Goal: Task Accomplishment & Management: Use online tool/utility

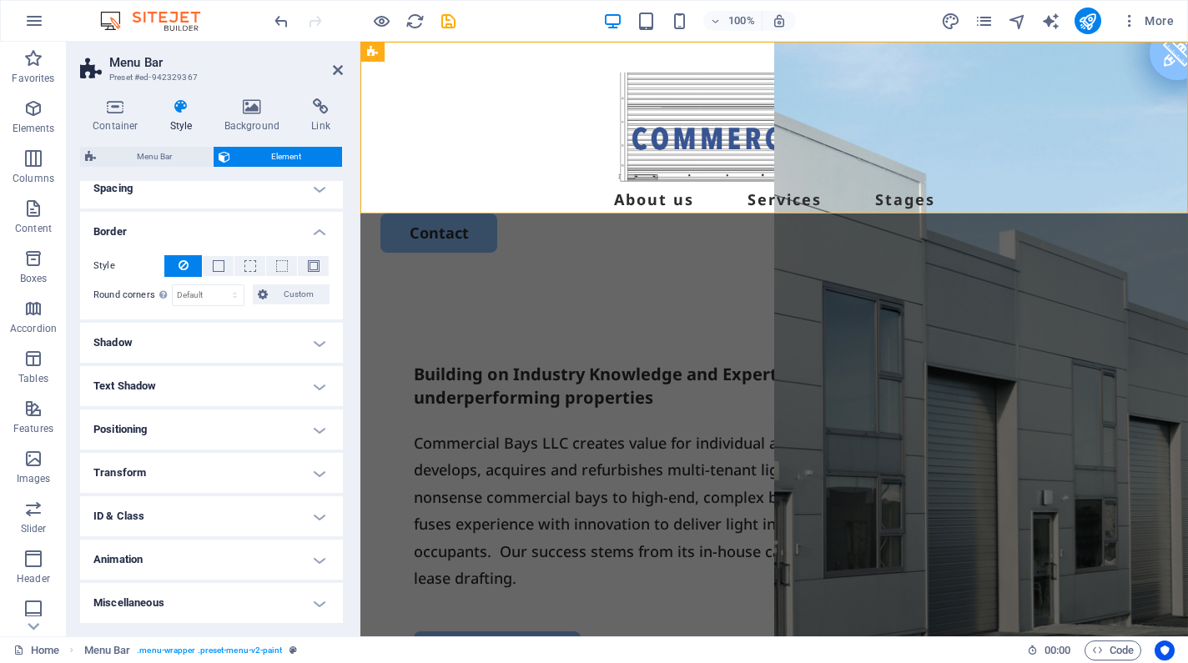
scroll to position [151, 0]
click at [229, 551] on h4 "Animation" at bounding box center [211, 560] width 263 height 40
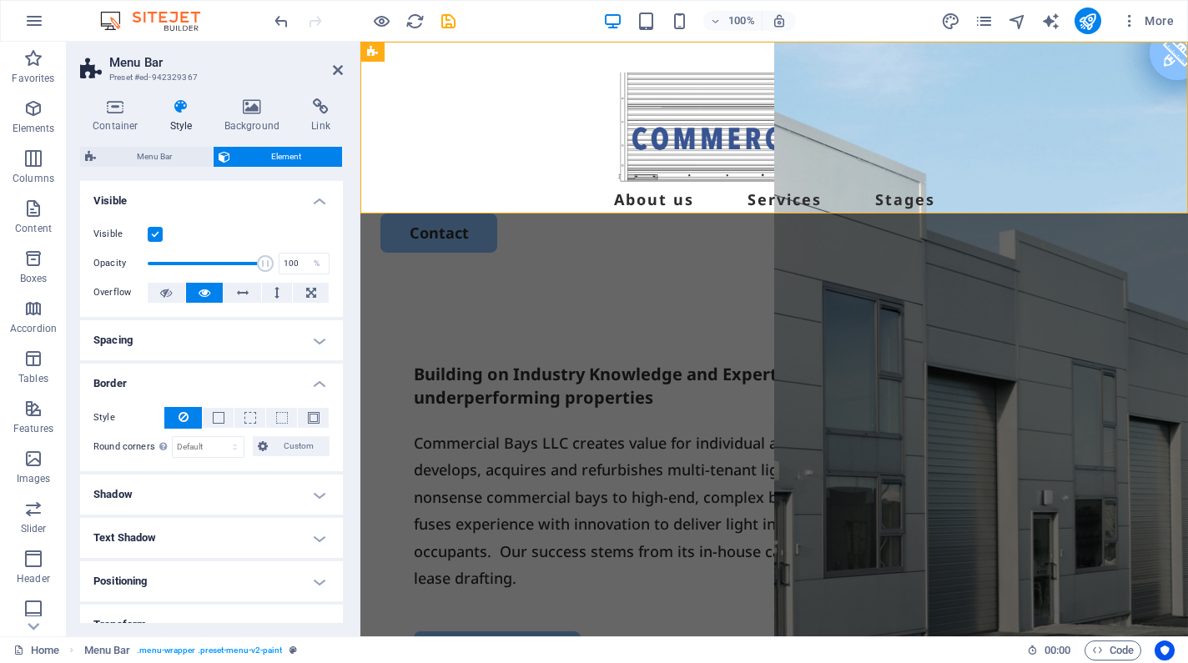
scroll to position [0, 0]
click at [176, 113] on icon at bounding box center [182, 106] width 48 height 17
click at [152, 162] on span "Menu Bar" at bounding box center [154, 157] width 107 height 20
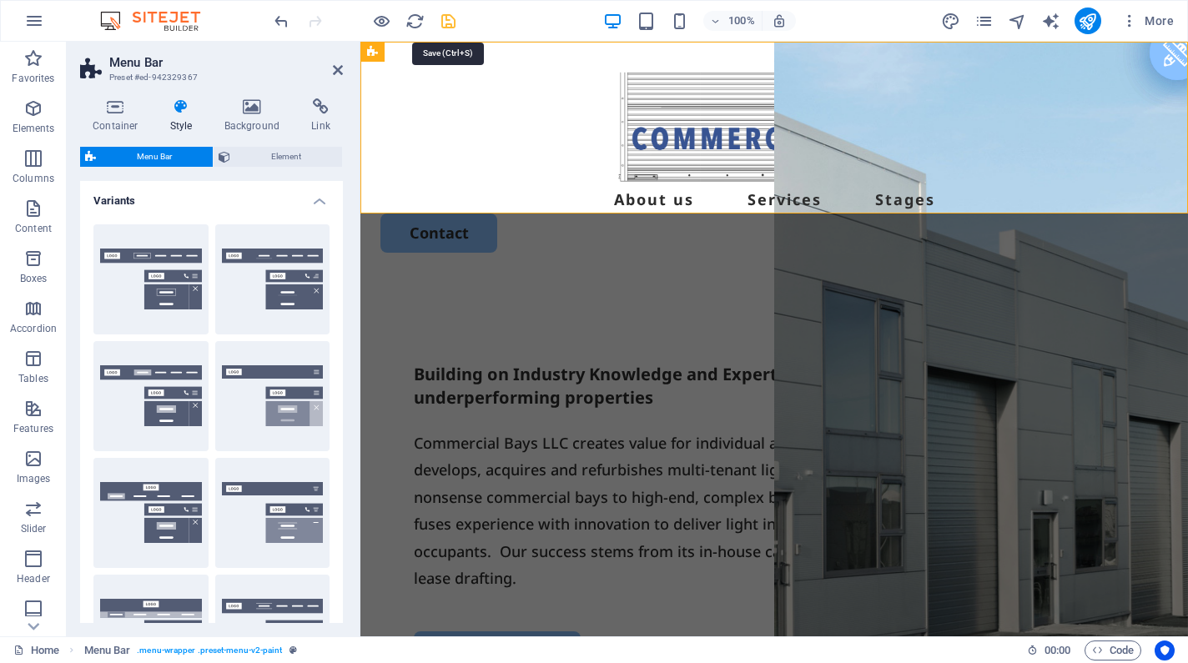
click at [443, 27] on icon "save" at bounding box center [448, 21] width 19 height 19
checkbox input "false"
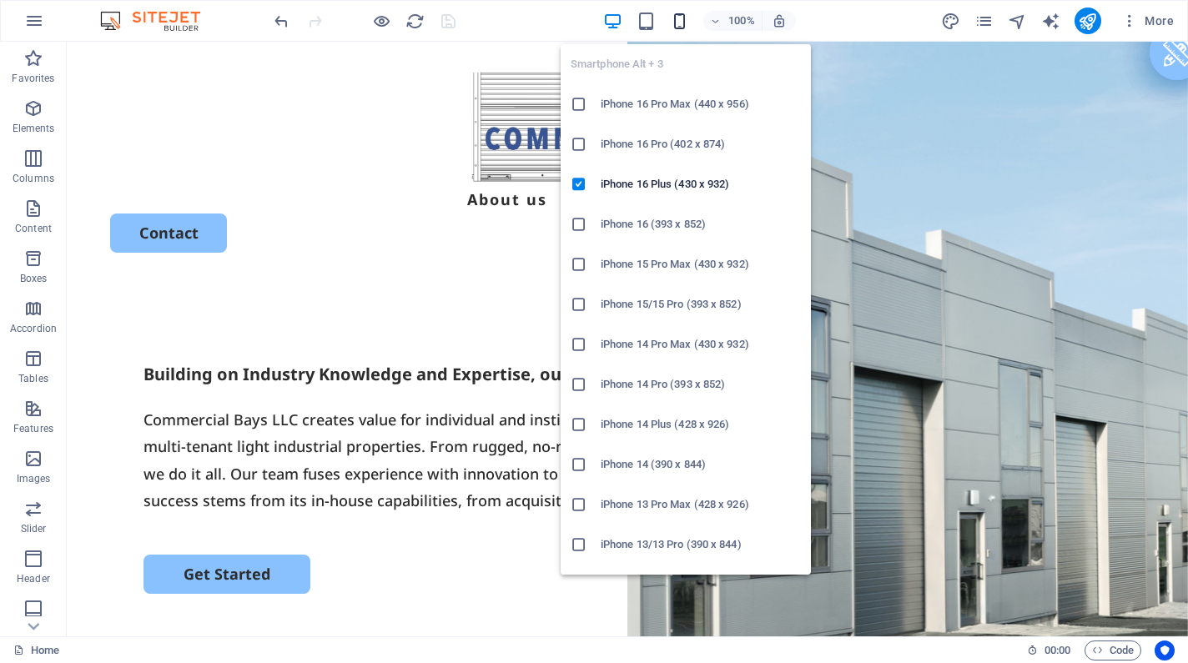
click at [676, 16] on icon "button" at bounding box center [679, 21] width 19 height 19
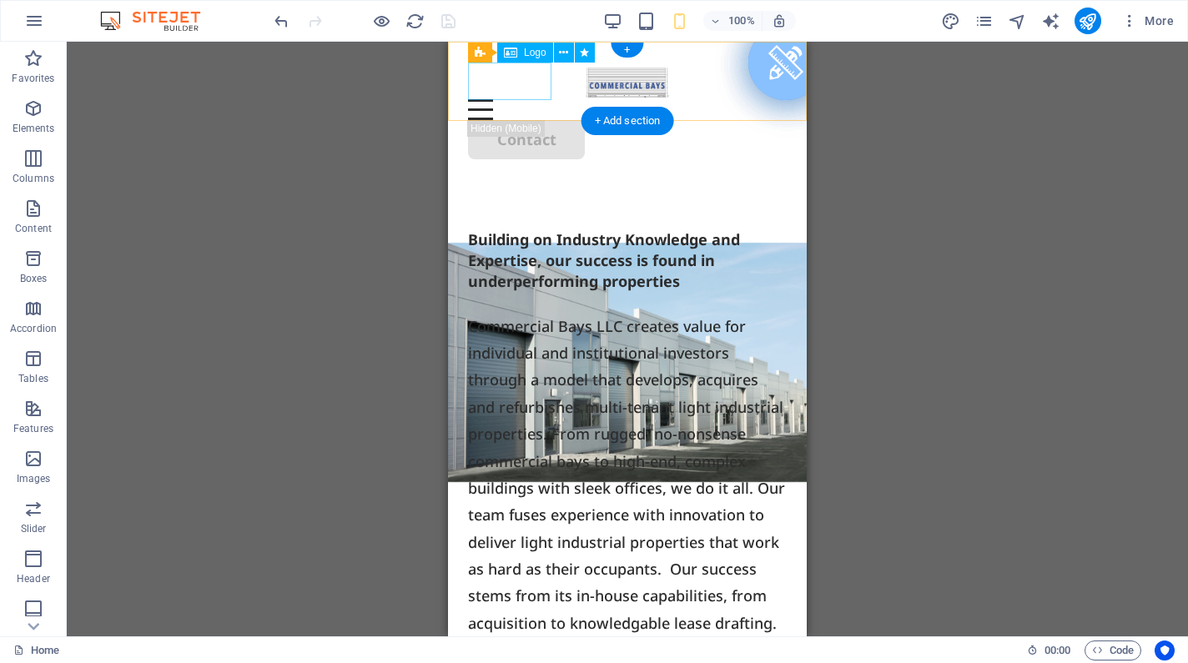
click at [503, 88] on div at bounding box center [627, 81] width 319 height 38
click at [560, 53] on icon at bounding box center [563, 53] width 9 height 18
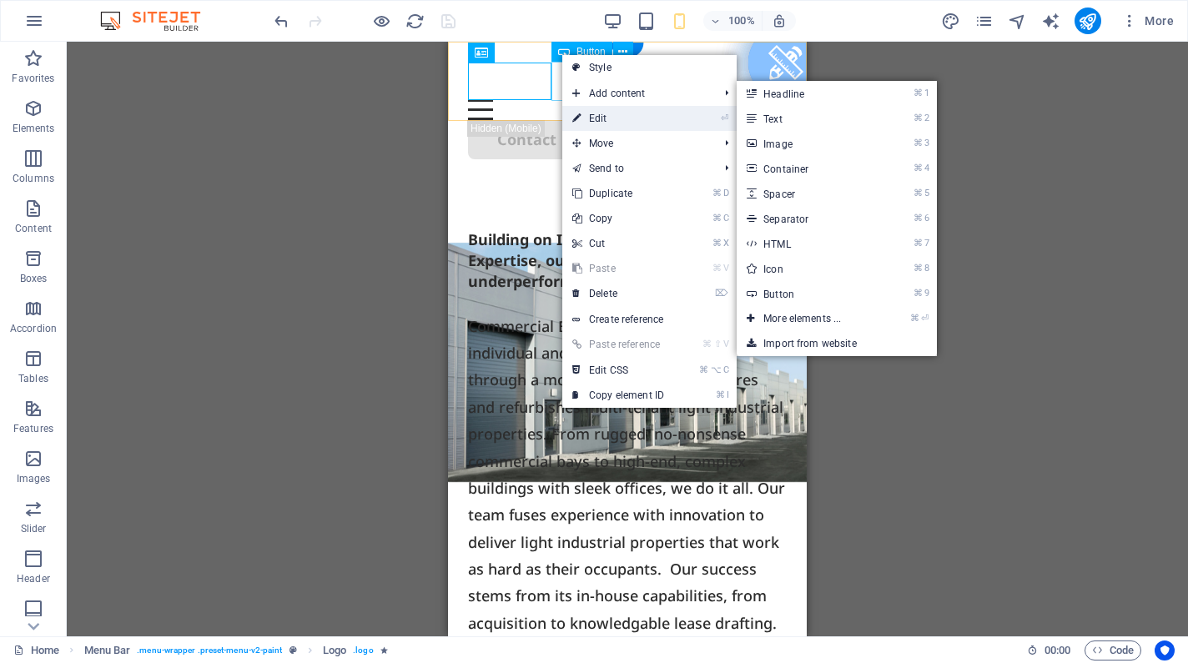
click at [580, 117] on icon at bounding box center [576, 118] width 8 height 25
select select "px"
select select "%"
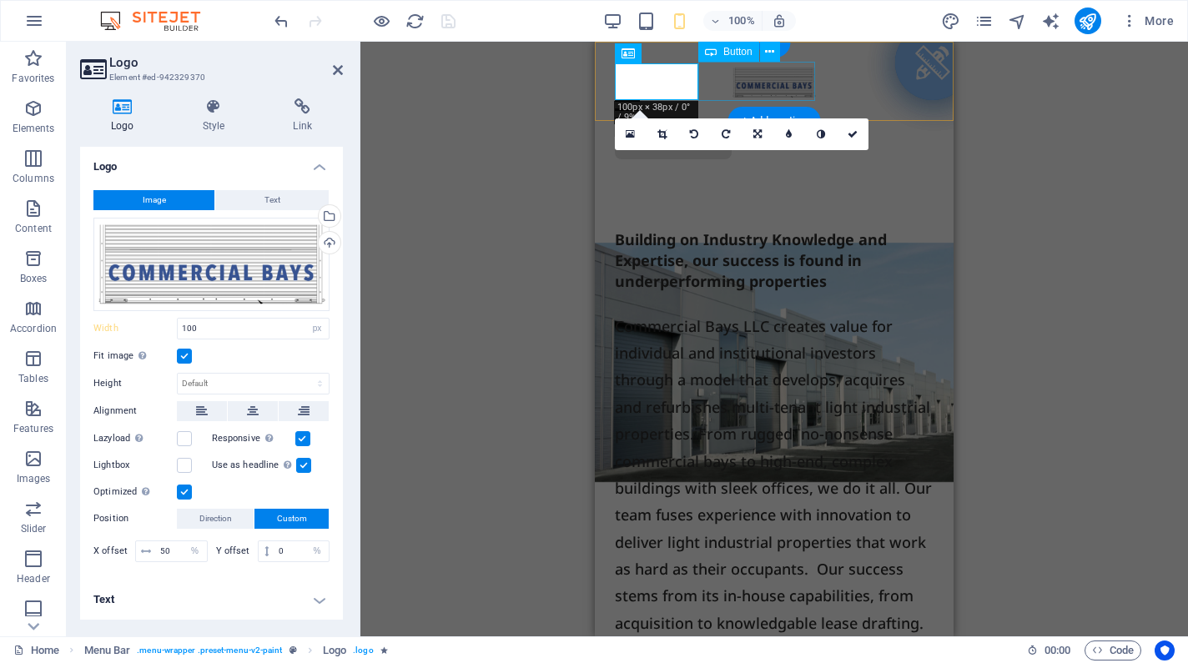
click at [184, 358] on label at bounding box center [184, 356] width 15 height 15
click at [0, 0] on input "Fit image Automatically fit image to a fixed width and height" at bounding box center [0, 0] width 0 height 0
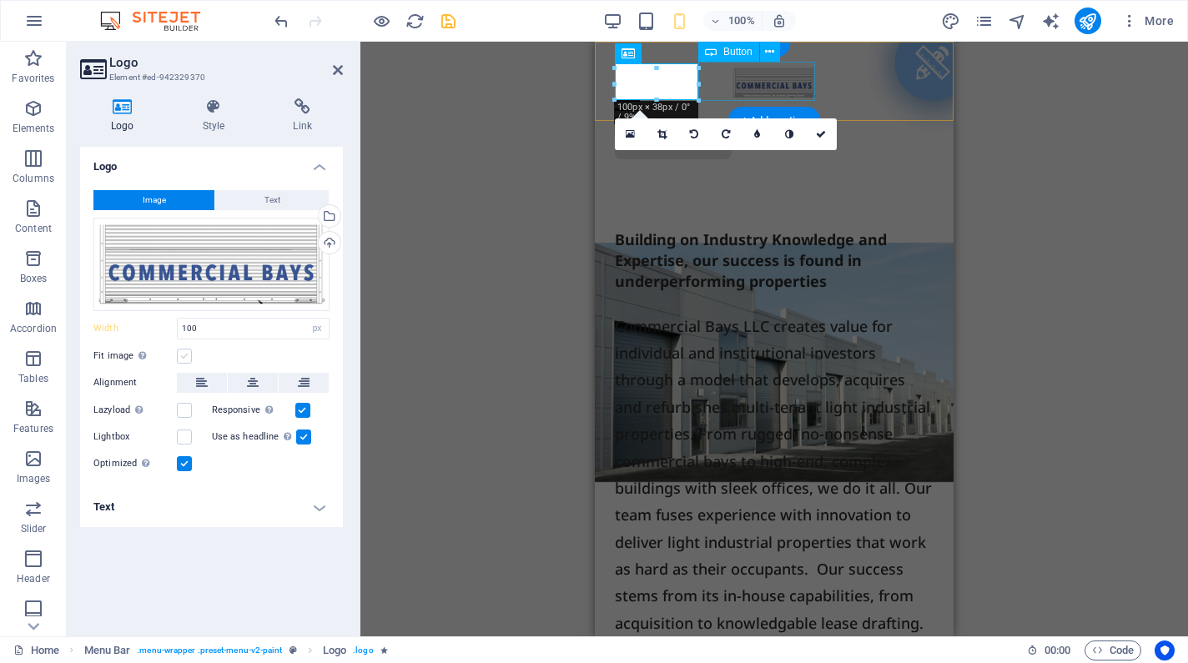
click at [184, 358] on label at bounding box center [184, 356] width 15 height 15
click at [0, 0] on input "Fit image Automatically fit image to a fixed width and height" at bounding box center [0, 0] width 0 height 0
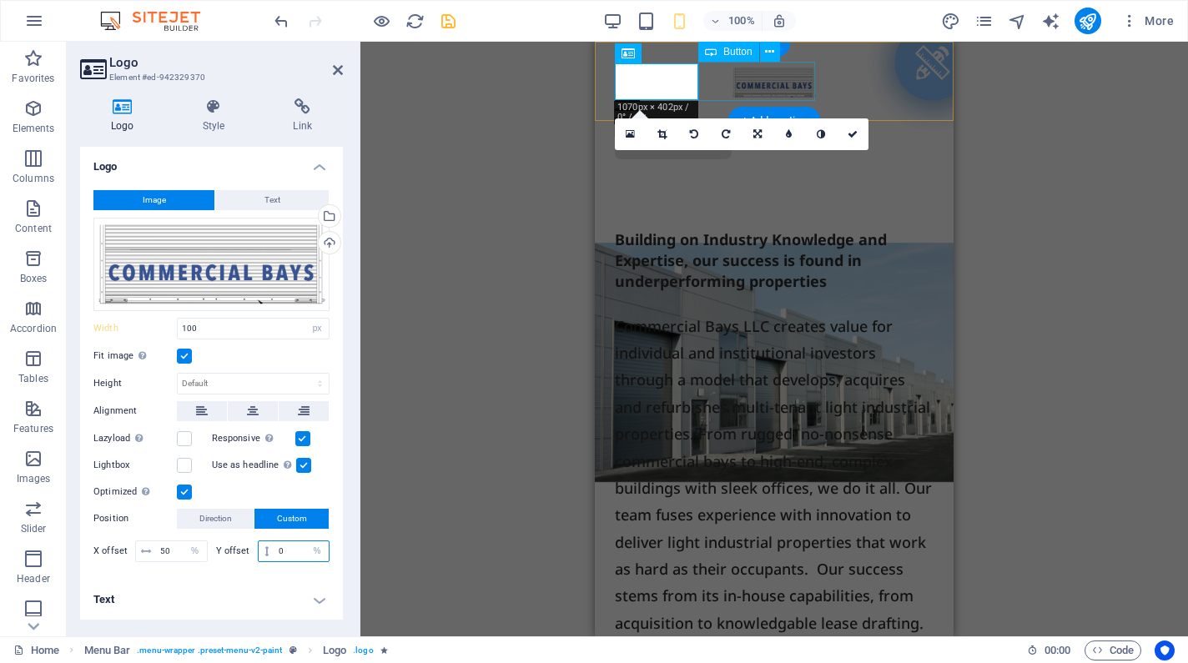
click at [283, 550] on input "0" at bounding box center [301, 551] width 54 height 20
type input "50"
click at [453, 28] on icon "save" at bounding box center [448, 21] width 19 height 19
checkbox input "false"
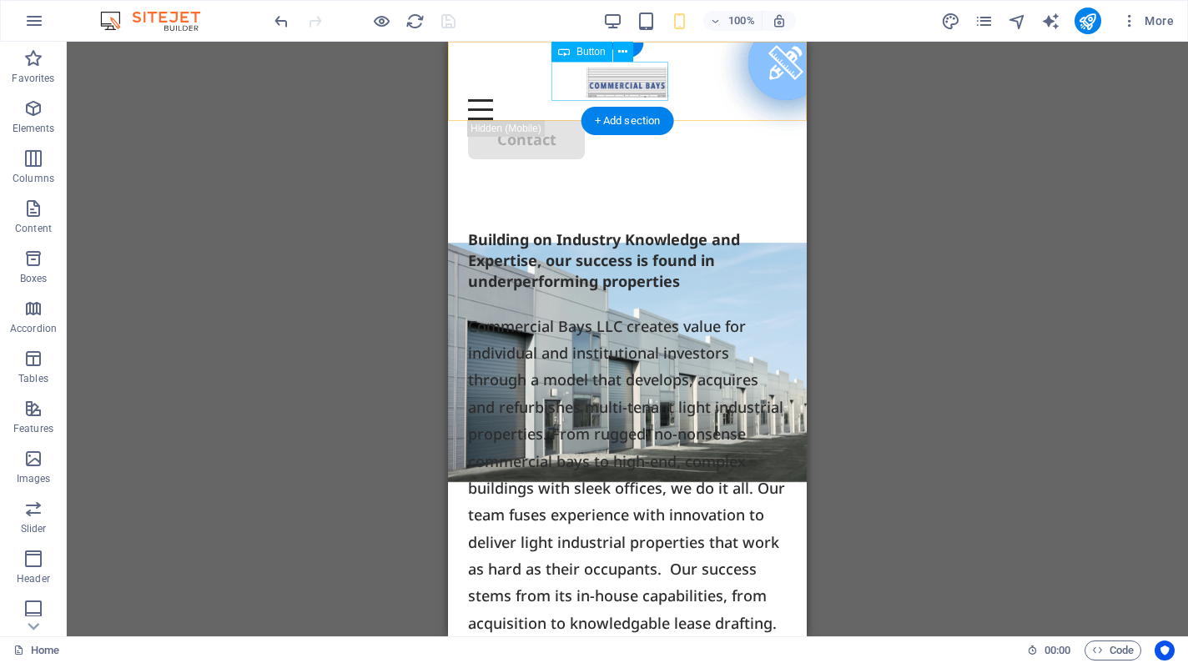
click at [453, 28] on div at bounding box center [364, 21] width 187 height 27
click at [564, 56] on icon at bounding box center [563, 53] width 9 height 18
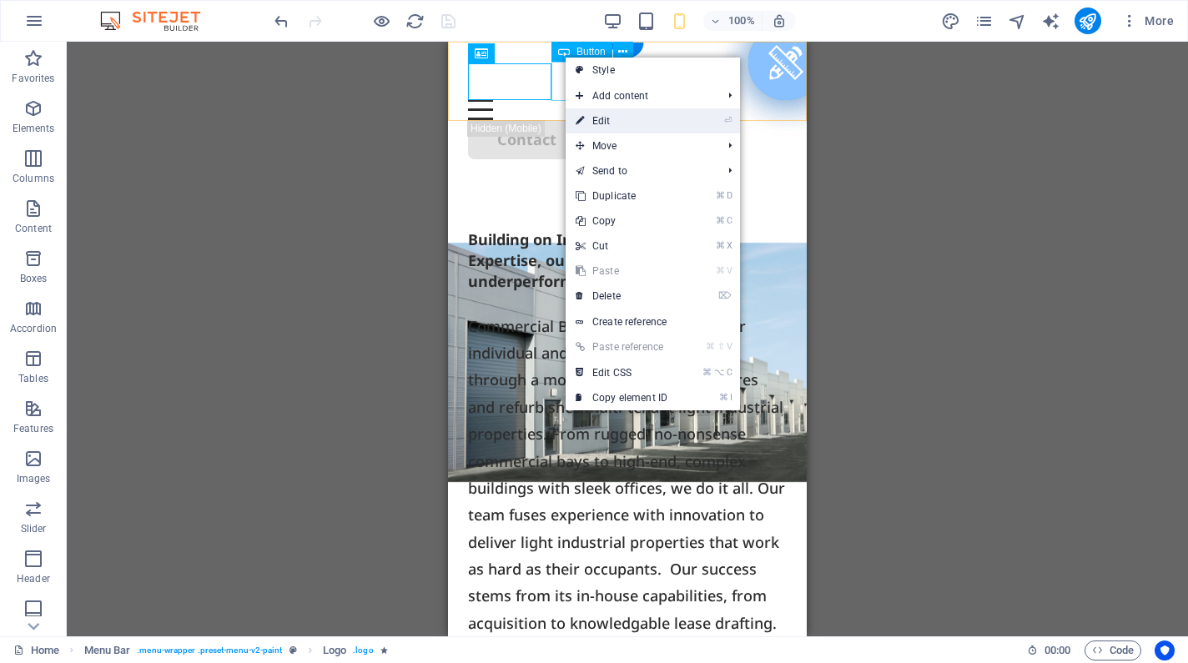
click at [580, 124] on icon at bounding box center [579, 120] width 8 height 25
select select "px"
select select "%"
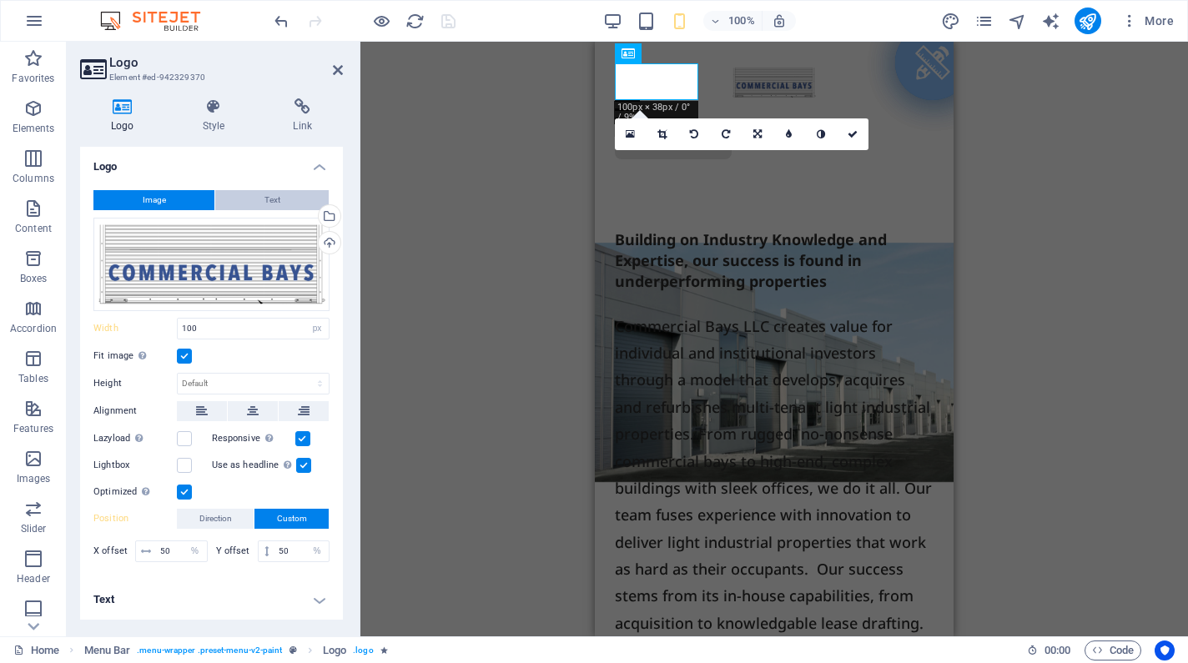
click at [277, 203] on span "Text" at bounding box center [272, 200] width 16 height 20
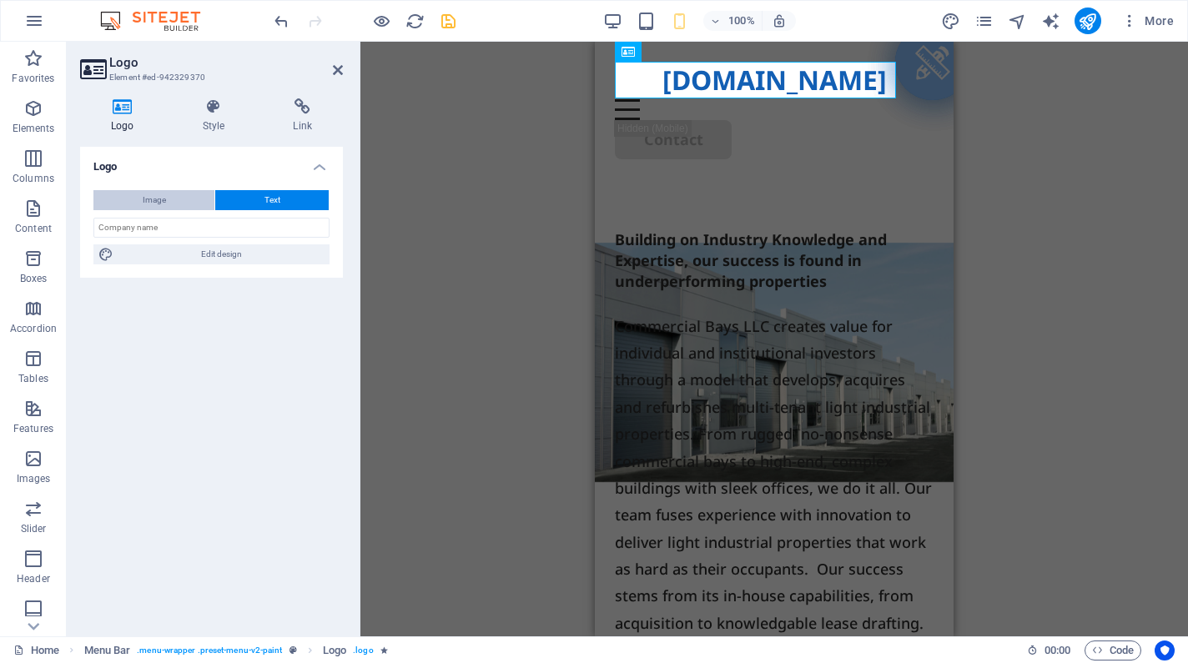
click at [171, 204] on button "Image" at bounding box center [153, 200] width 121 height 20
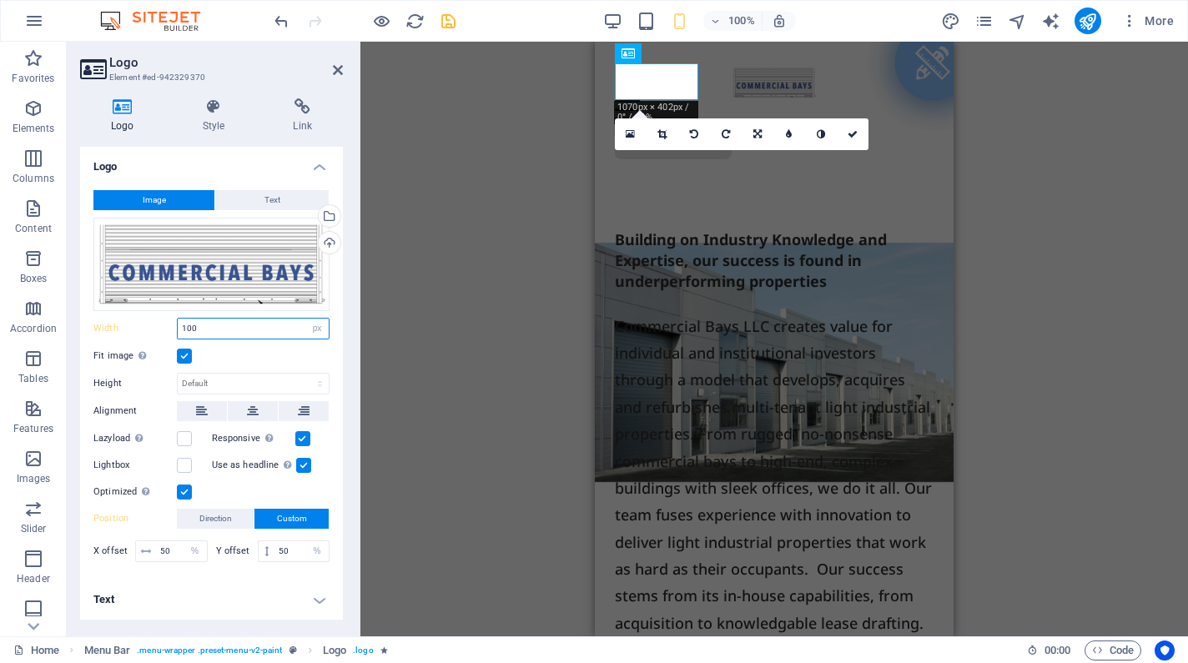
click at [186, 330] on input "100" at bounding box center [253, 329] width 151 height 20
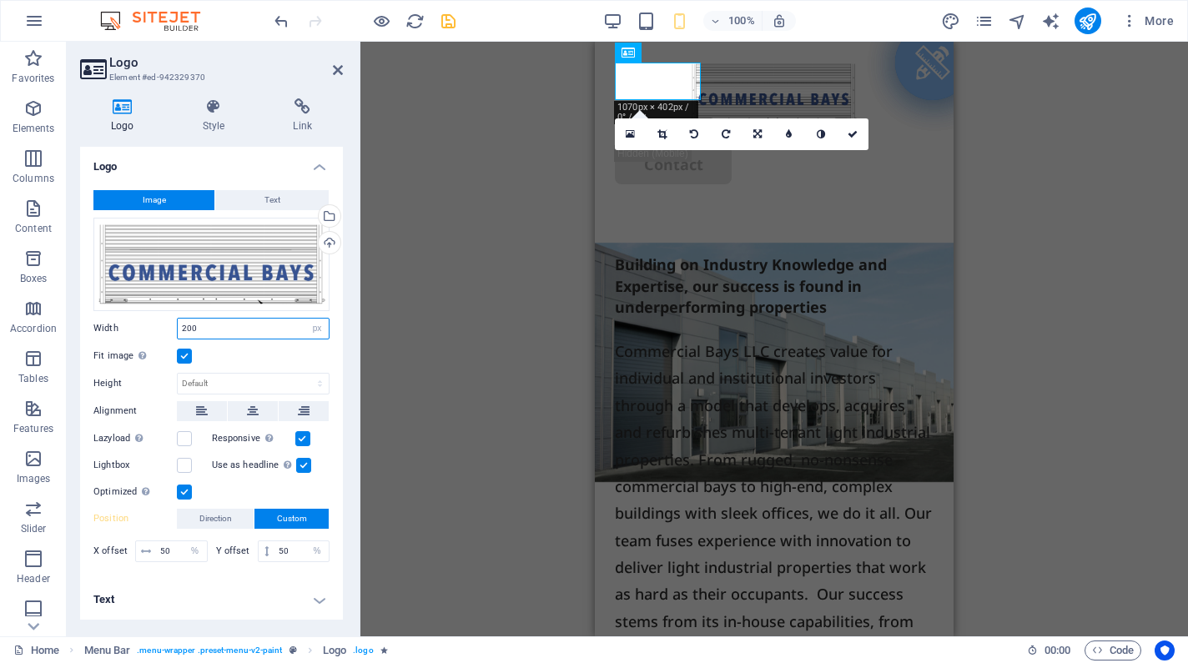
type input "200"
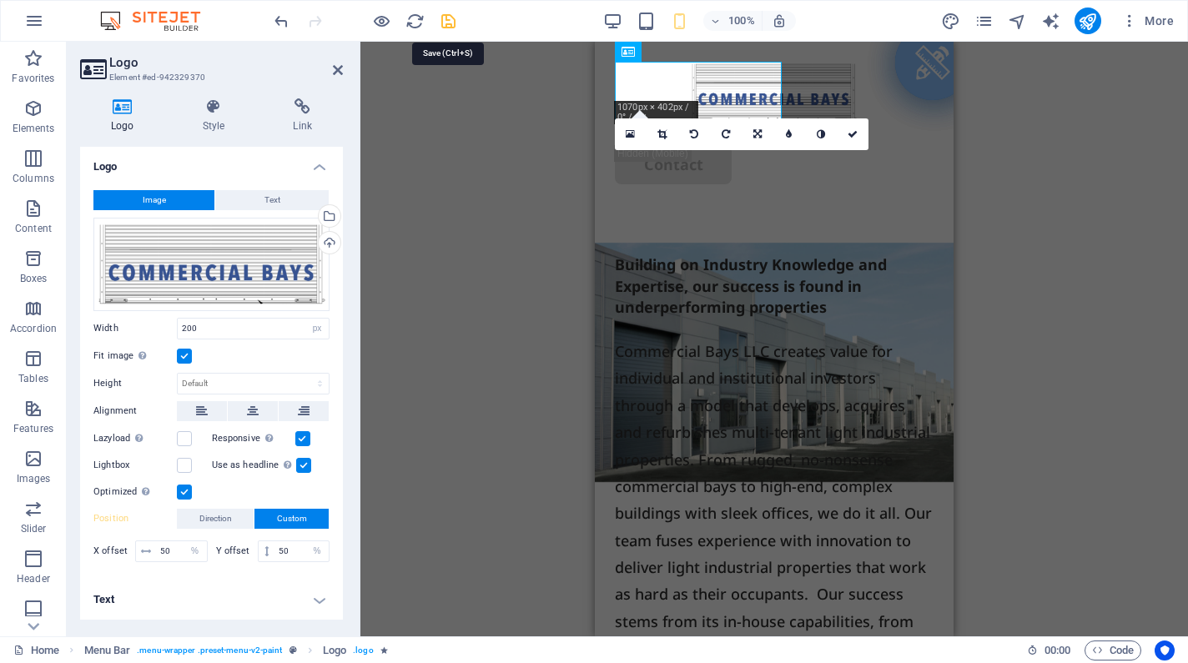
click at [439, 26] on icon "save" at bounding box center [448, 21] width 19 height 19
checkbox input "false"
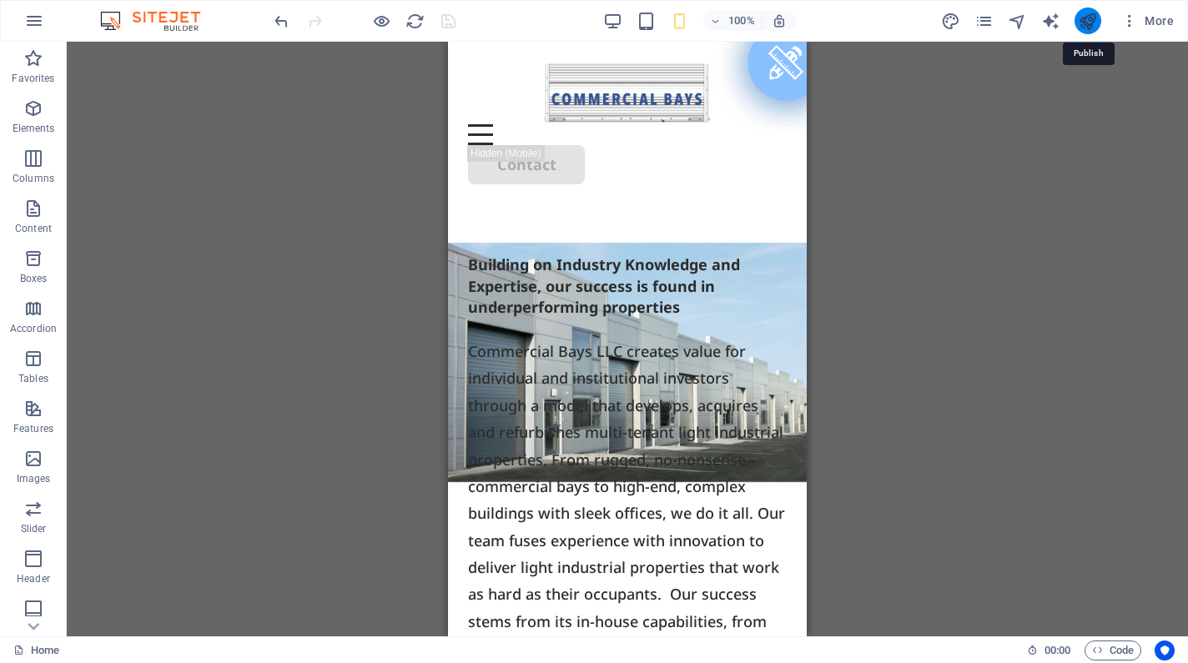
click at [1082, 28] on icon "publish" at bounding box center [1087, 21] width 19 height 19
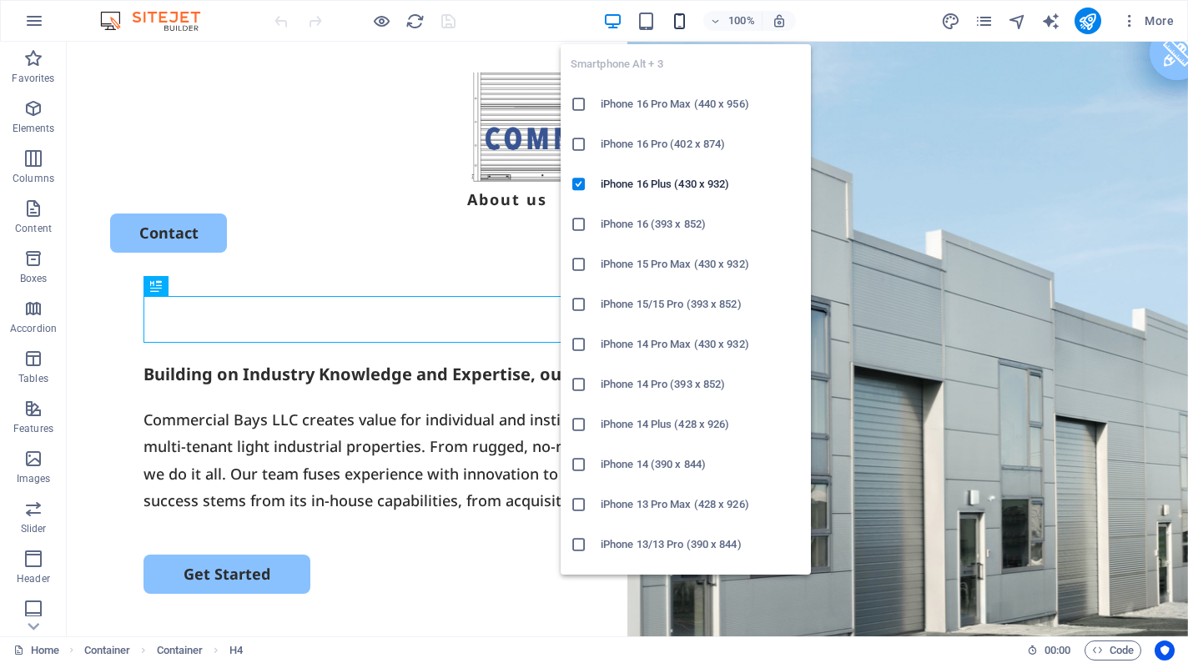
click at [679, 21] on icon "button" at bounding box center [679, 21] width 19 height 19
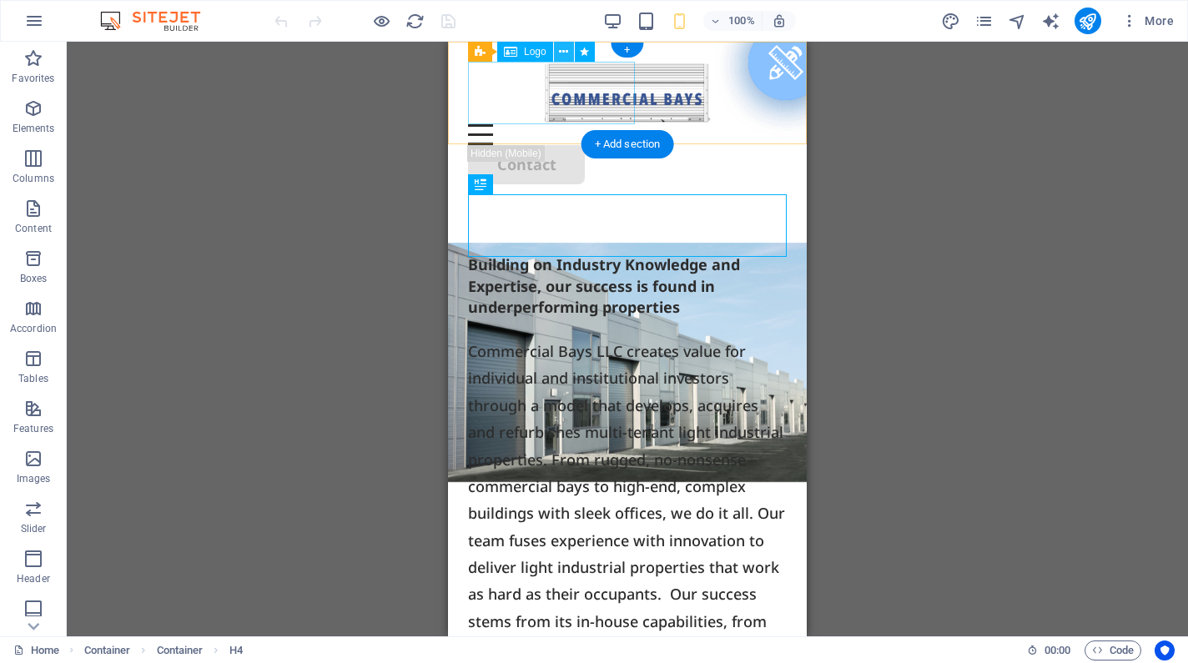
click at [562, 53] on icon at bounding box center [563, 52] width 9 height 18
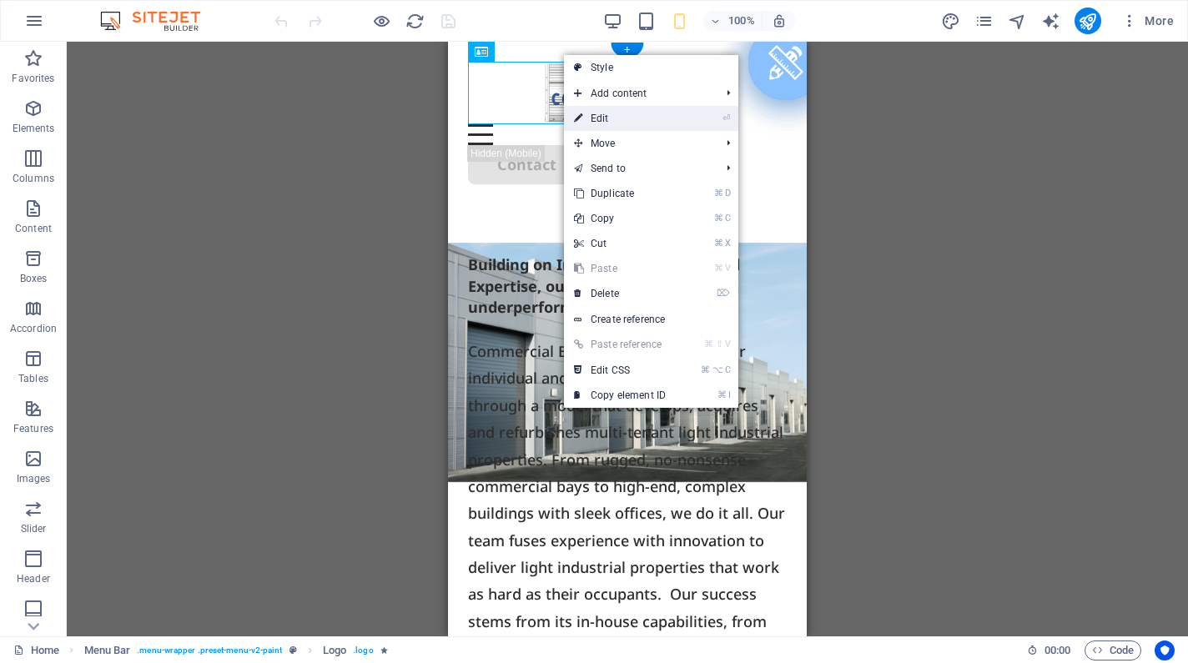
click at [580, 117] on icon at bounding box center [578, 118] width 8 height 25
select select "px"
select select "%"
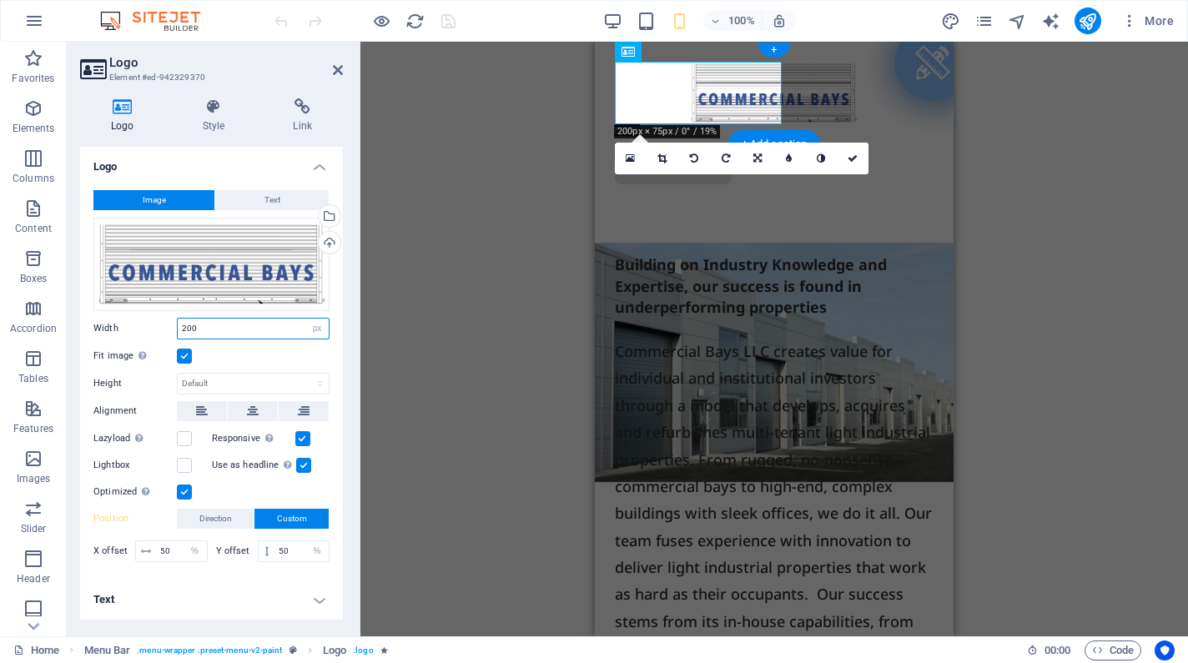
click at [185, 325] on input "200" at bounding box center [253, 329] width 151 height 20
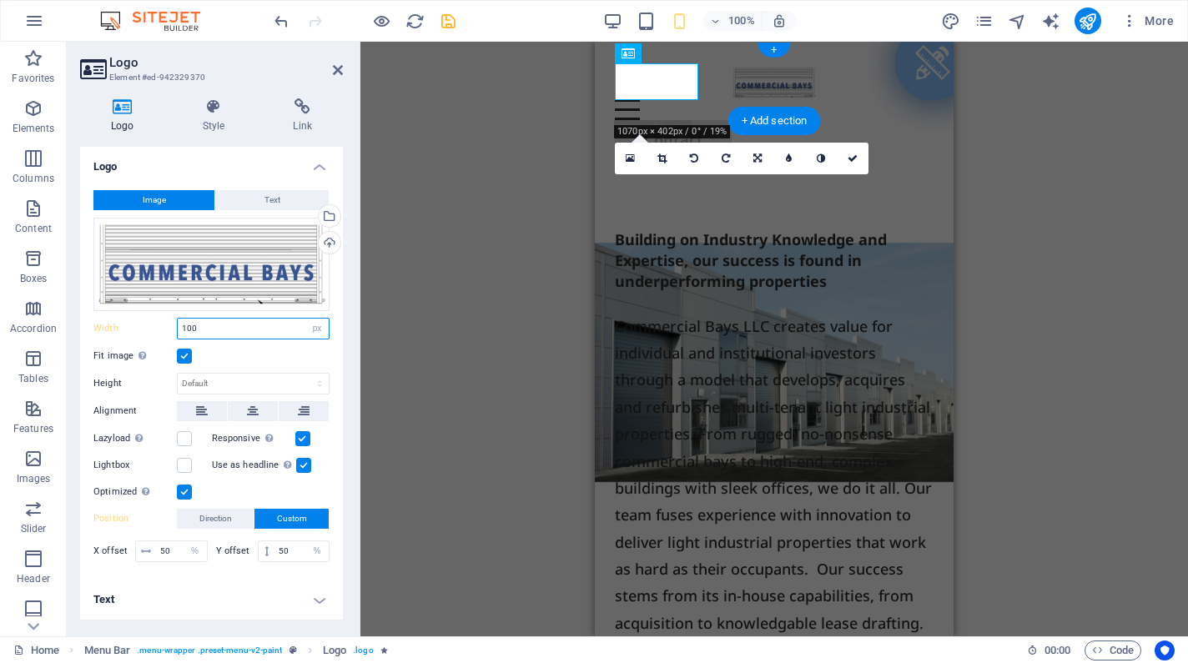
type input "100"
click at [450, 18] on icon "save" at bounding box center [448, 21] width 19 height 19
checkbox input "false"
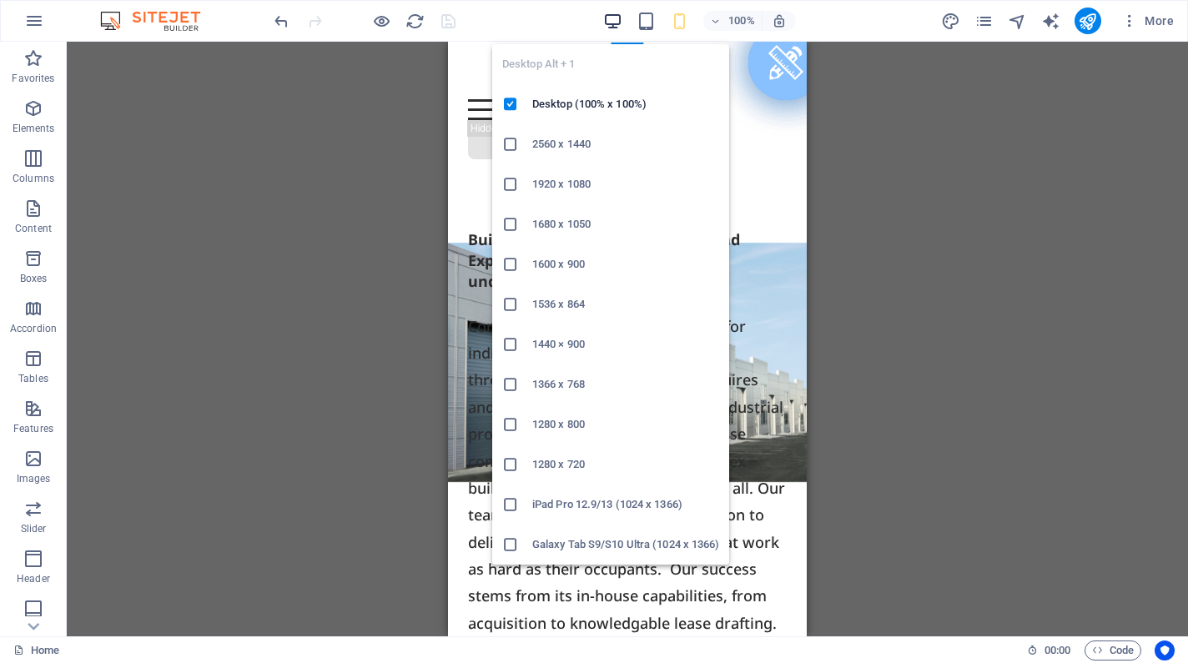
click at [614, 23] on icon "button" at bounding box center [612, 21] width 19 height 19
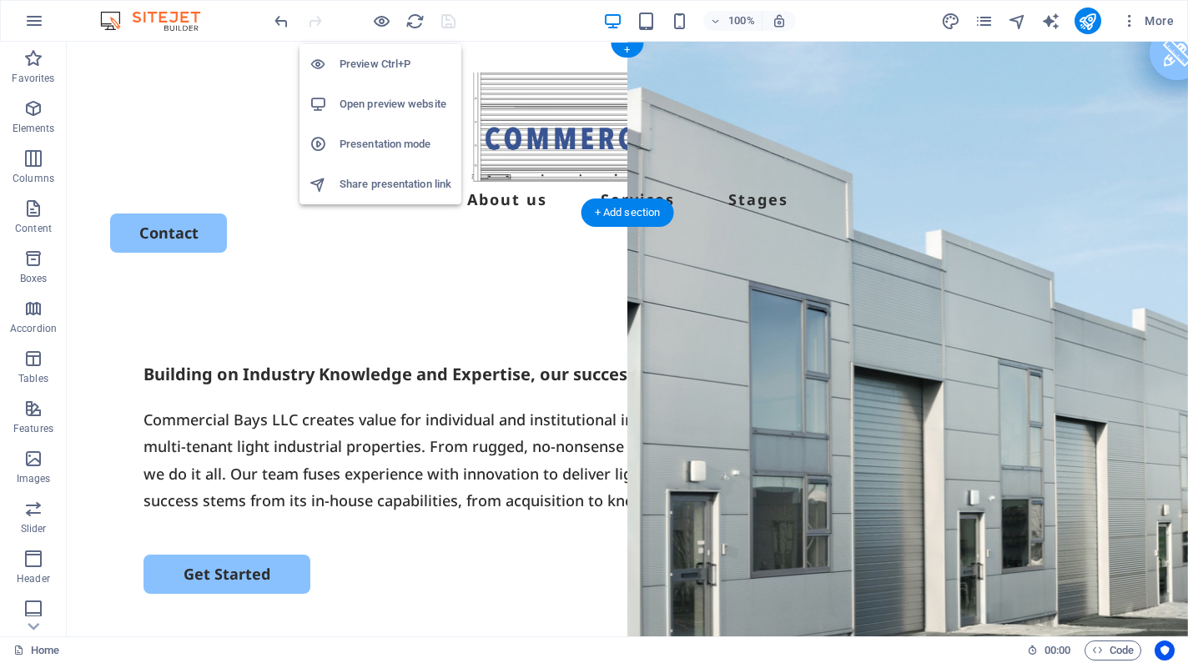
click at [384, 101] on h6 "Open preview website" at bounding box center [395, 104] width 112 height 20
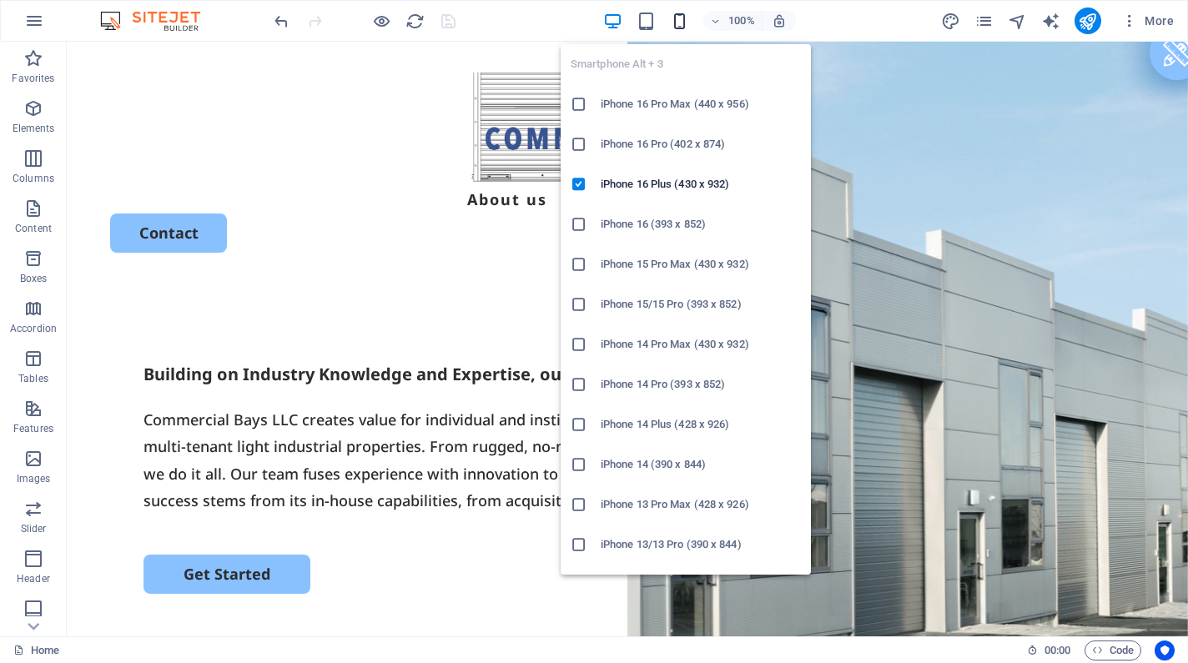
click at [680, 24] on icon "button" at bounding box center [679, 21] width 19 height 19
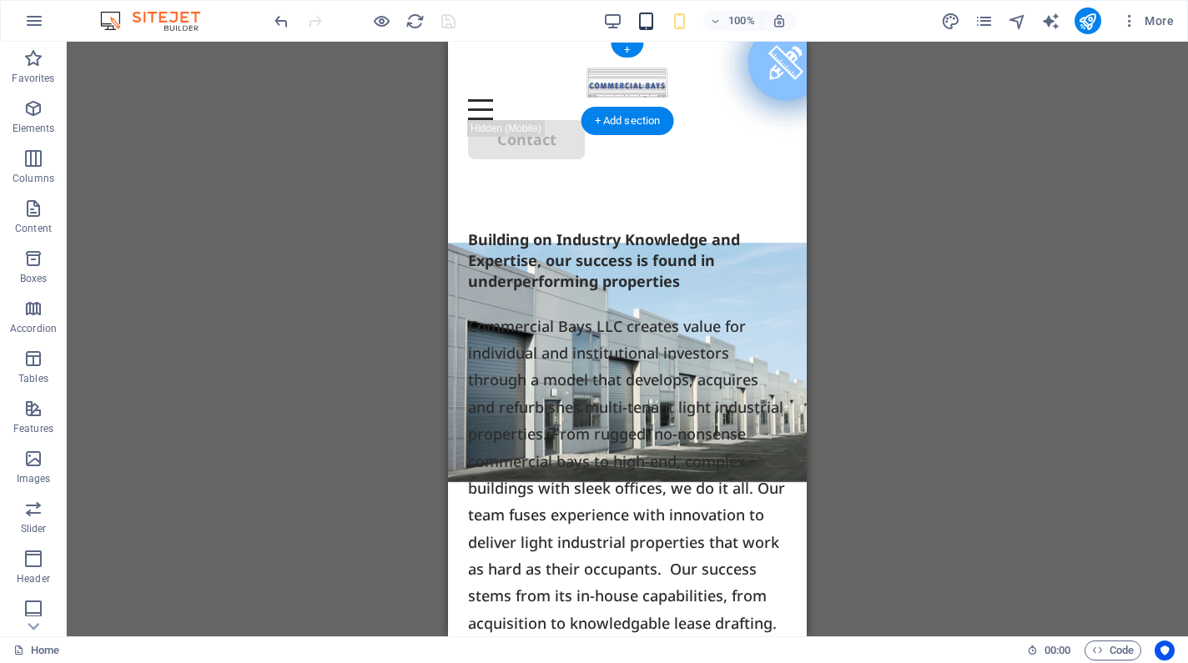
click at [645, 30] on icon "button" at bounding box center [645, 21] width 19 height 19
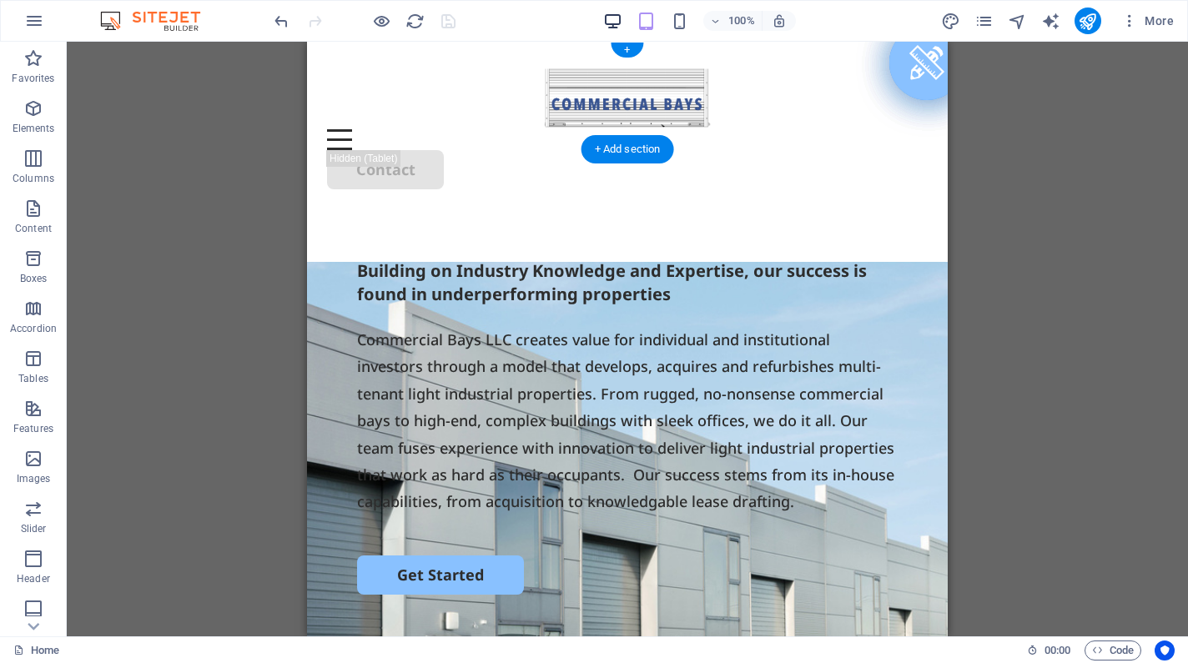
click at [623, 23] on span "button" at bounding box center [613, 21] width 20 height 19
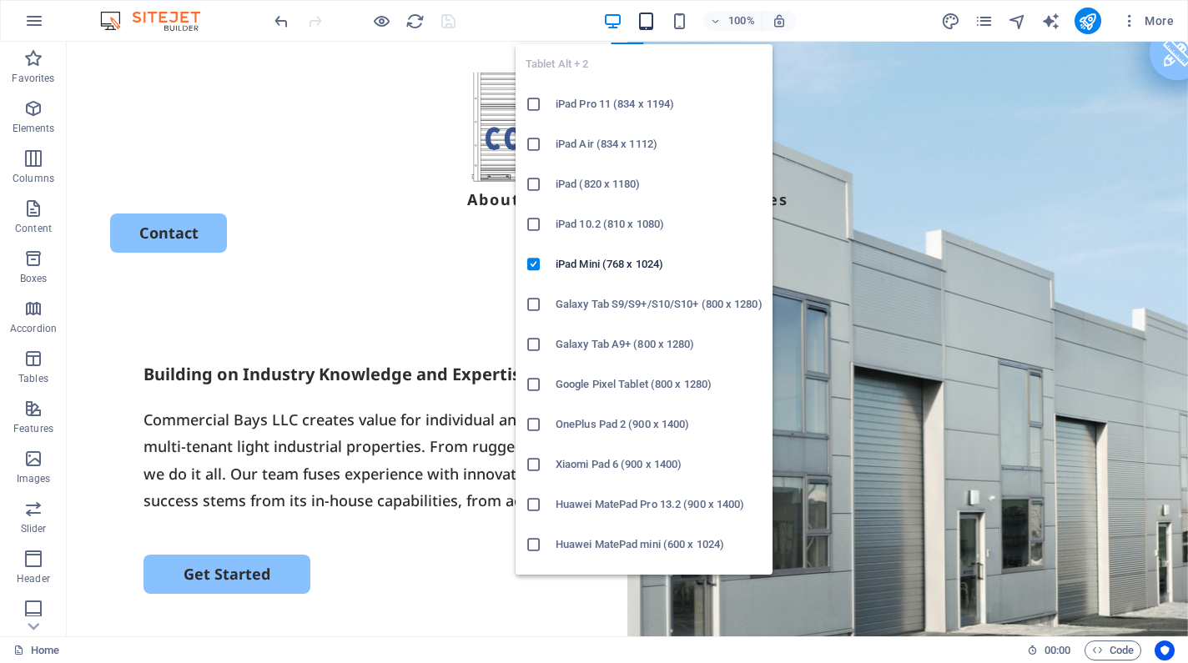
click at [651, 23] on icon "button" at bounding box center [645, 21] width 19 height 19
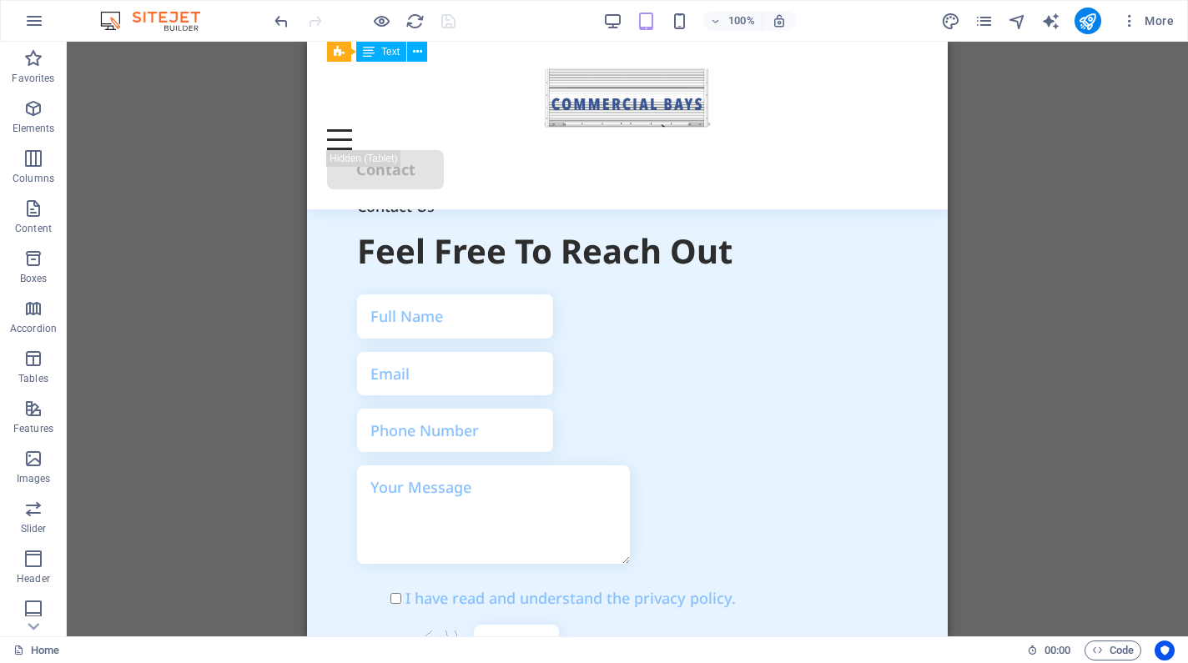
scroll to position [5371, 0]
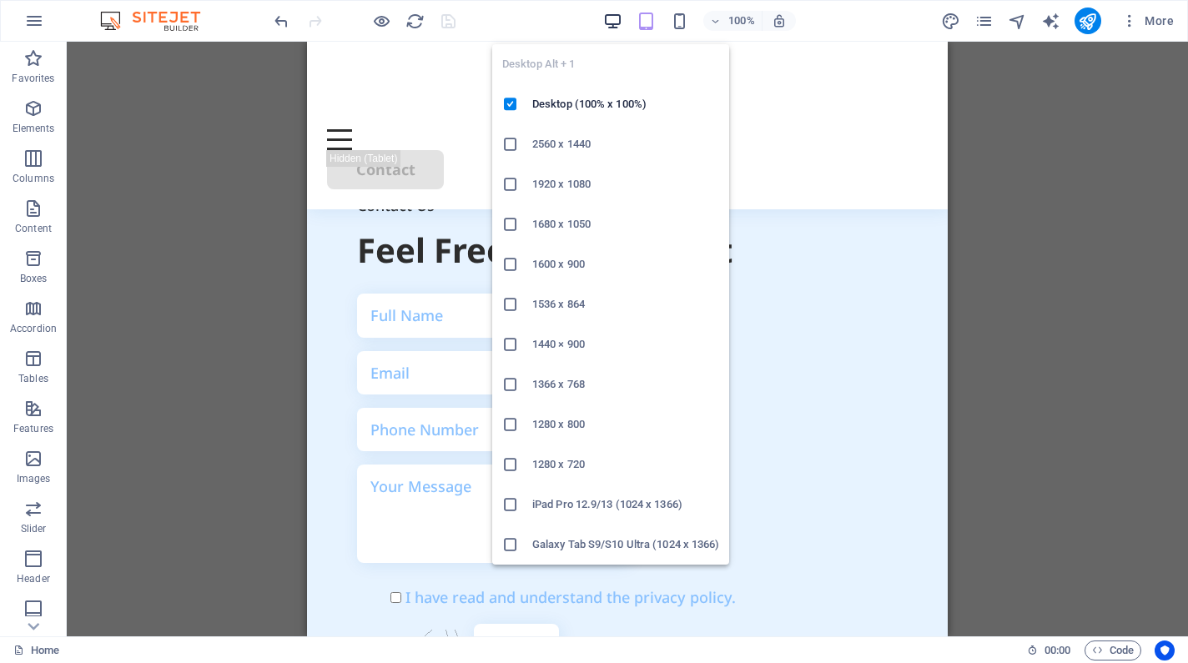
click at [608, 25] on icon "button" at bounding box center [612, 21] width 19 height 19
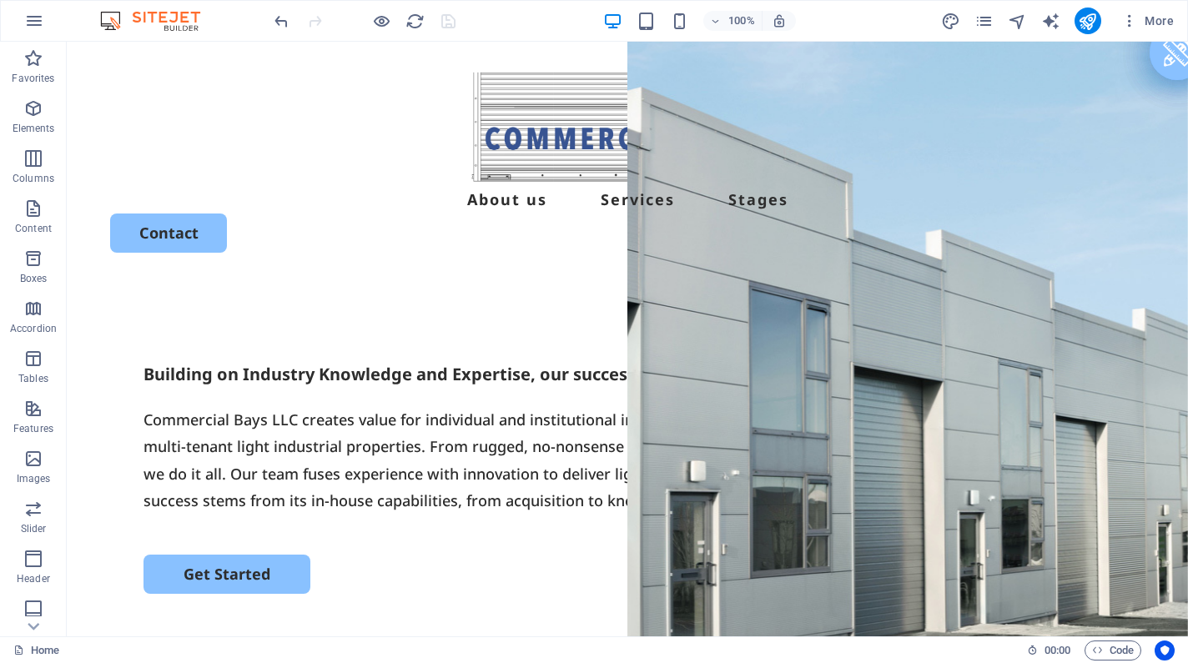
scroll to position [0, 0]
click at [1082, 12] on icon "publish" at bounding box center [1087, 21] width 19 height 19
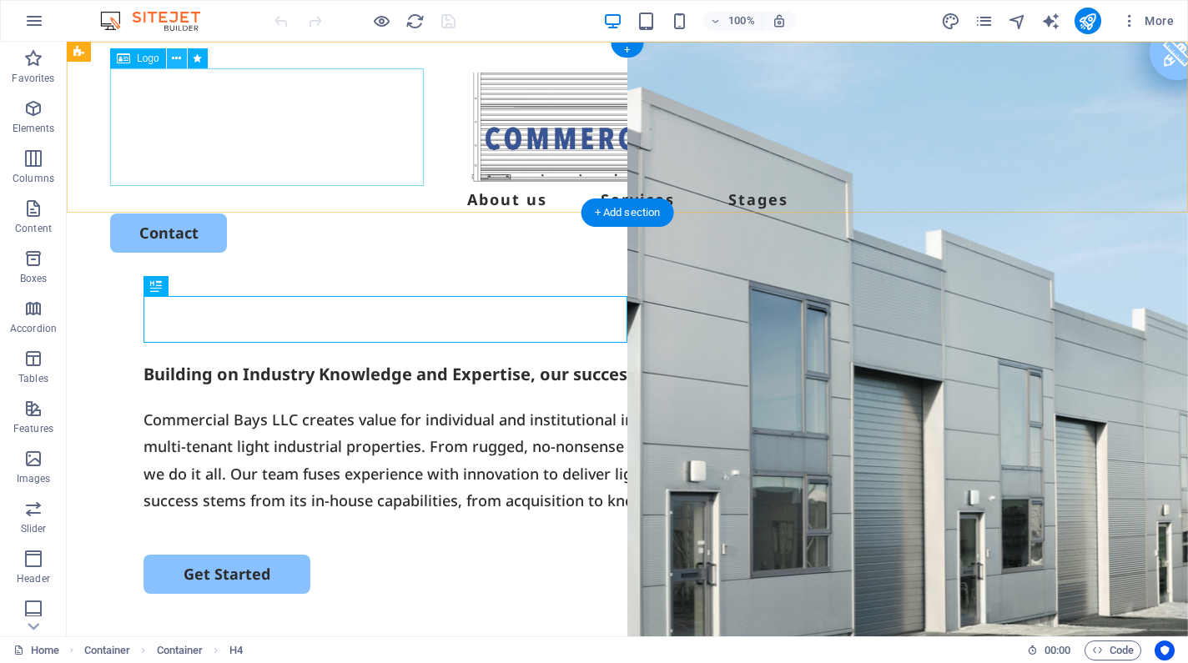
click at [176, 58] on icon at bounding box center [176, 59] width 9 height 18
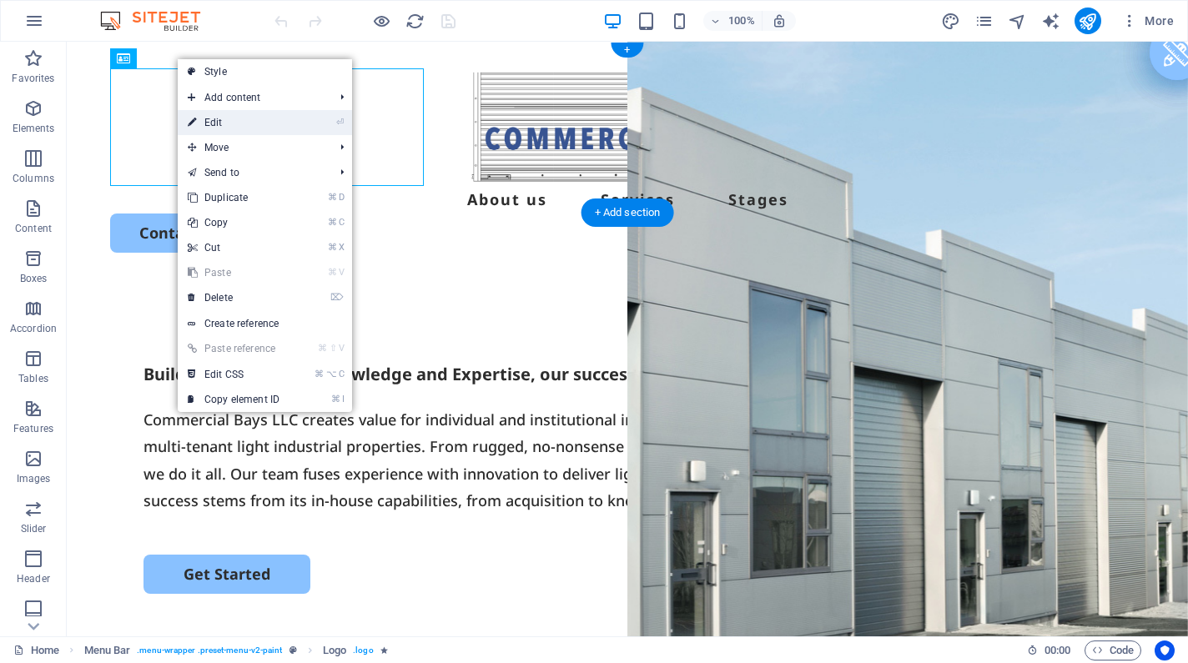
click at [193, 124] on icon at bounding box center [192, 122] width 8 height 25
select select "px"
select select "%"
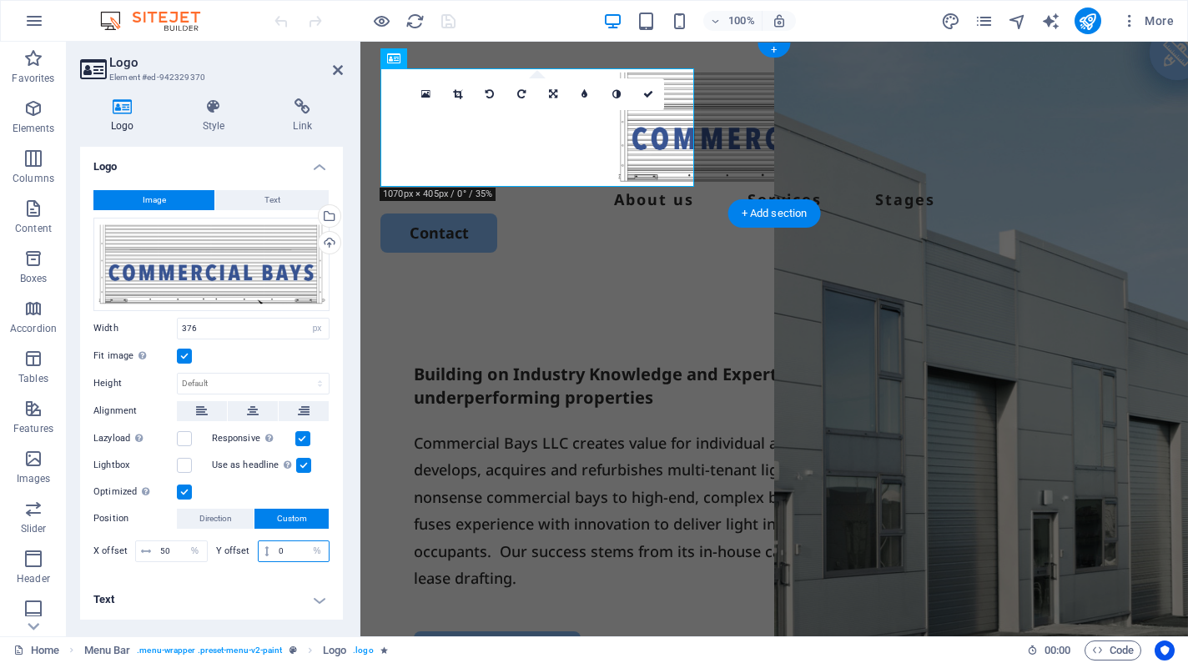
click at [282, 551] on input "0" at bounding box center [301, 551] width 54 height 20
type input "50"
click at [447, 19] on icon "save" at bounding box center [448, 21] width 19 height 19
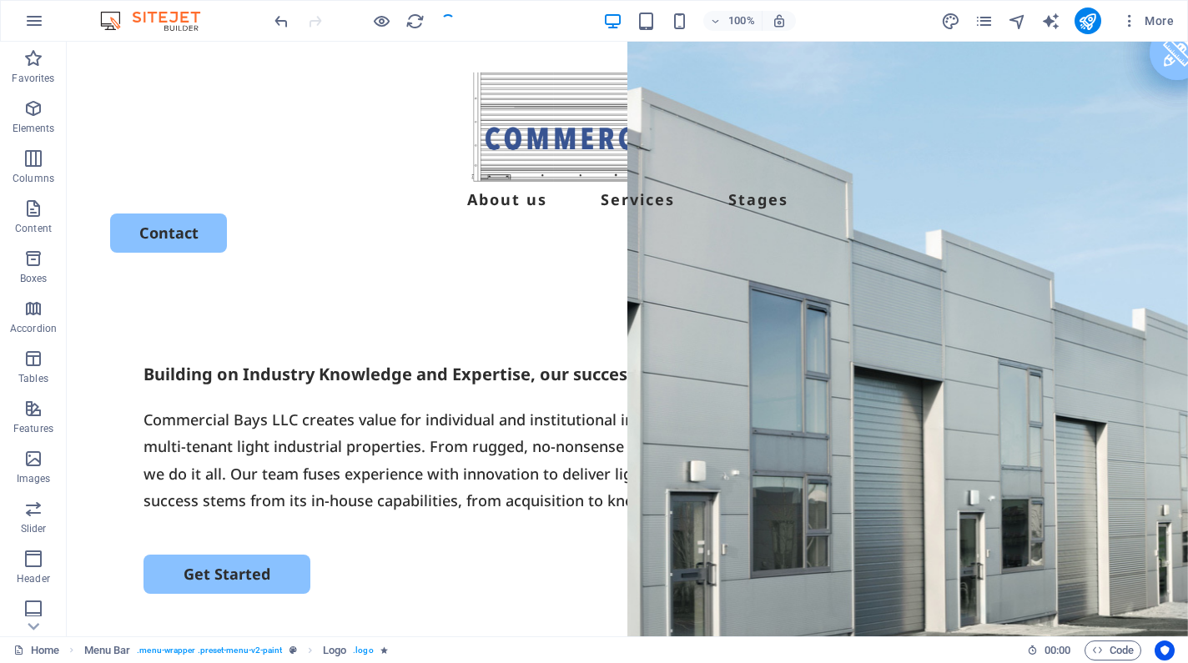
checkbox input "false"
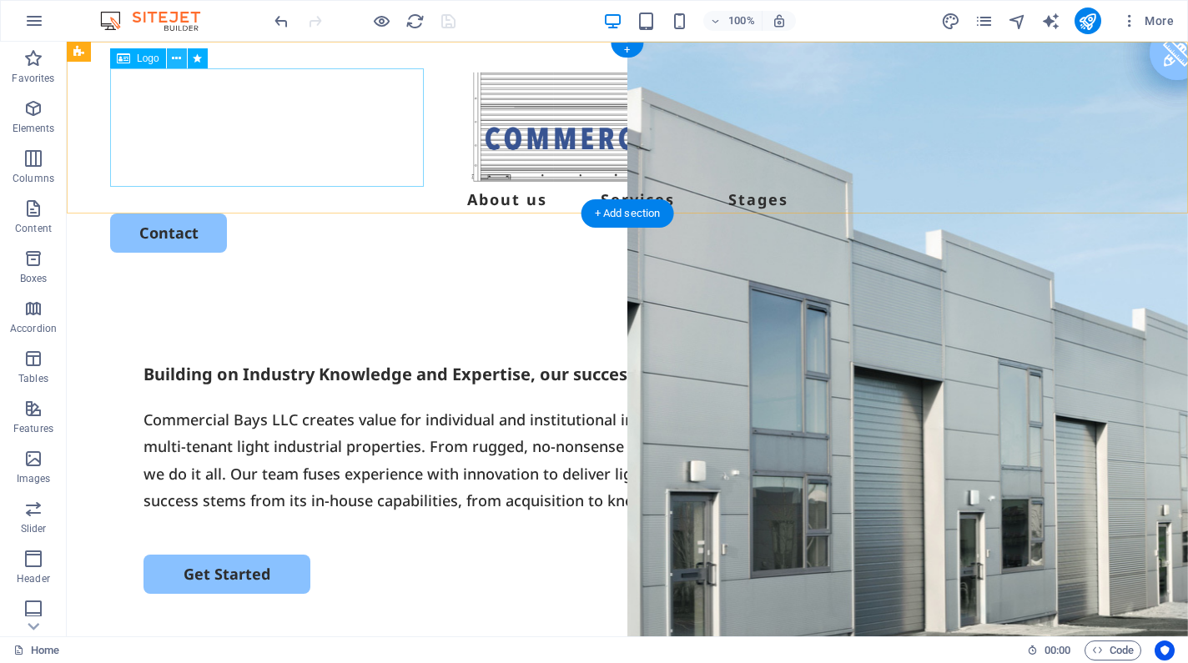
click at [176, 61] on icon at bounding box center [176, 59] width 9 height 18
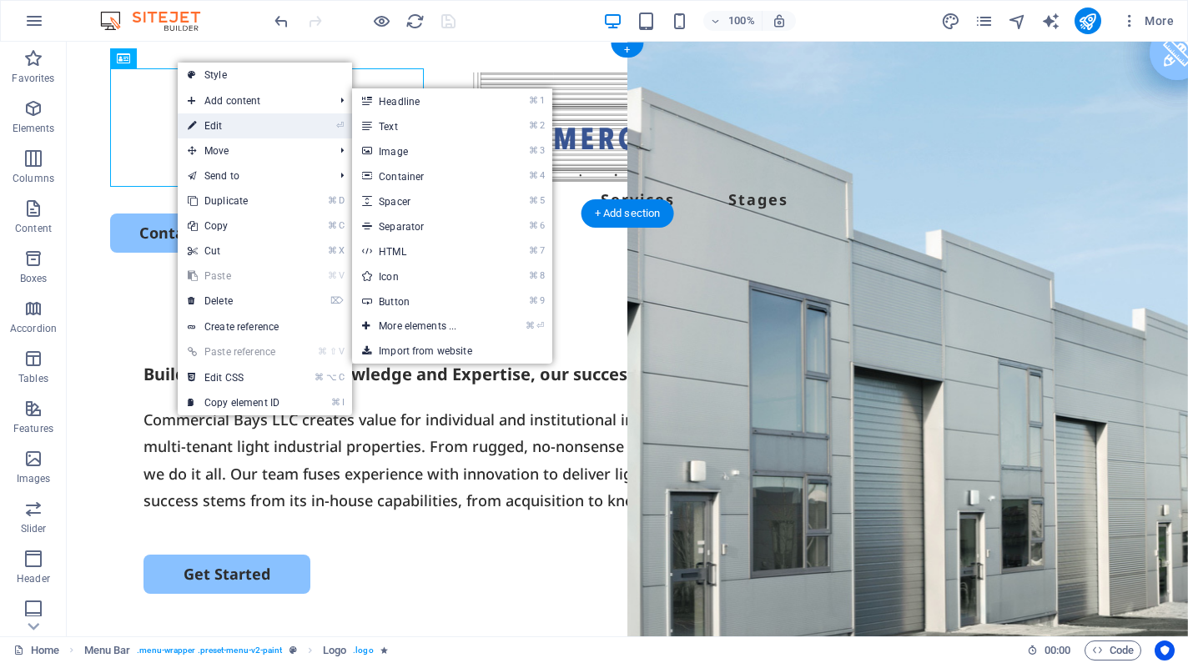
click at [191, 122] on icon at bounding box center [192, 125] width 8 height 25
select select "px"
select select "%"
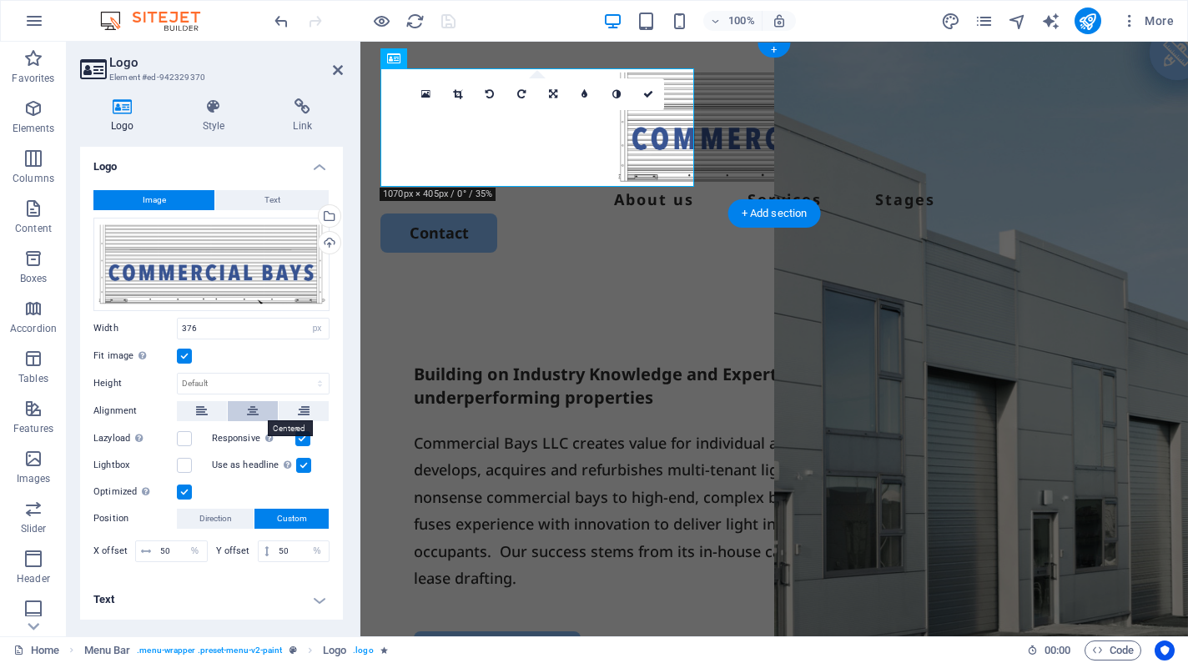
click at [242, 415] on button at bounding box center [253, 411] width 50 height 20
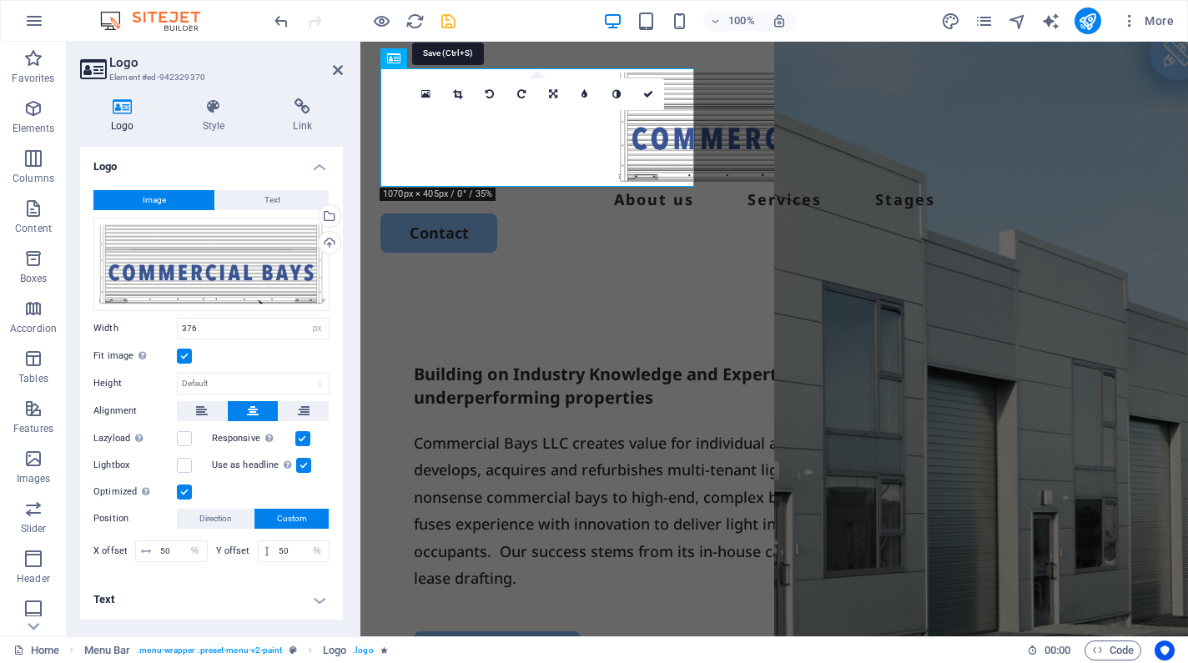
click at [449, 12] on icon "save" at bounding box center [448, 21] width 19 height 19
checkbox input "false"
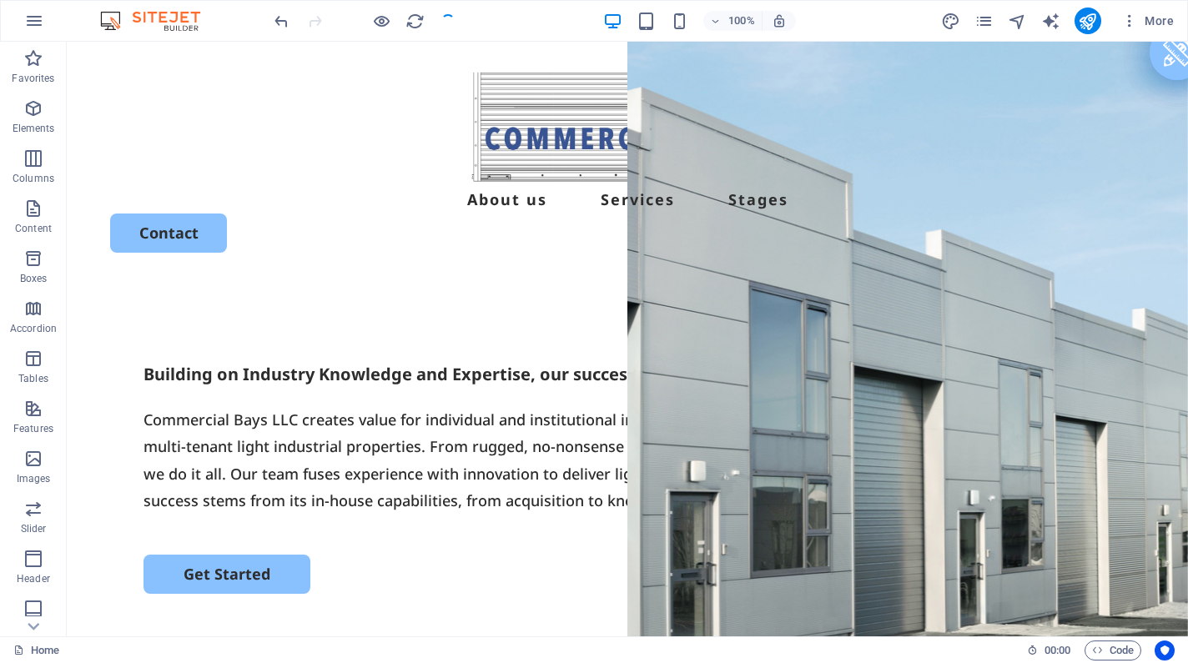
click at [449, 12] on div at bounding box center [364, 21] width 187 height 27
click at [1093, 18] on icon "publish" at bounding box center [1087, 21] width 19 height 19
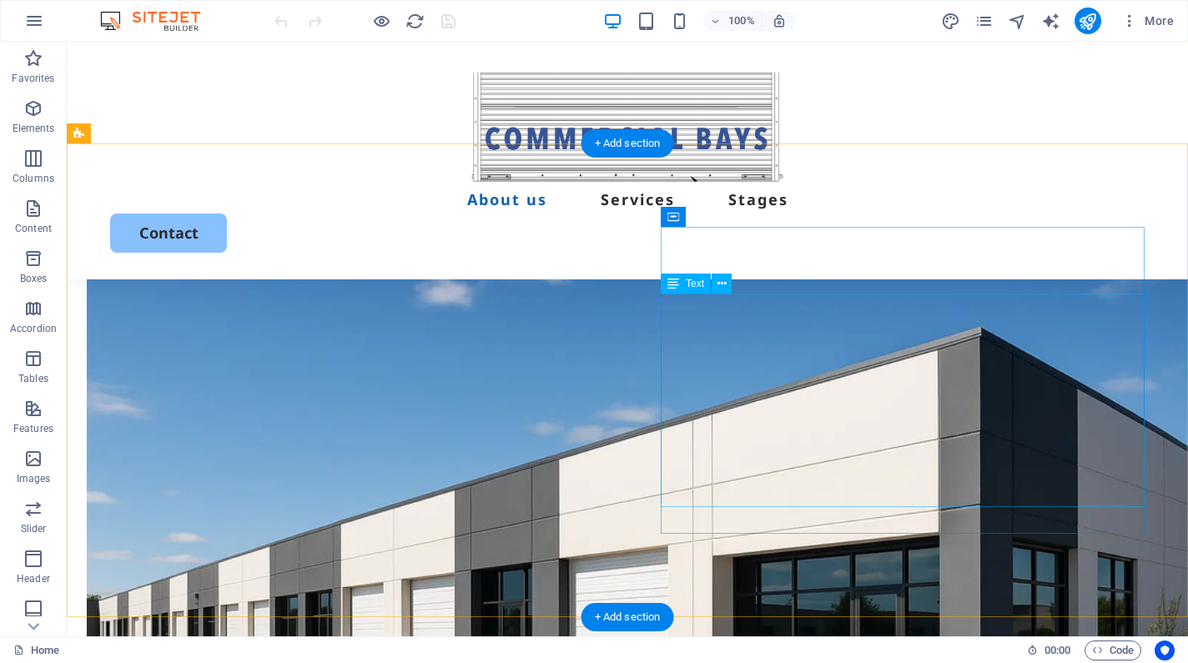
scroll to position [653, 0]
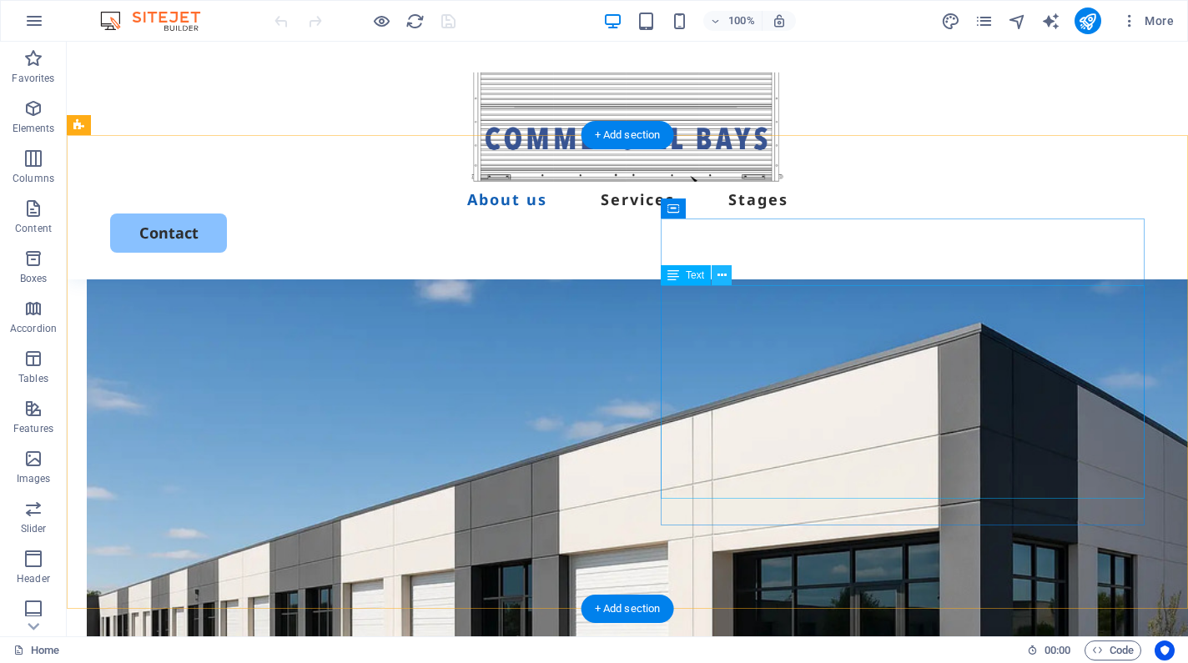
click at [726, 278] on icon at bounding box center [721, 276] width 9 height 18
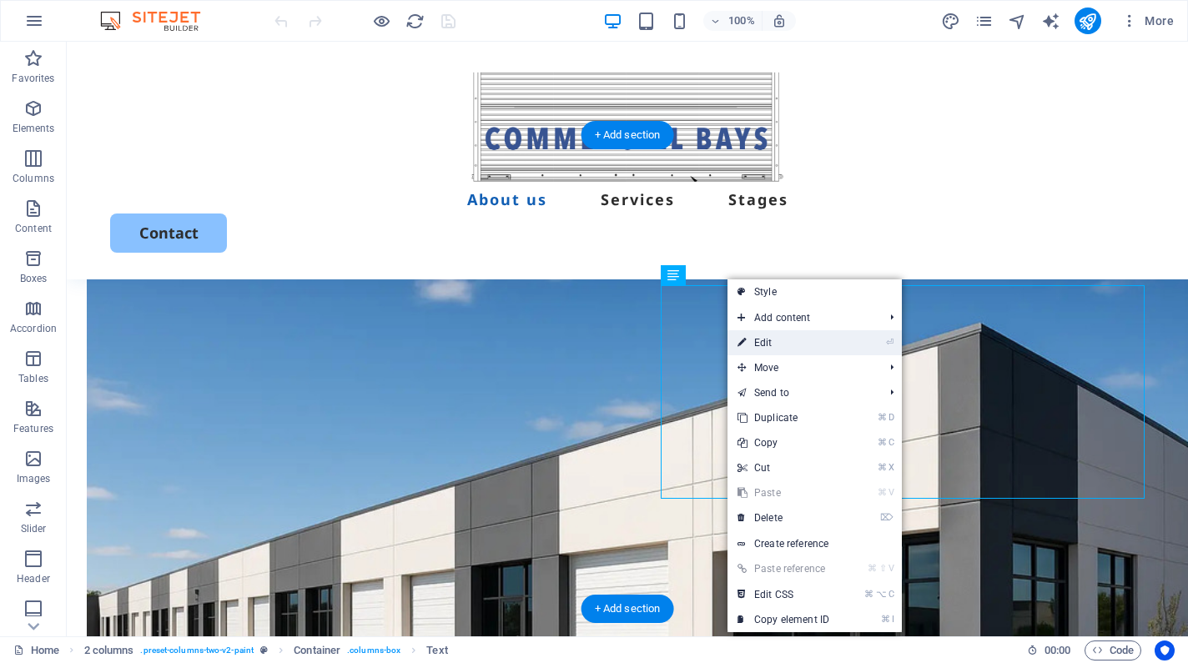
click at [739, 334] on icon at bounding box center [741, 342] width 8 height 25
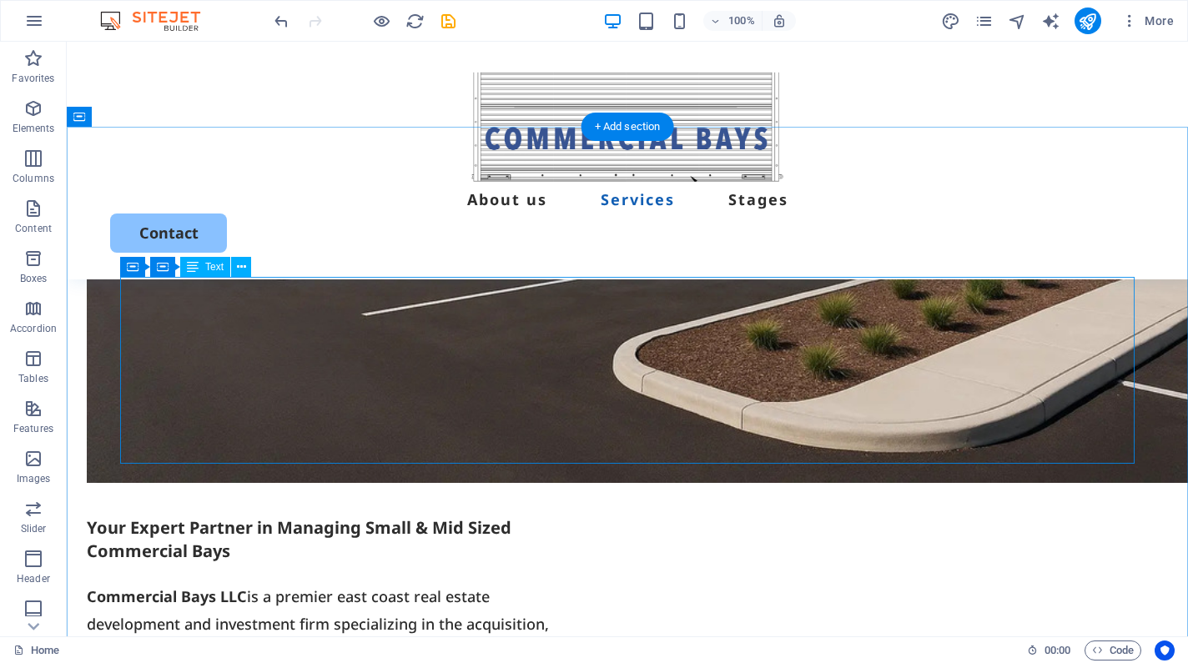
scroll to position [1135, 0]
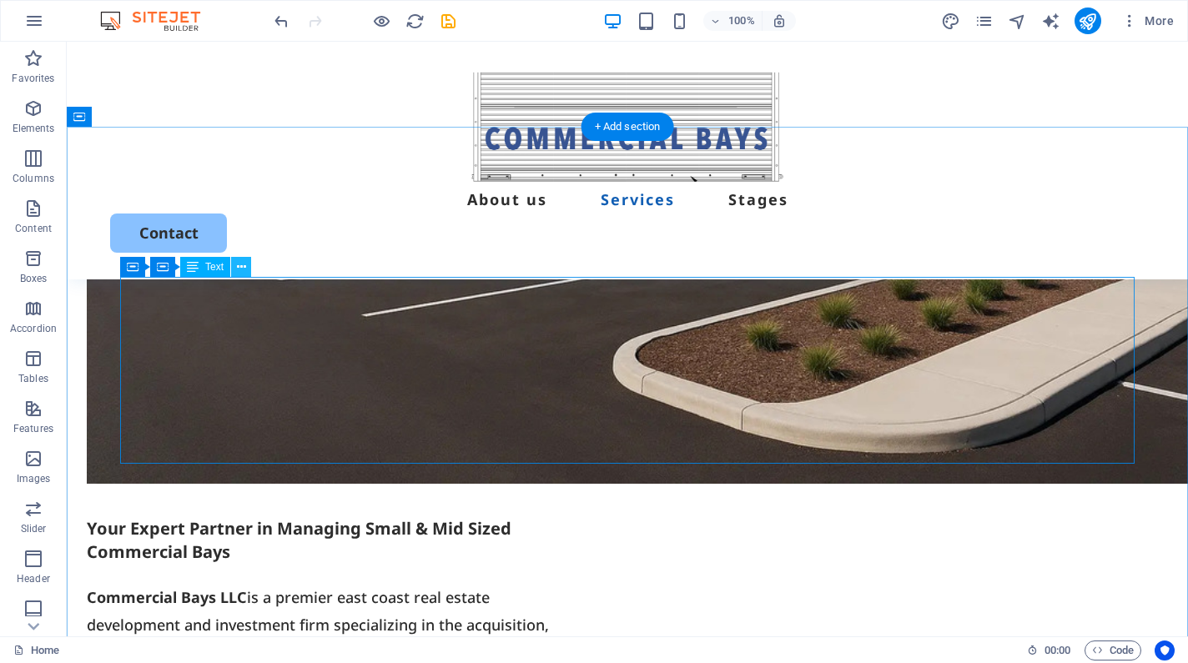
click at [241, 271] on icon at bounding box center [241, 268] width 9 height 18
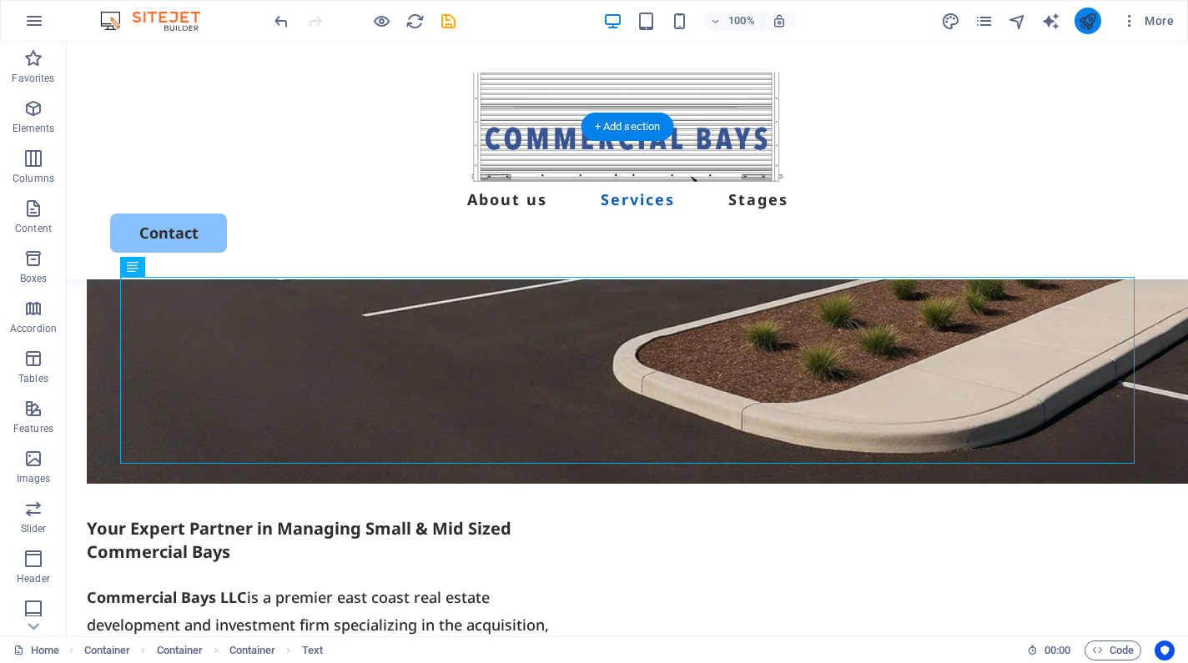
click at [1077, 23] on button "publish" at bounding box center [1087, 21] width 27 height 27
checkbox input "false"
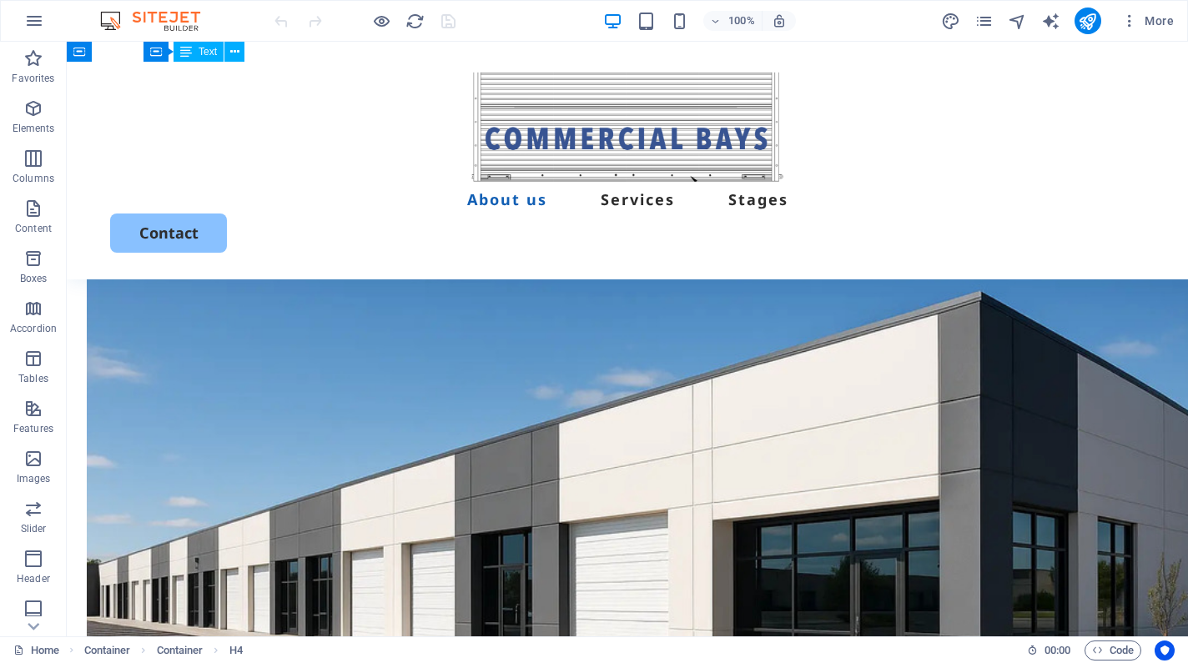
scroll to position [686, 0]
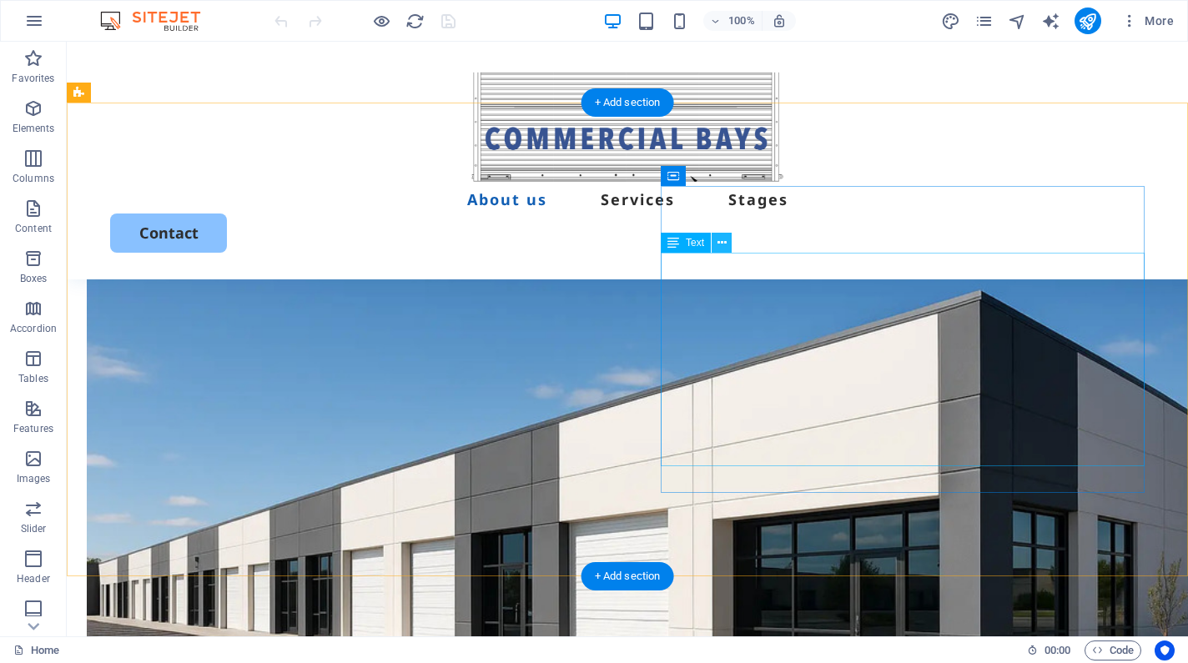
click at [720, 245] on icon at bounding box center [721, 243] width 9 height 18
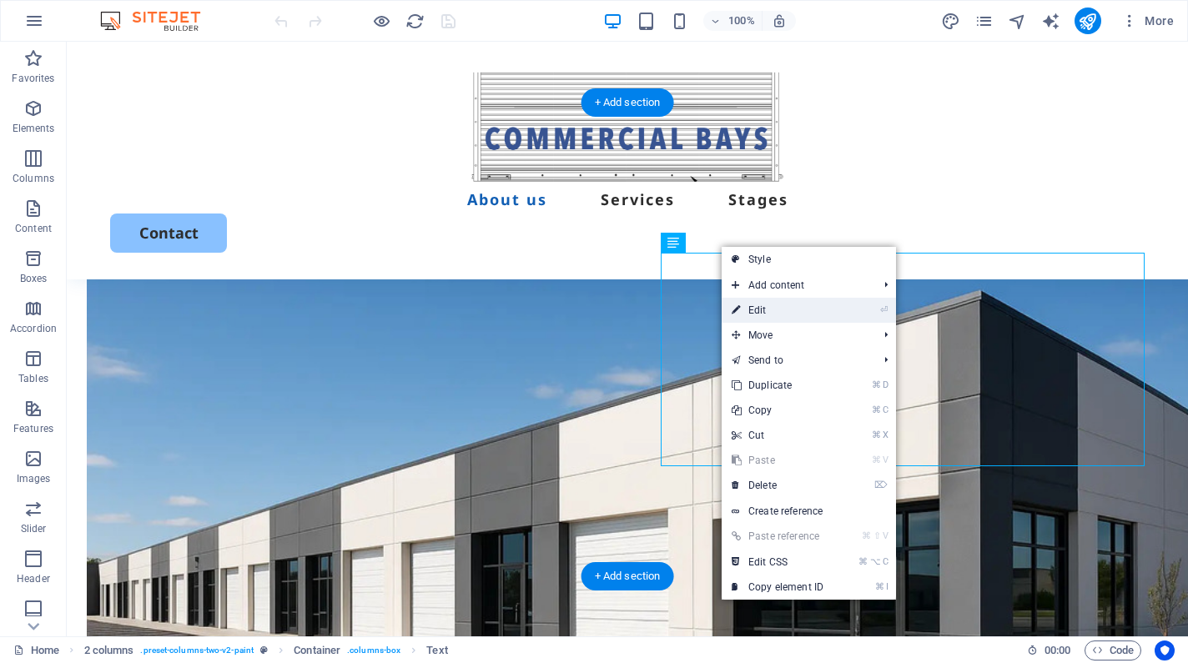
click at [744, 304] on link "⏎ Edit" at bounding box center [777, 310] width 112 height 25
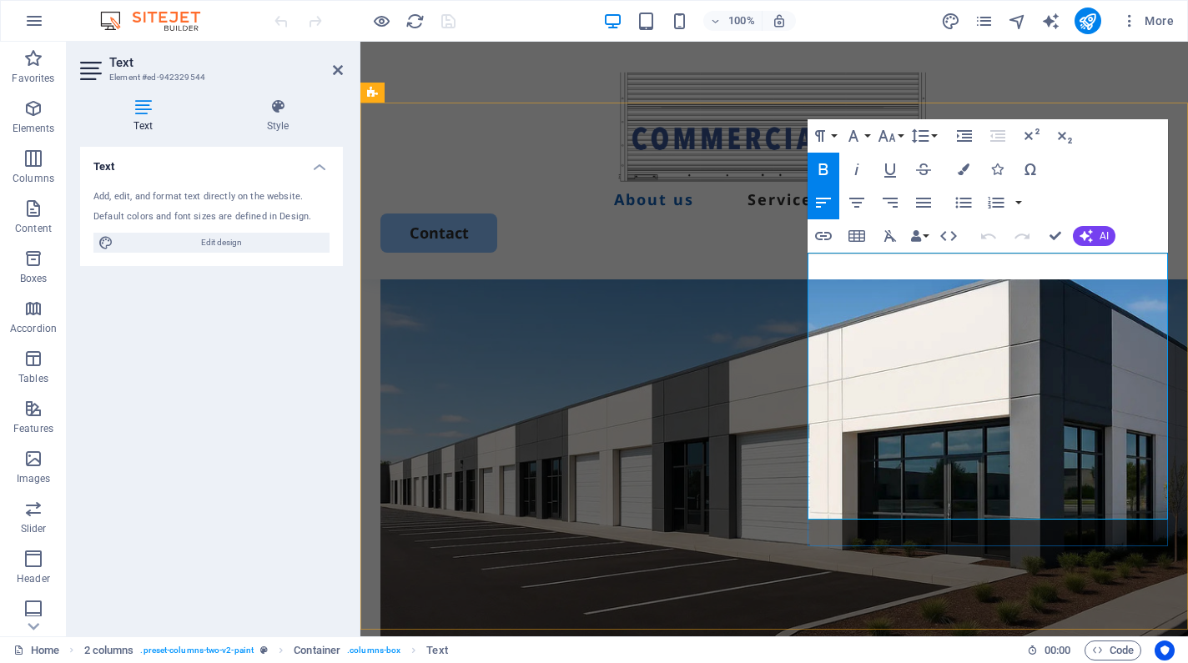
drag, startPoint x: 1077, startPoint y: 404, endPoint x: 887, endPoint y: 409, distance: 190.2
copy p "experienced management,"
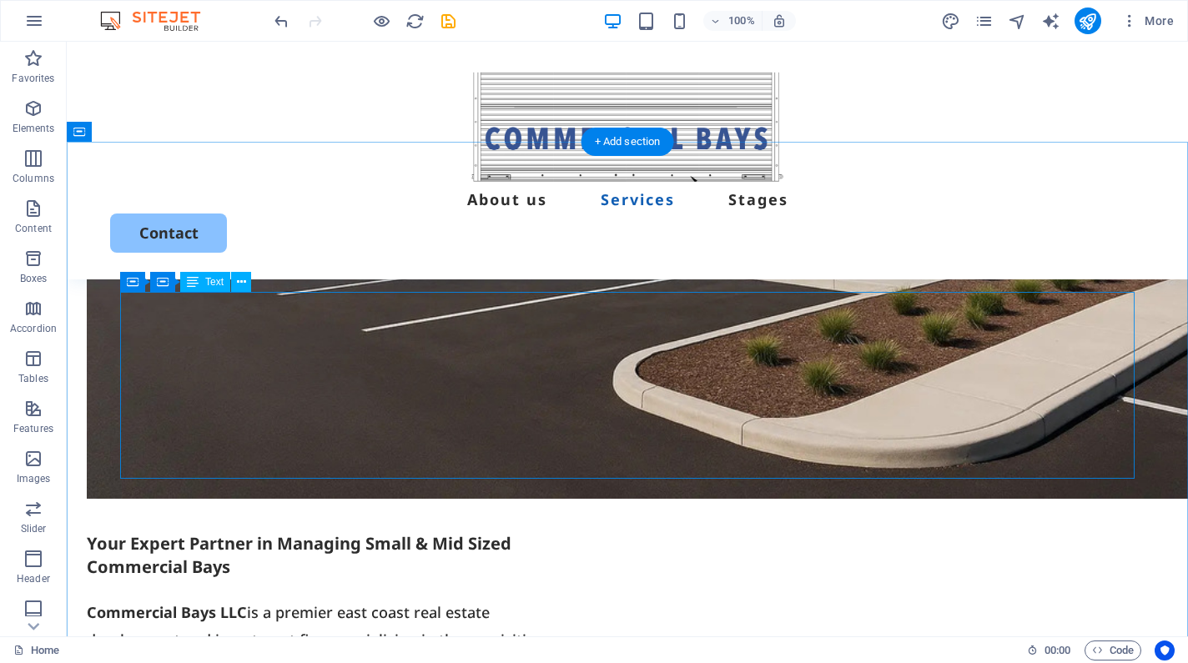
scroll to position [1118, 0]
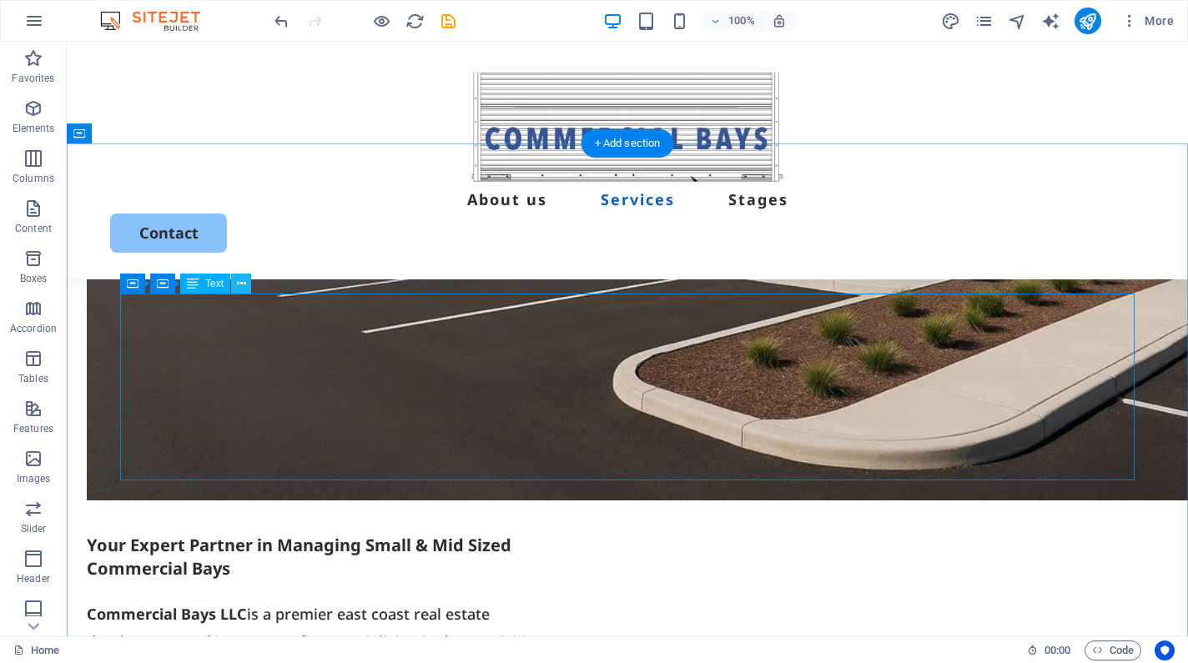
click at [234, 285] on button at bounding box center [241, 284] width 20 height 20
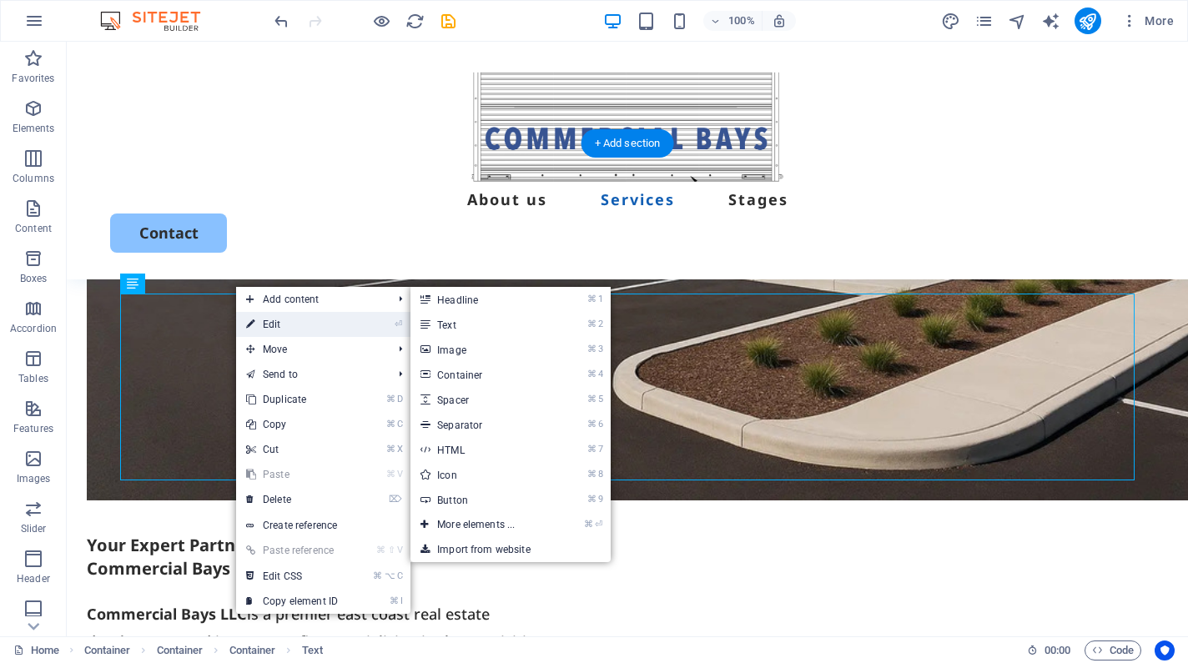
click at [245, 323] on link "⏎ Edit" at bounding box center [292, 324] width 112 height 25
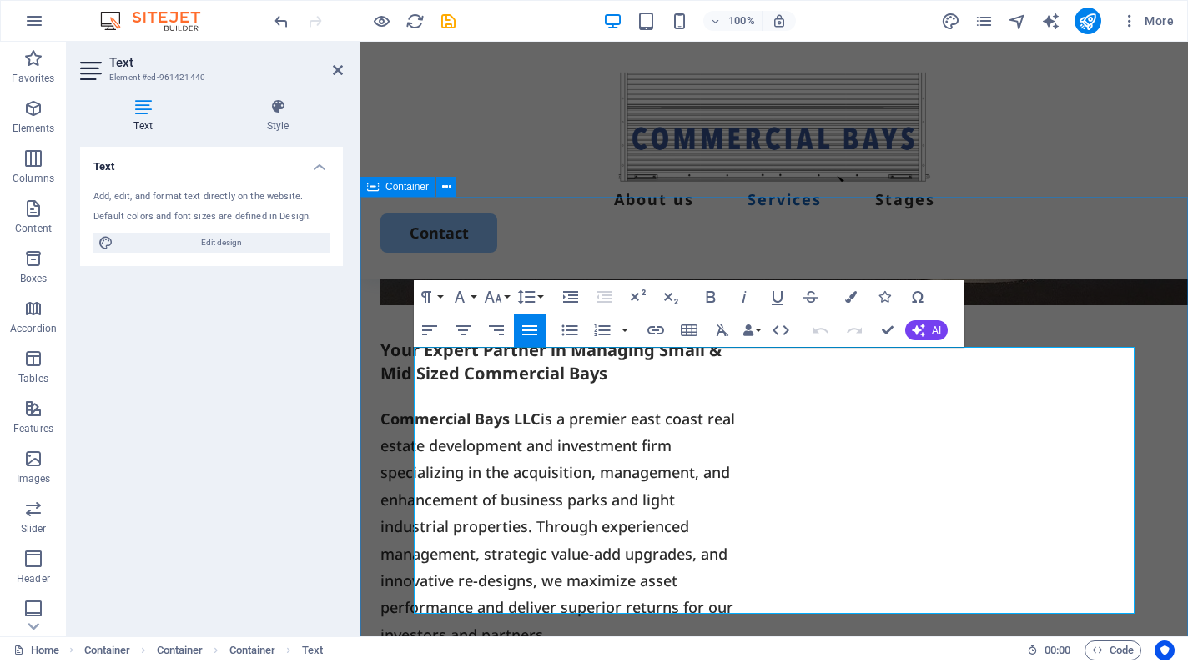
drag, startPoint x: 544, startPoint y: 604, endPoint x: 403, endPoint y: 362, distance: 279.9
copy p "We don’t just build and manage spaces—we deliver value-added solutions that pow…"
drag, startPoint x: 1043, startPoint y: 704, endPoint x: 550, endPoint y: 517, distance: 527.1
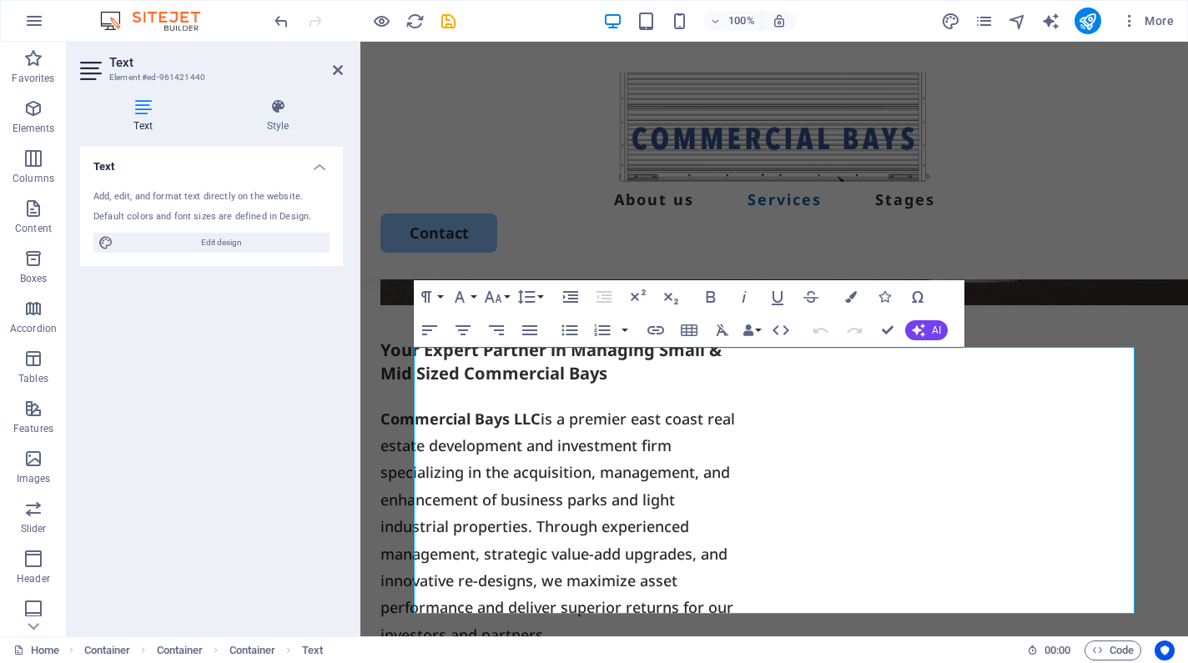
drag, startPoint x: 931, startPoint y: 704, endPoint x: 539, endPoint y: 497, distance: 443.2
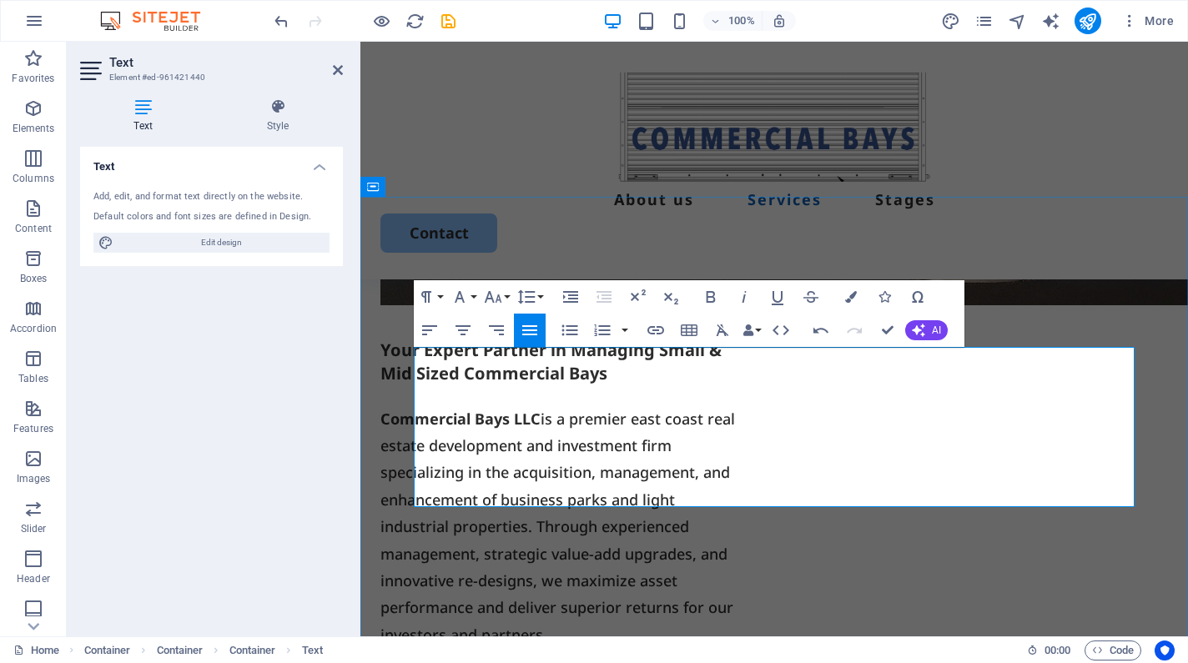
scroll to position [8663, 3]
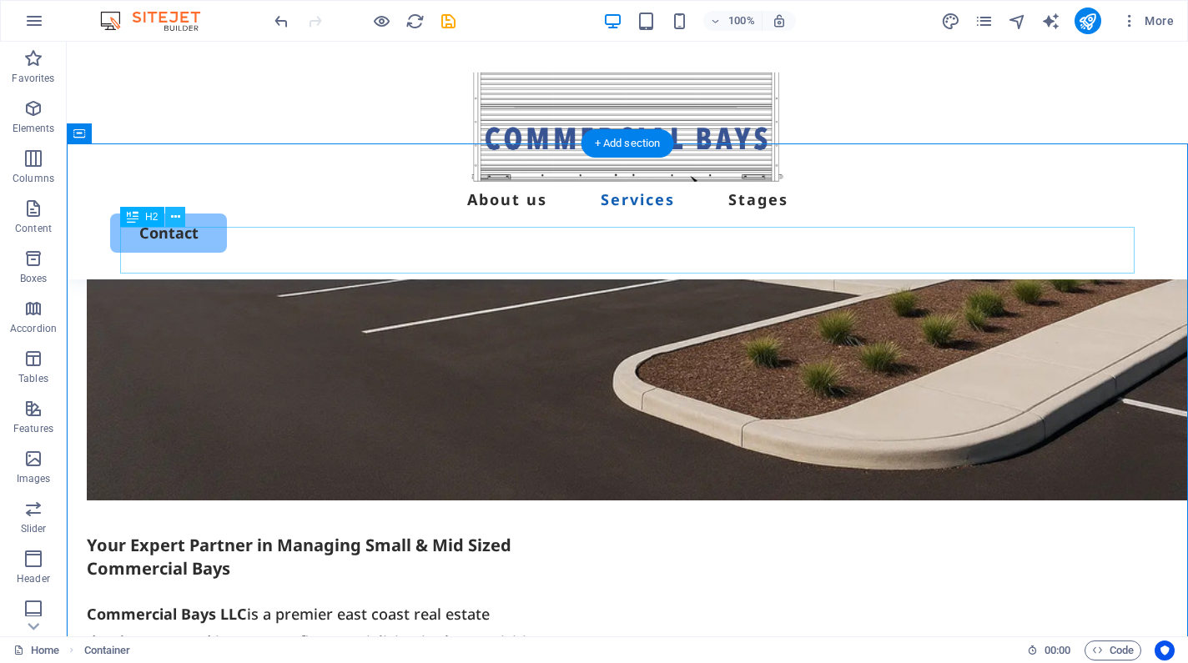
click at [176, 219] on icon at bounding box center [175, 218] width 9 height 18
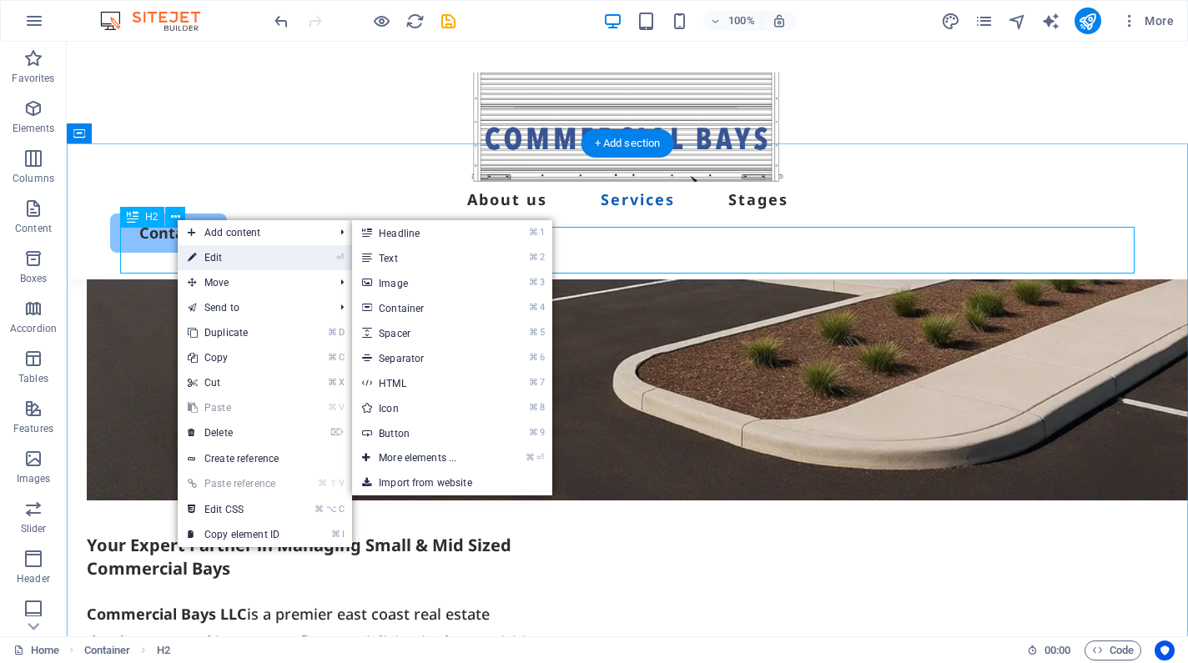
click at [184, 259] on link "⏎ Edit" at bounding box center [234, 257] width 112 height 25
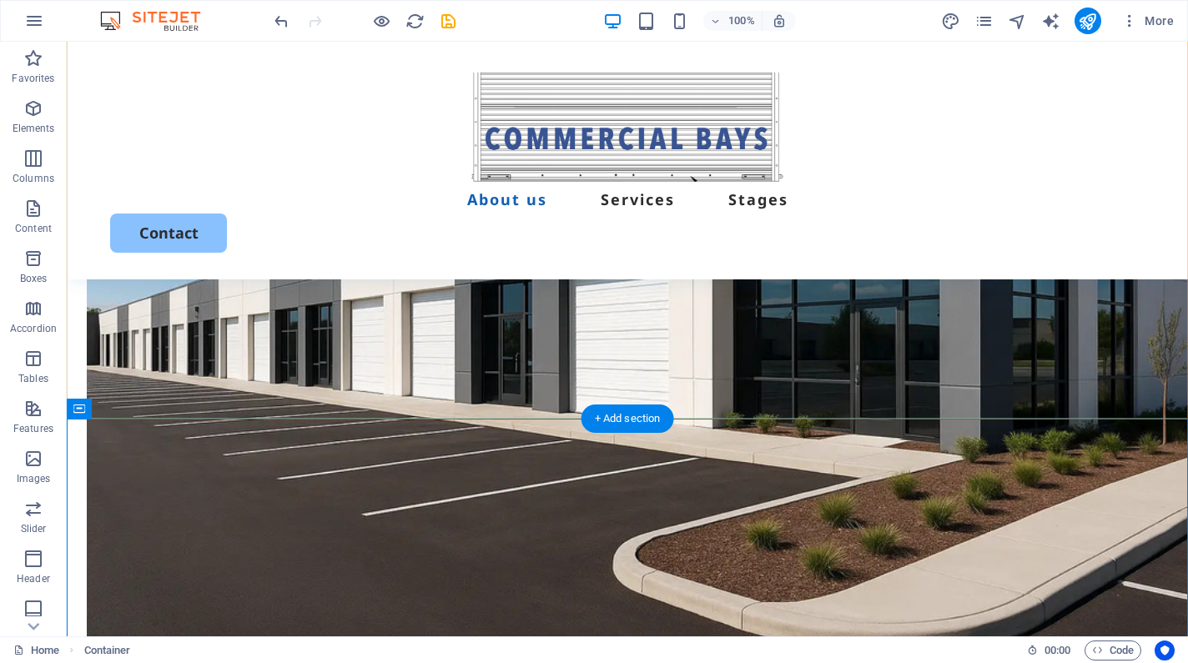
scroll to position [964, 0]
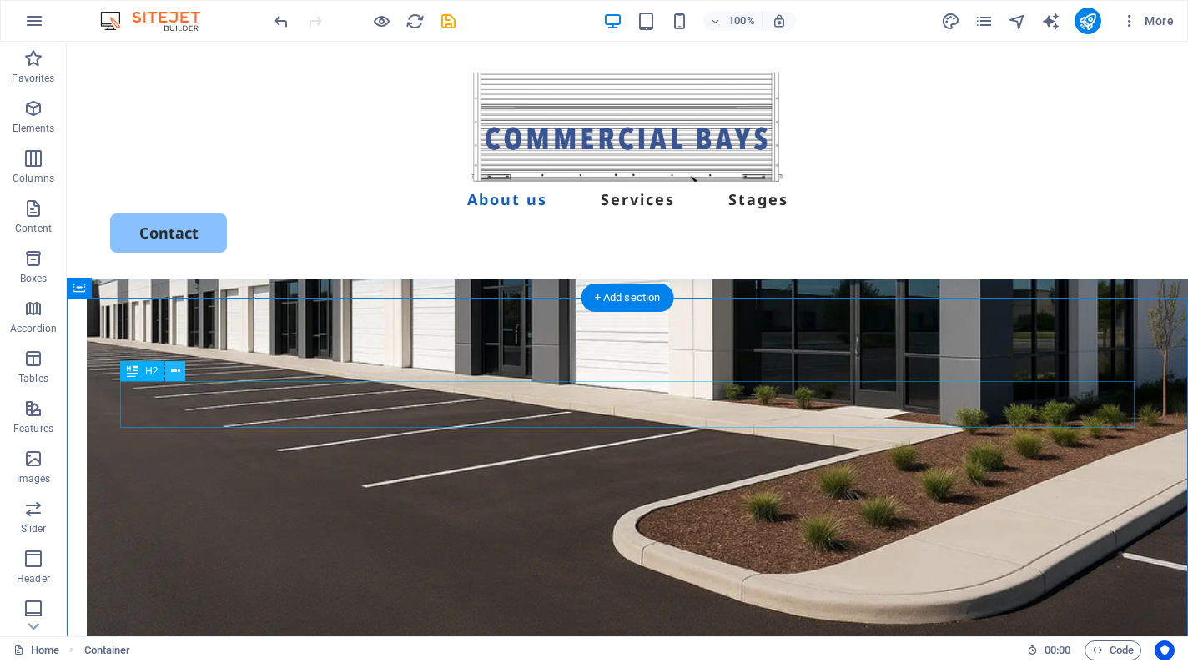
click at [172, 374] on icon at bounding box center [175, 372] width 9 height 18
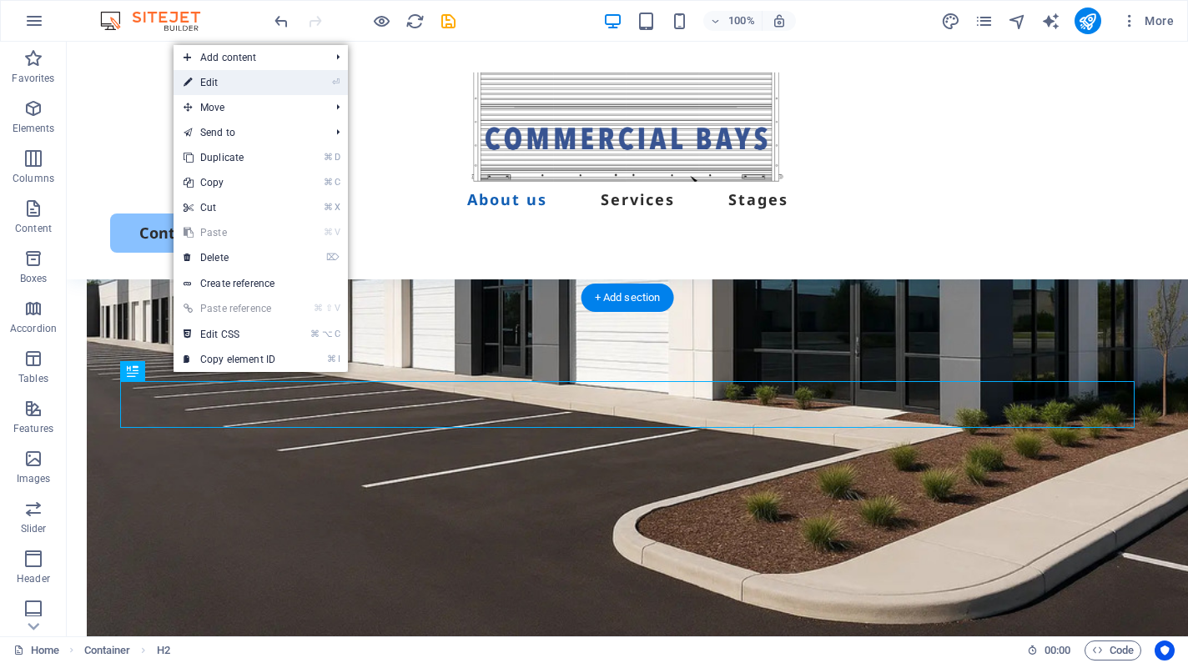
click at [198, 77] on link "⏎ Edit" at bounding box center [229, 82] width 112 height 25
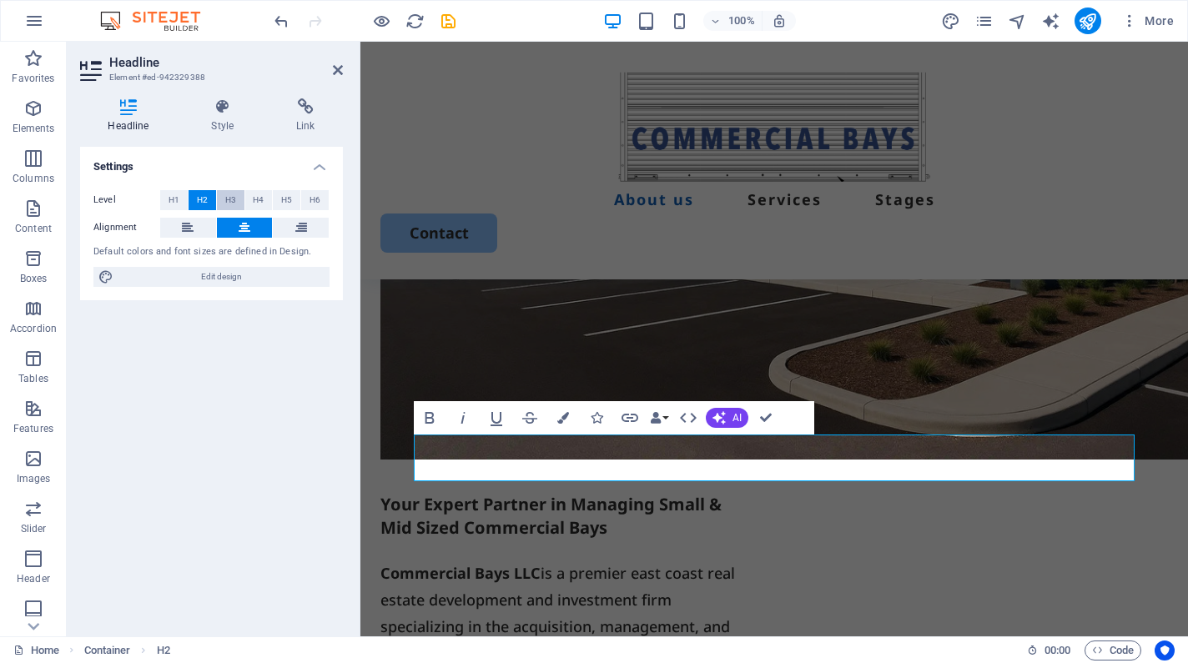
click at [230, 198] on span "H3" at bounding box center [230, 200] width 11 height 20
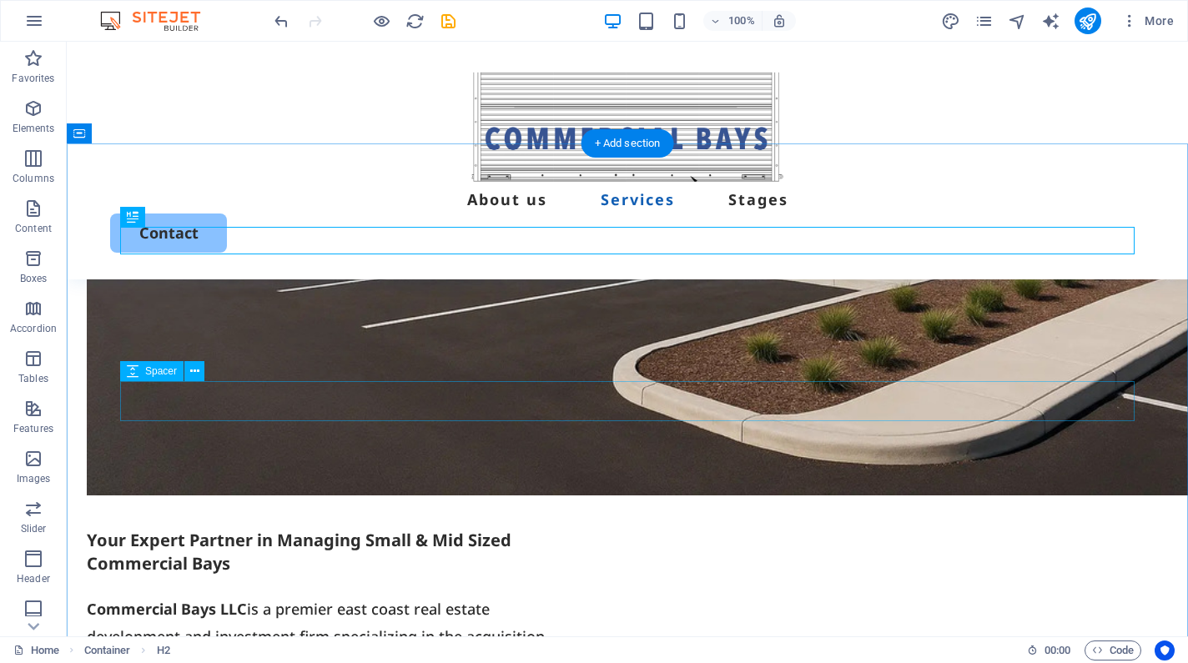
scroll to position [1118, 0]
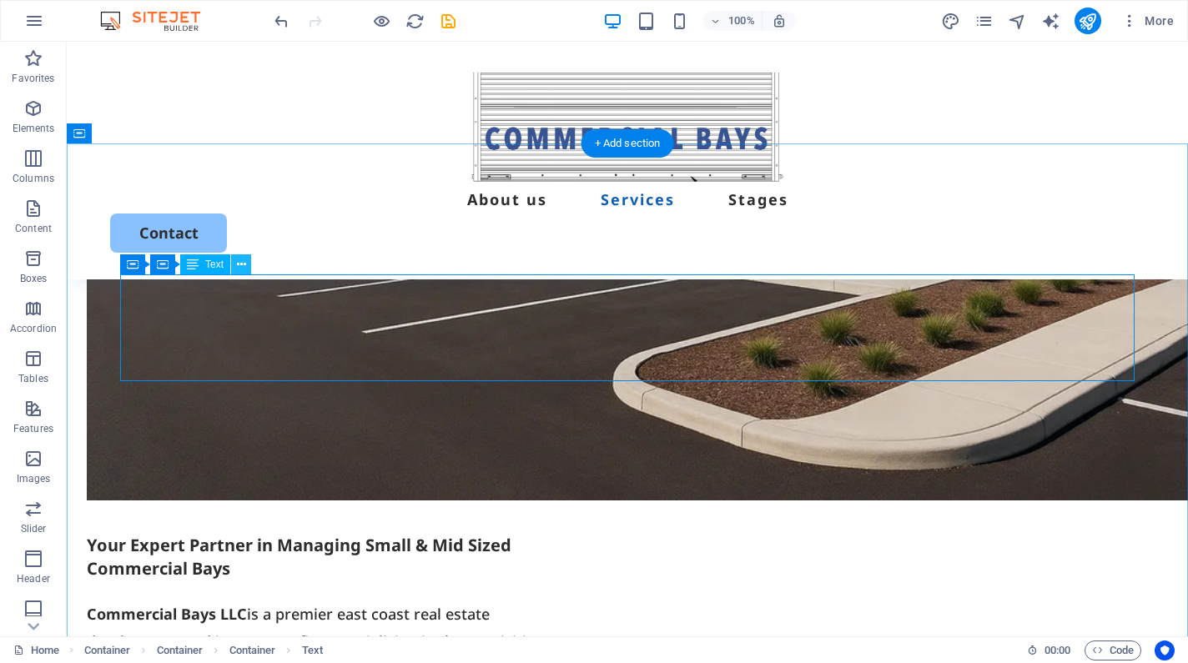
click at [237, 266] on icon at bounding box center [241, 265] width 9 height 18
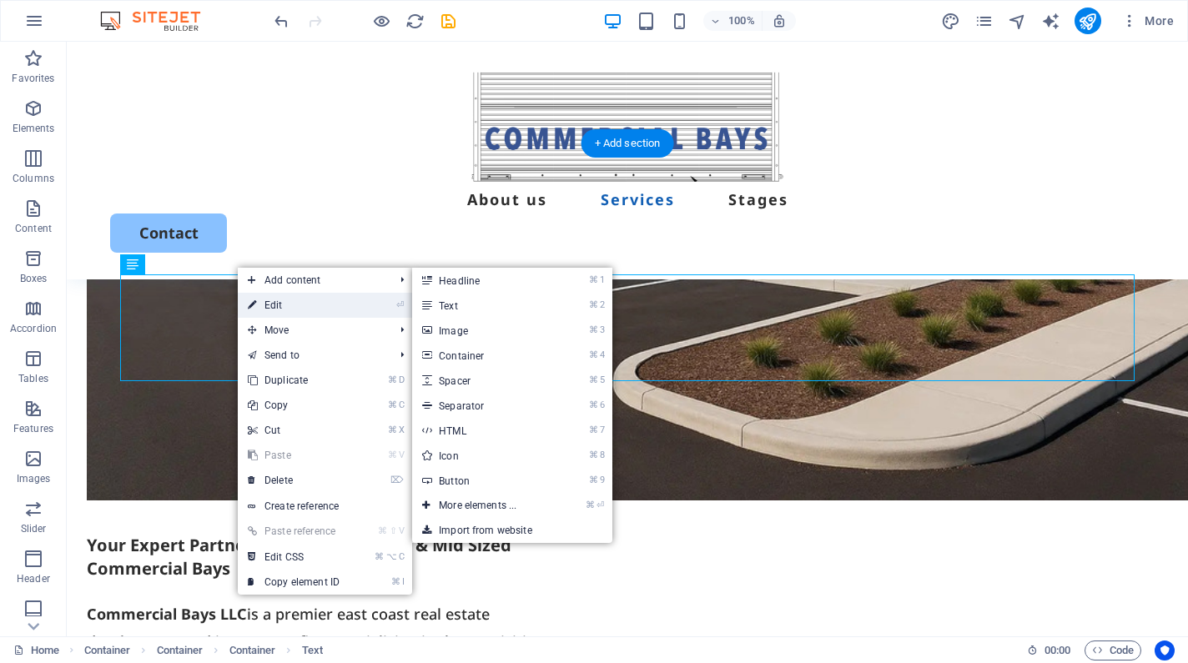
click at [247, 303] on link "⏎ Edit" at bounding box center [294, 305] width 112 height 25
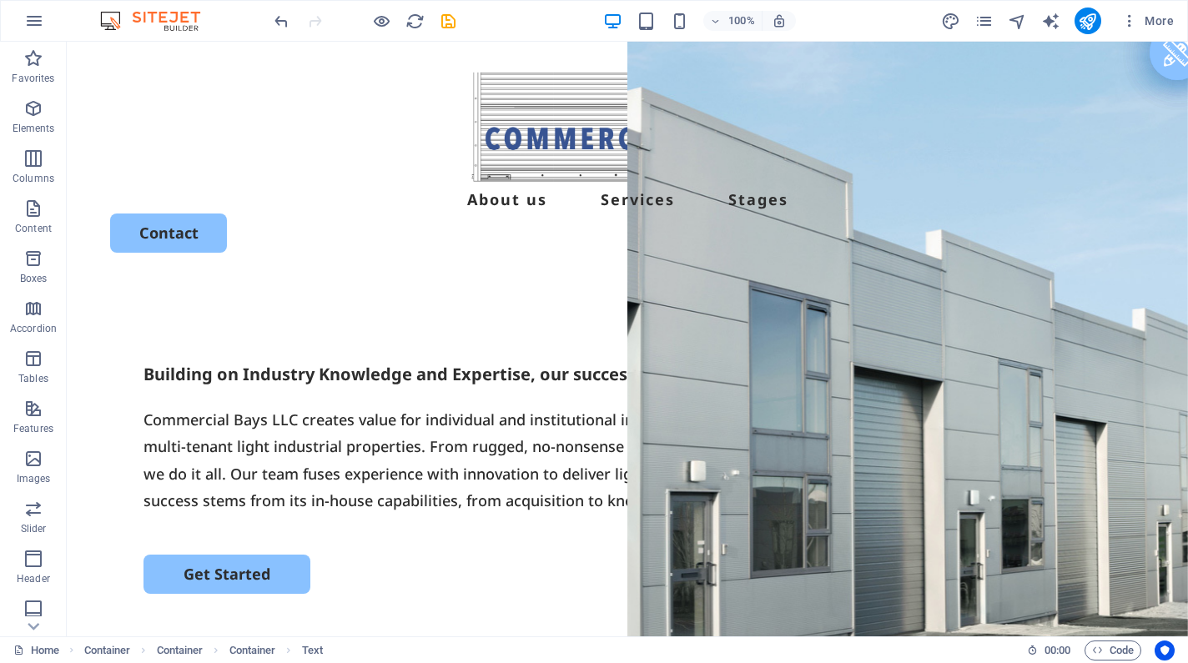
scroll to position [0, 0]
click at [443, 29] on icon "save" at bounding box center [448, 21] width 19 height 19
checkbox input "false"
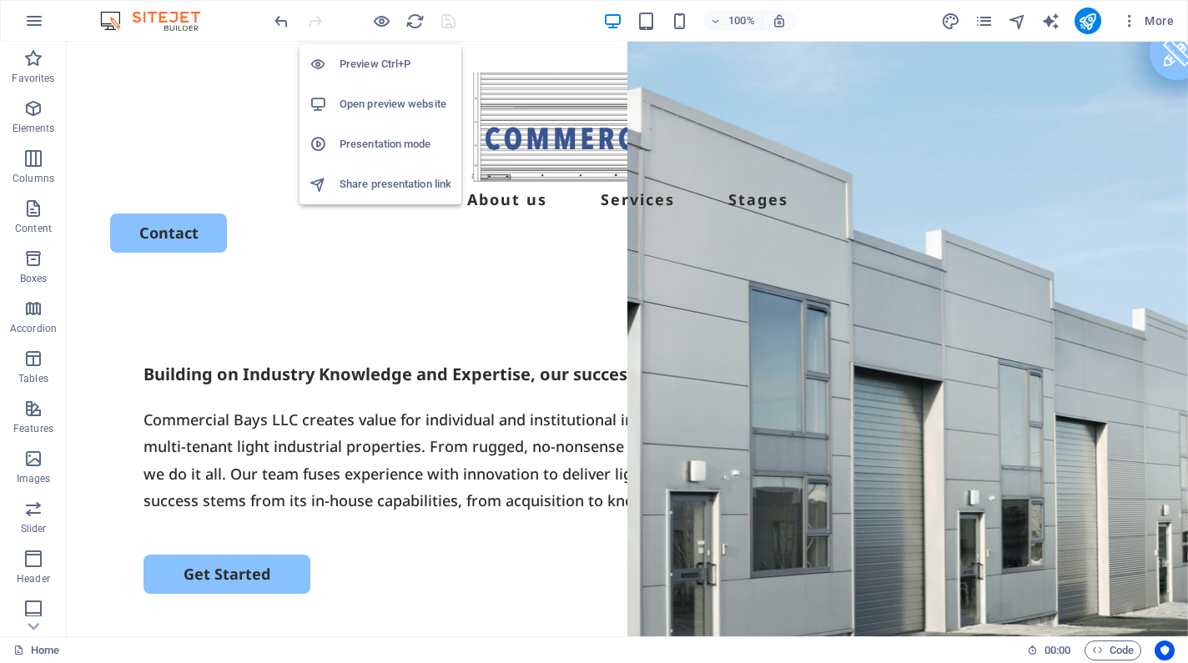
click at [392, 93] on li "Open preview website" at bounding box center [380, 104] width 162 height 40
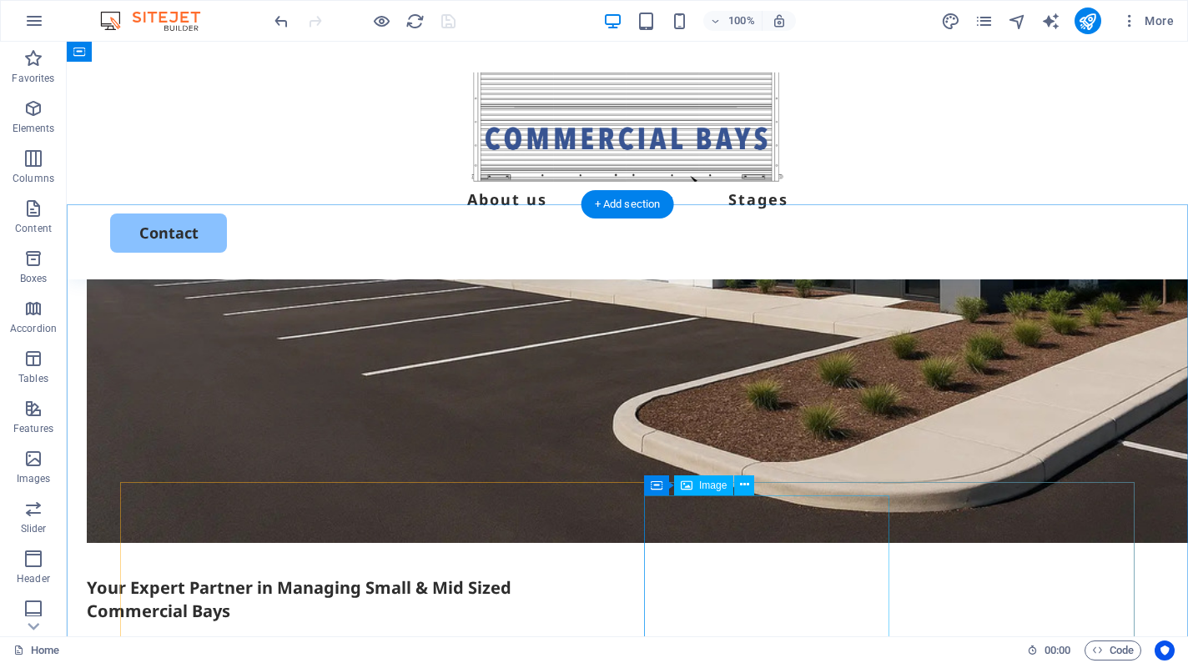
scroll to position [1052, 0]
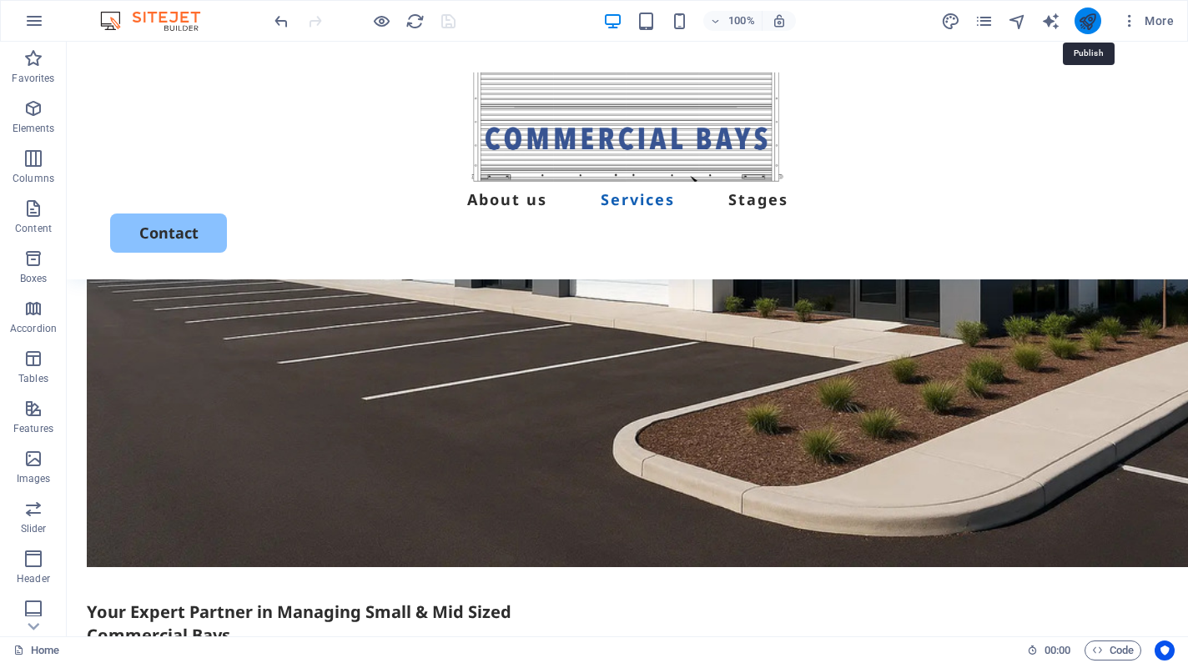
click at [1079, 14] on icon "publish" at bounding box center [1087, 21] width 19 height 19
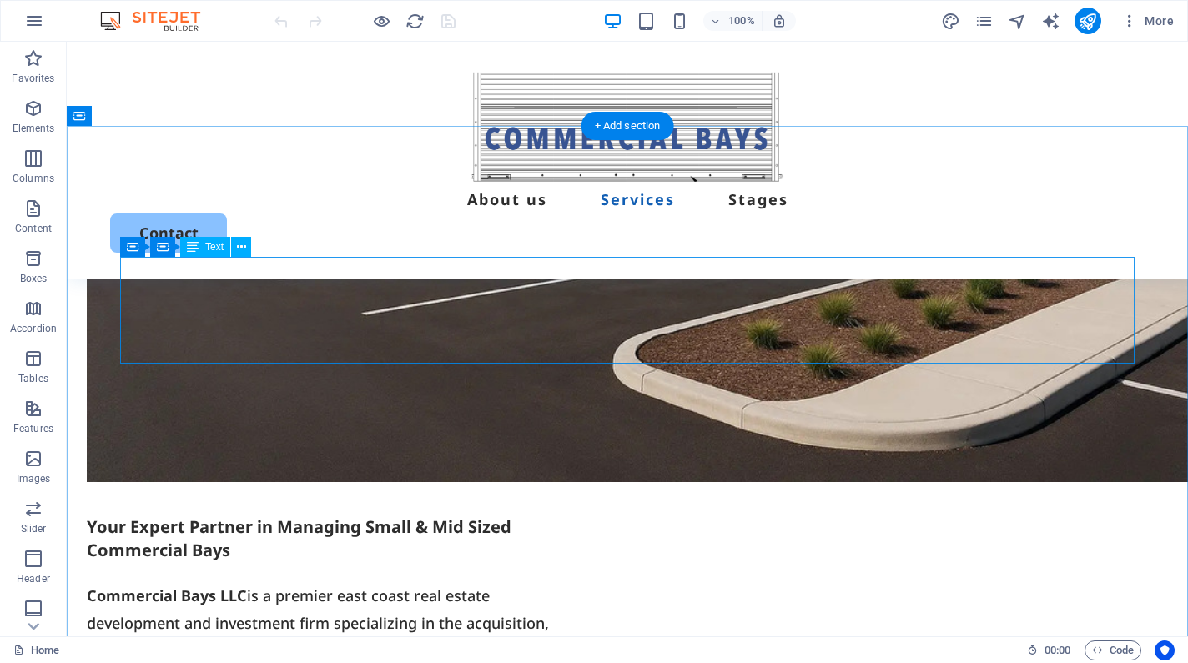
scroll to position [1136, 0]
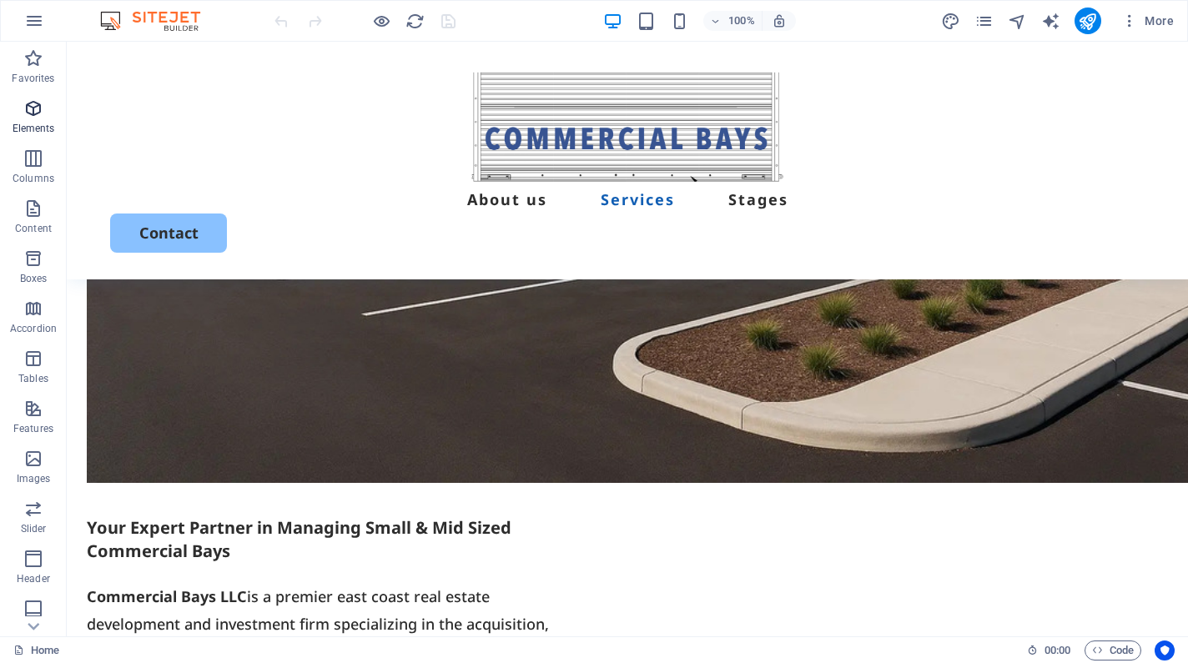
click at [29, 99] on icon "button" at bounding box center [33, 108] width 20 height 20
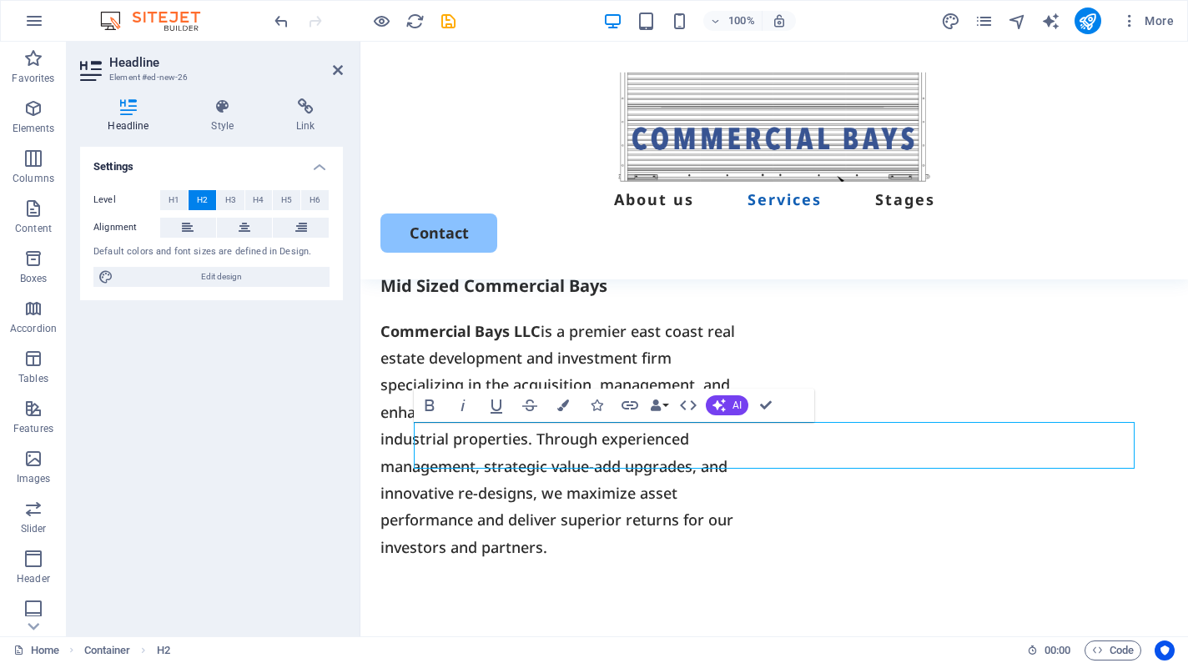
scroll to position [1209, 0]
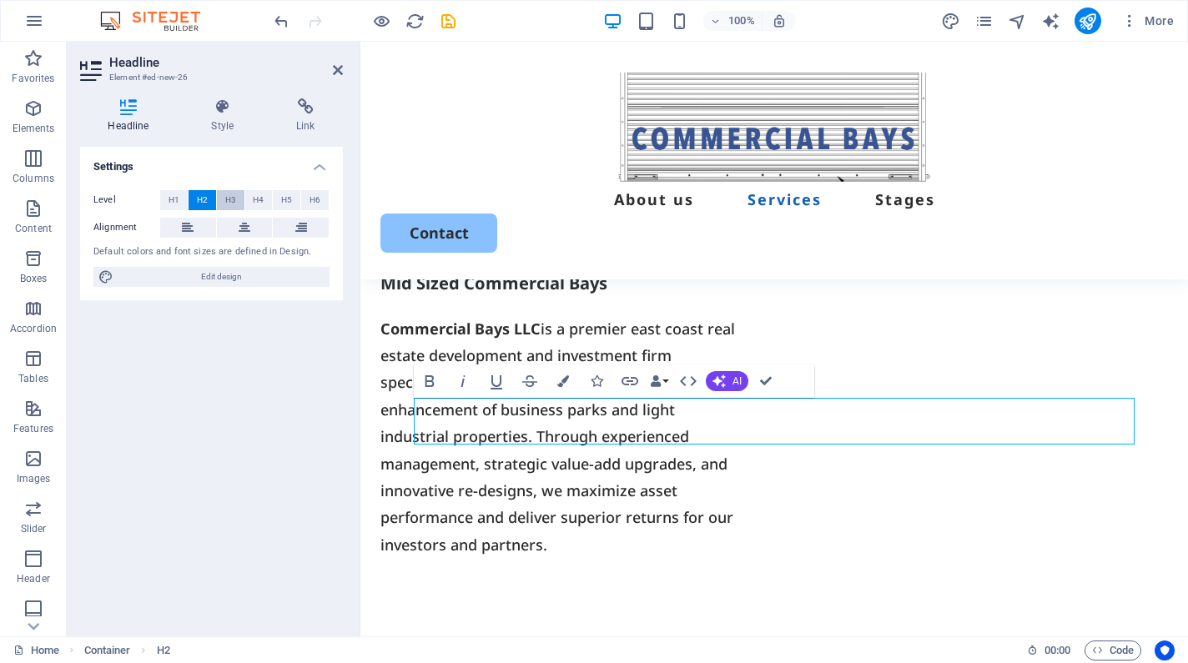
click at [234, 202] on span "H3" at bounding box center [230, 200] width 11 height 20
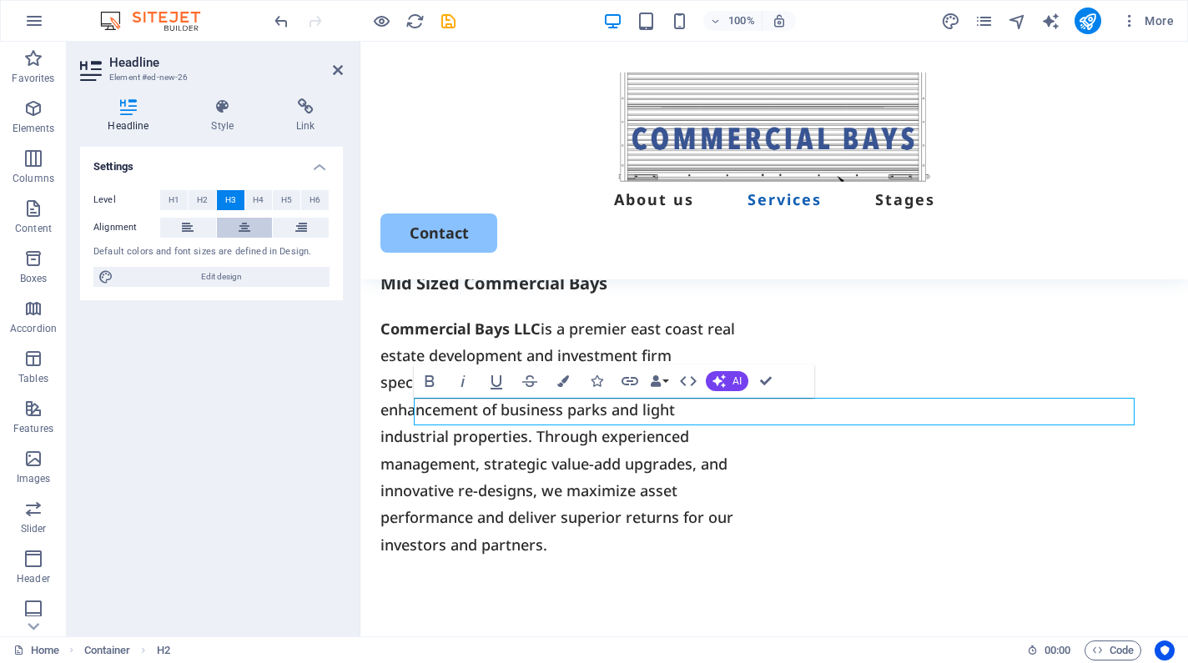
click at [239, 223] on icon at bounding box center [245, 228] width 12 height 20
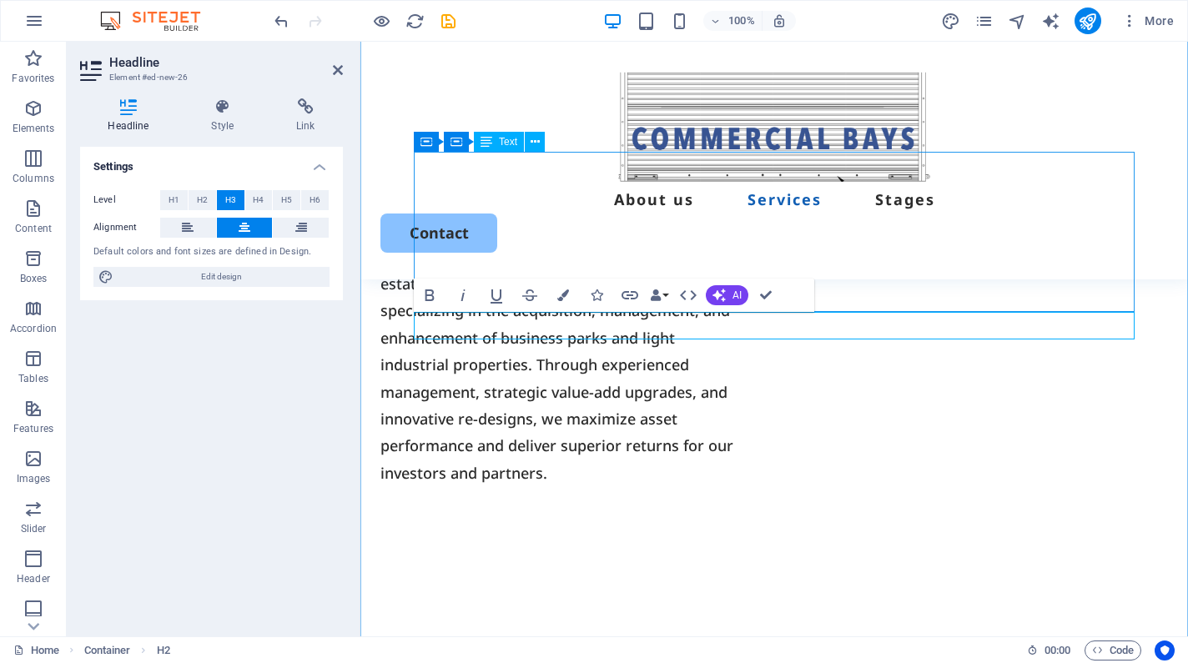
scroll to position [1296, 0]
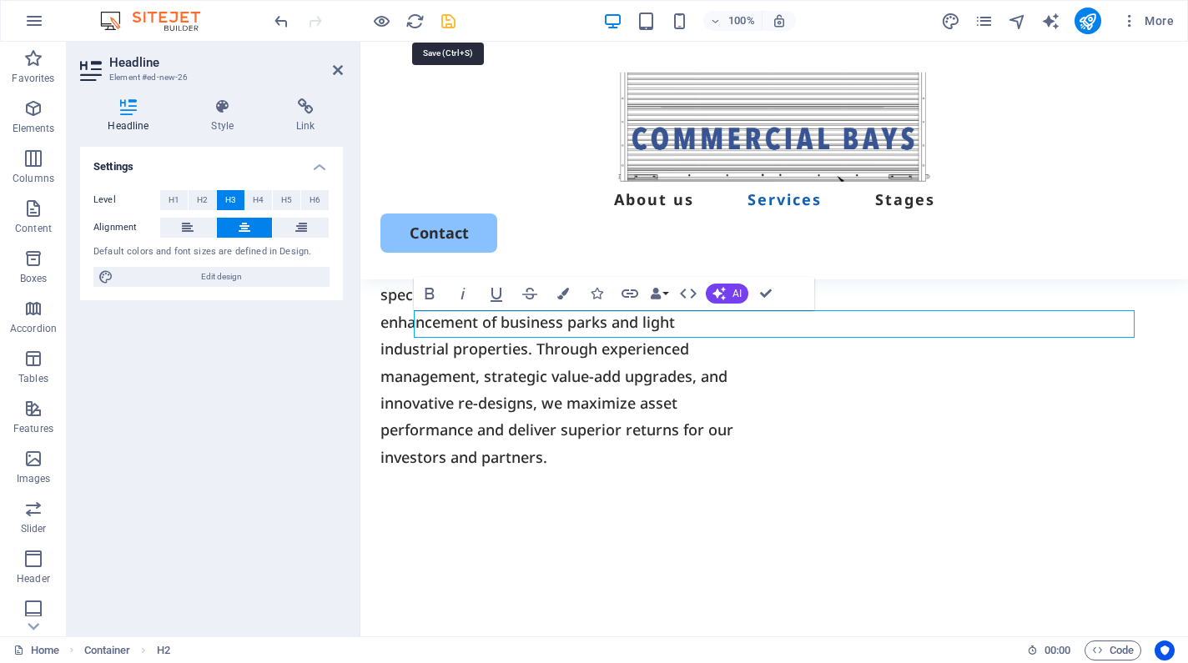
click at [449, 28] on icon "save" at bounding box center [448, 21] width 19 height 19
checkbox input "false"
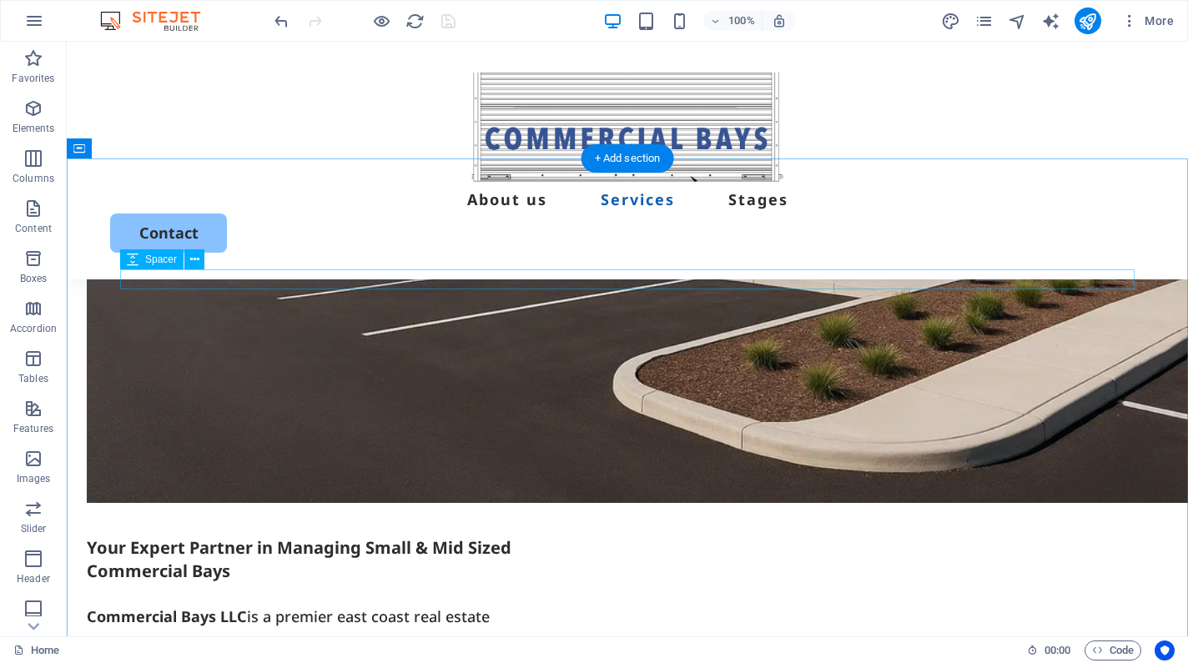
scroll to position [1128, 0]
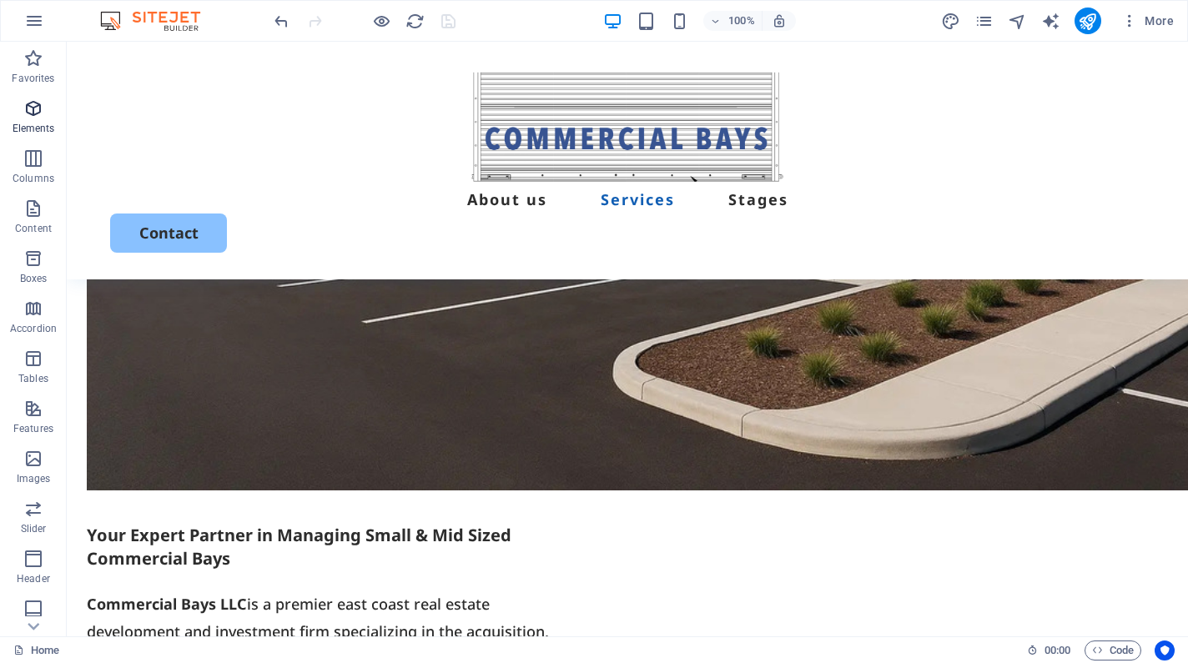
click at [38, 118] on span "Elements" at bounding box center [33, 118] width 67 height 40
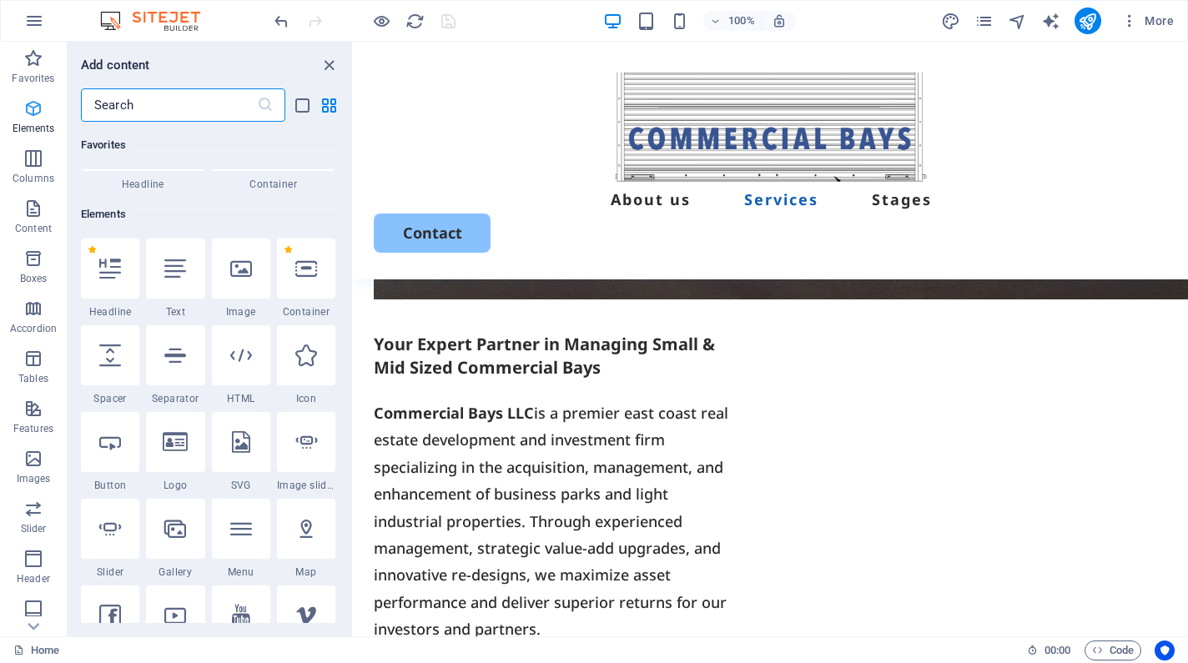
scroll to position [178, 0]
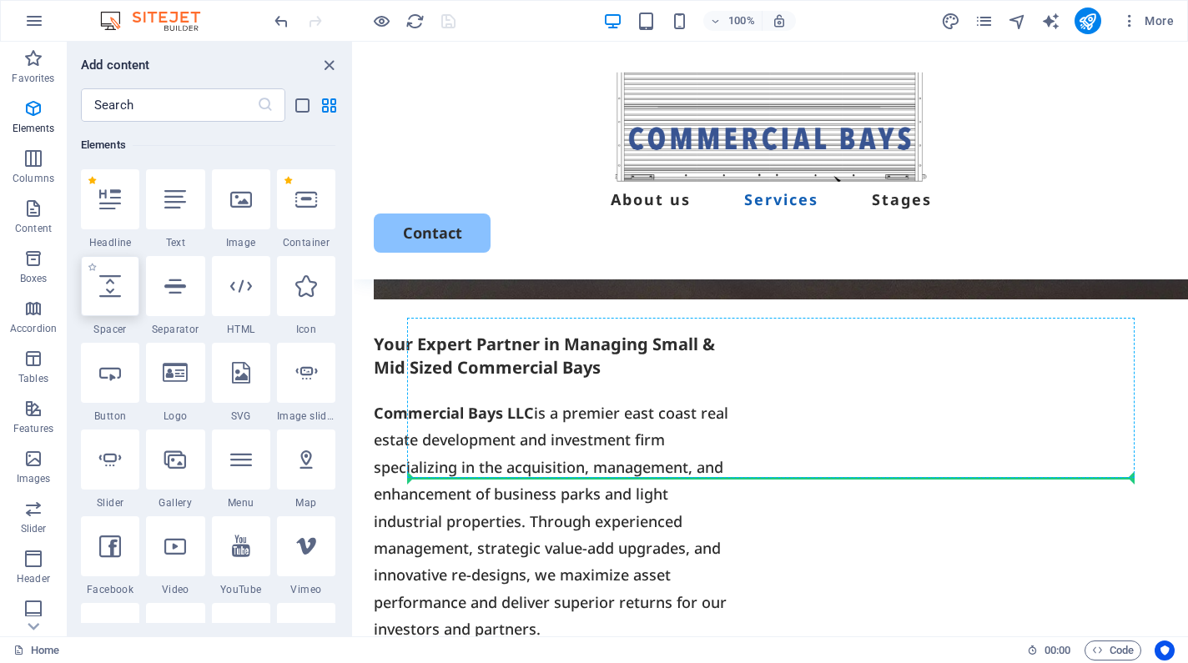
select select "px"
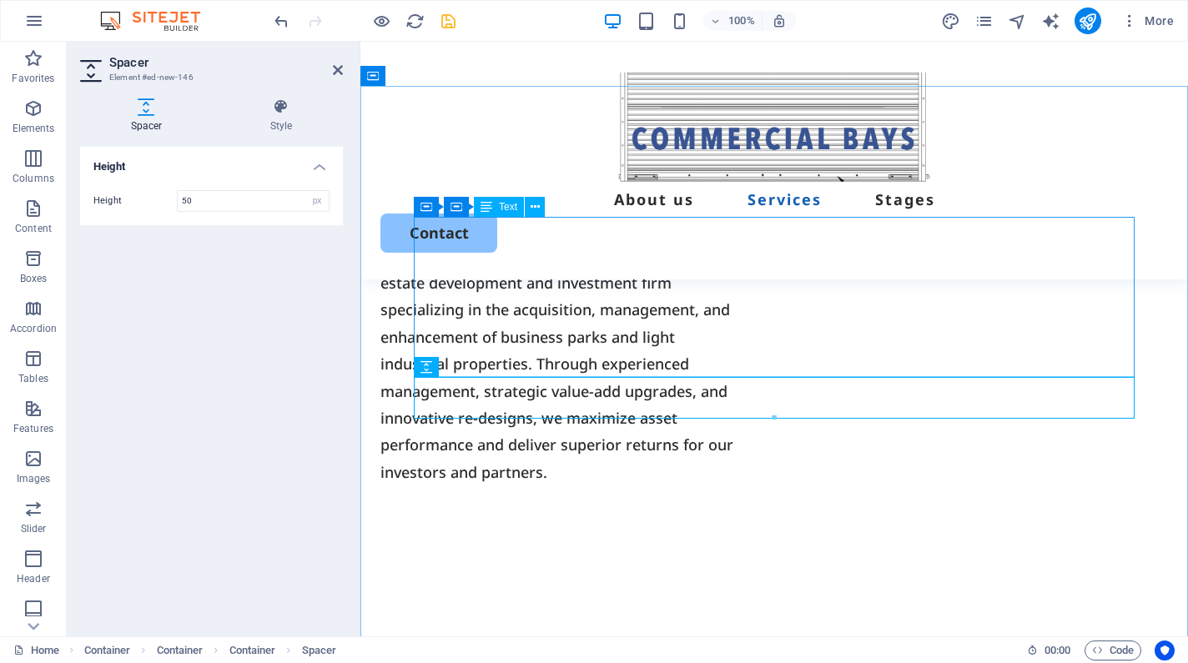
scroll to position [1284, 0]
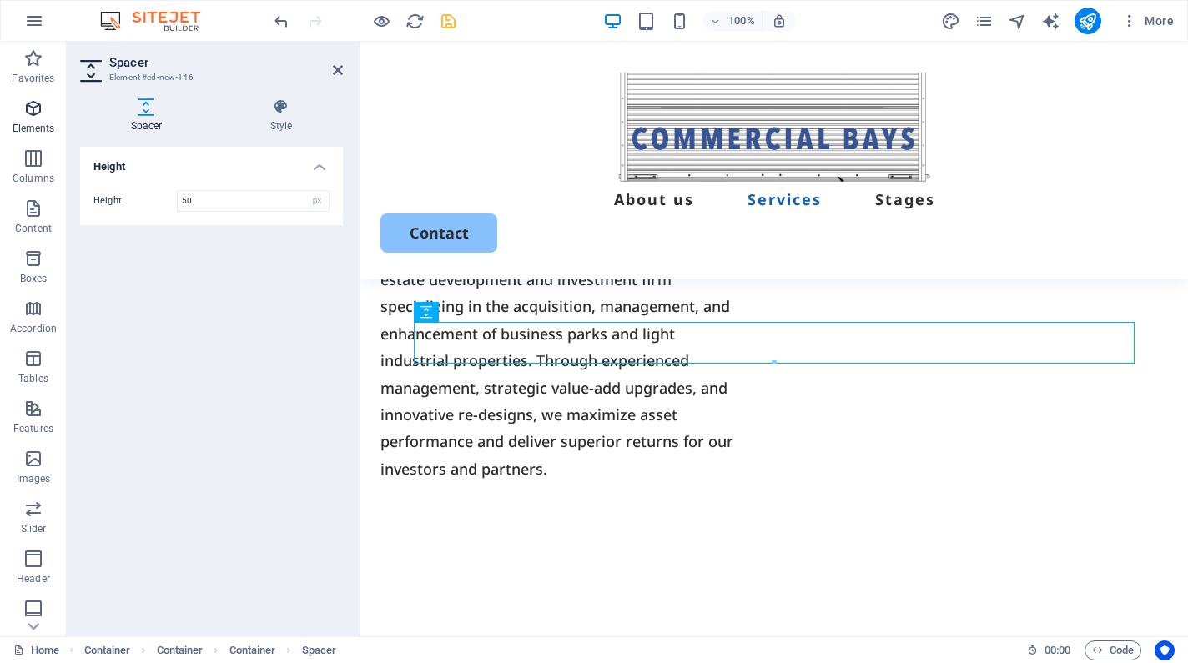
click at [36, 111] on icon "button" at bounding box center [33, 108] width 20 height 20
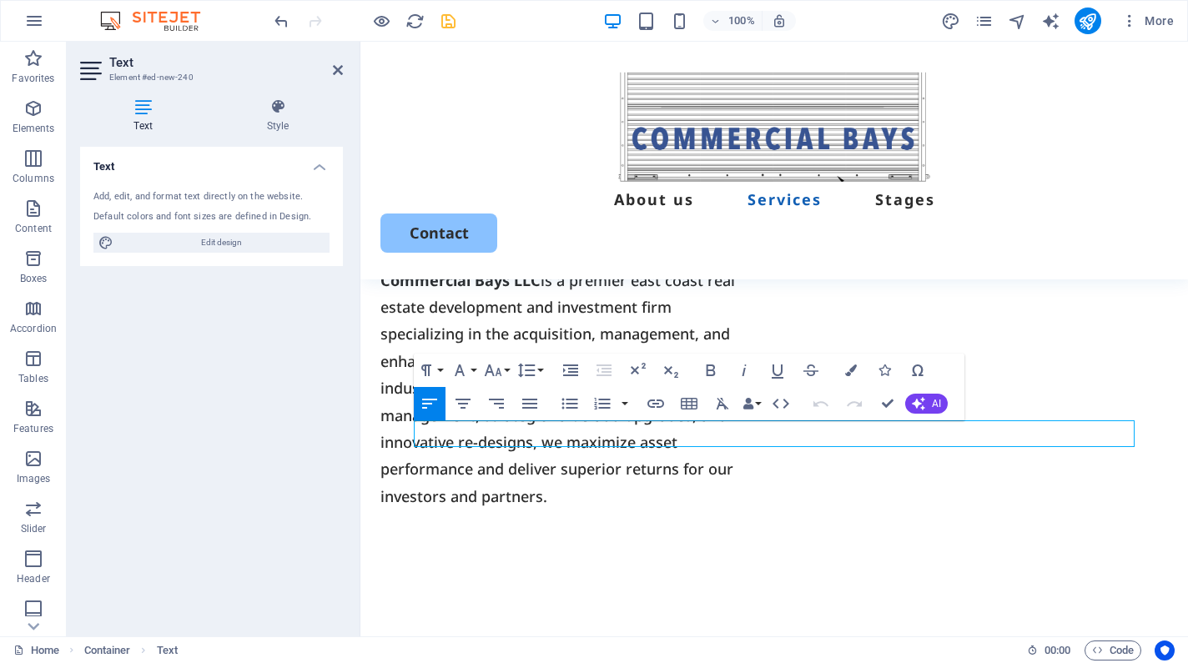
scroll to position [1255, 0]
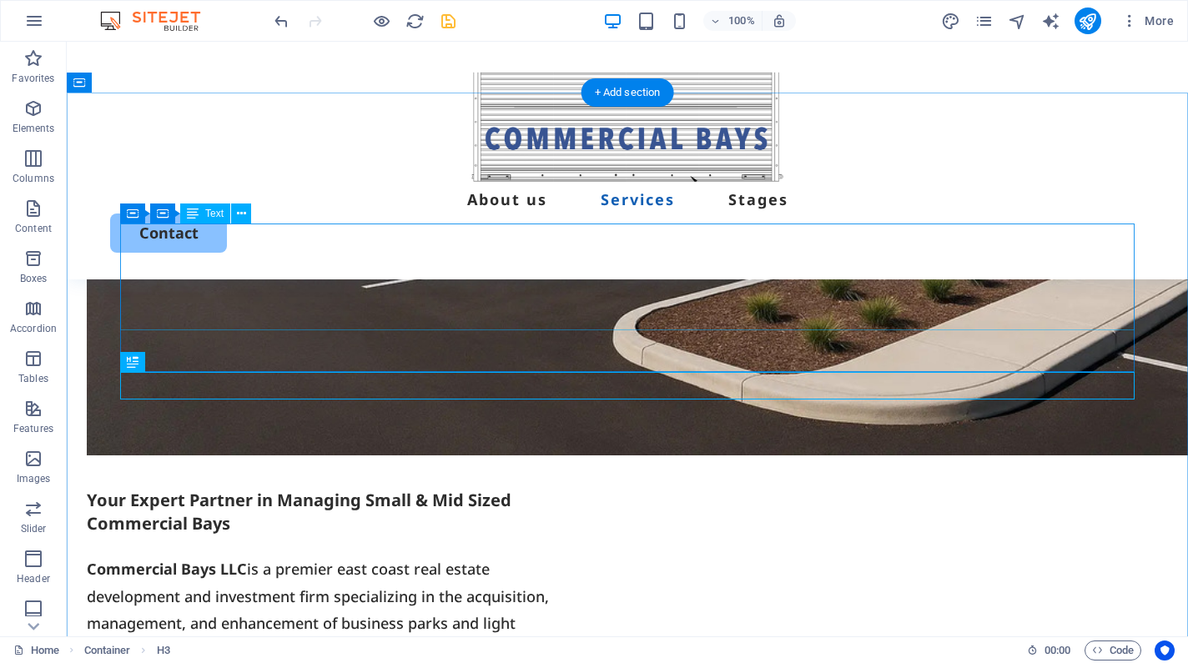
scroll to position [1169, 0]
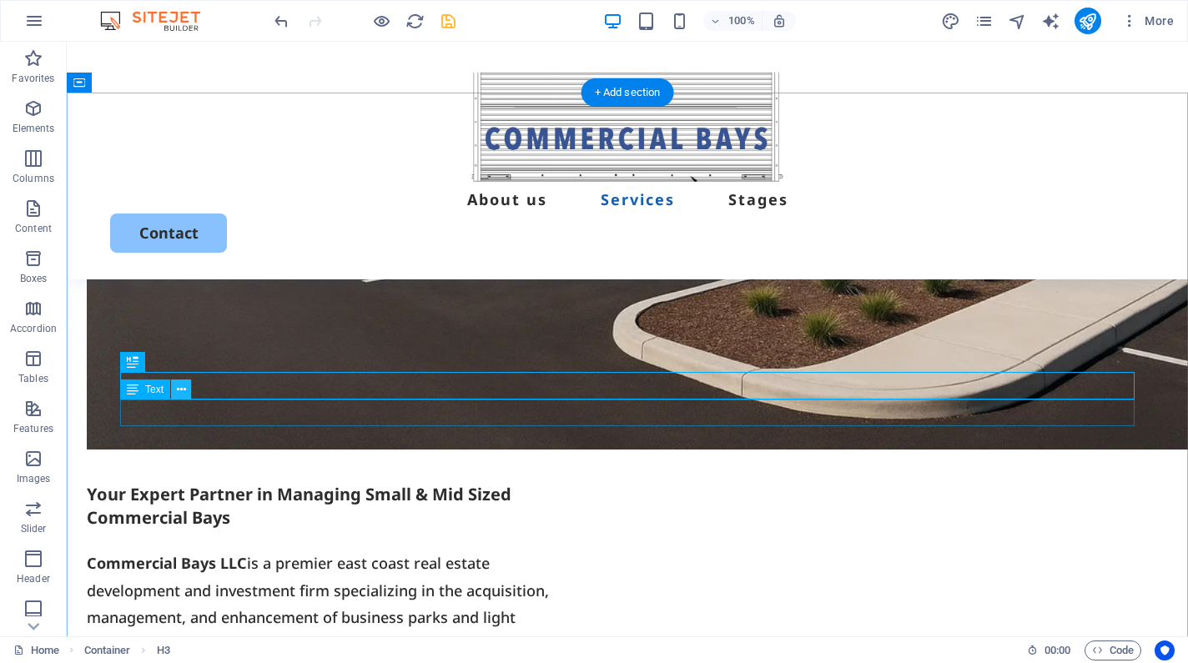
click at [183, 392] on icon at bounding box center [181, 390] width 9 height 18
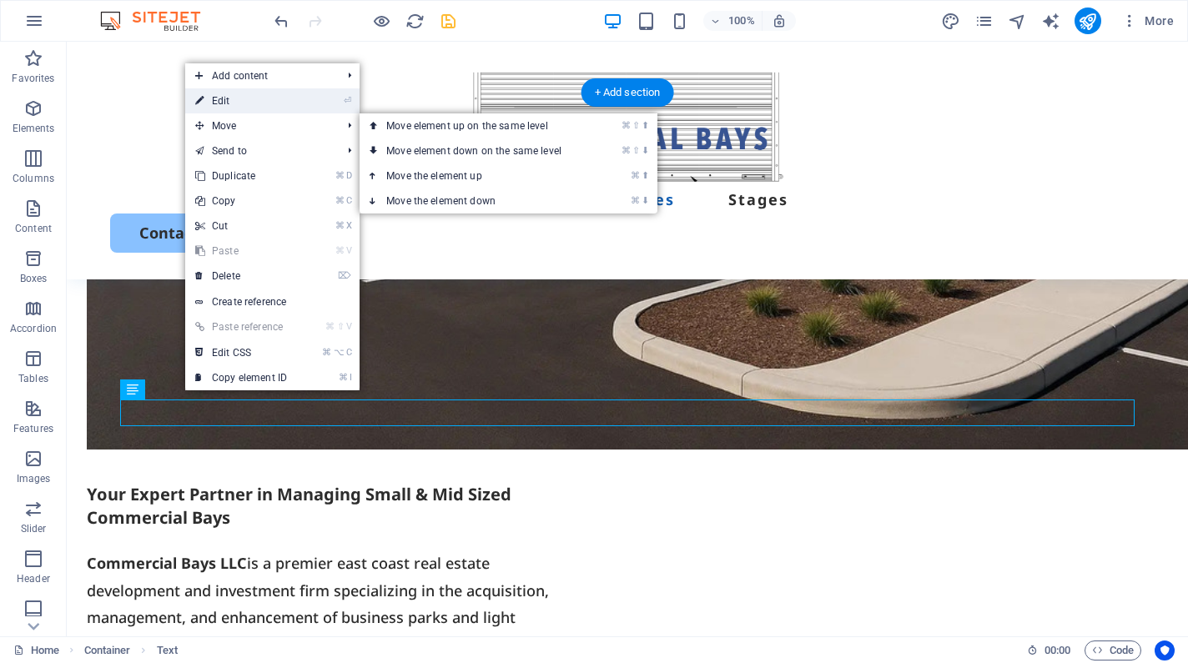
click at [211, 102] on link "⏎ Edit" at bounding box center [241, 100] width 112 height 25
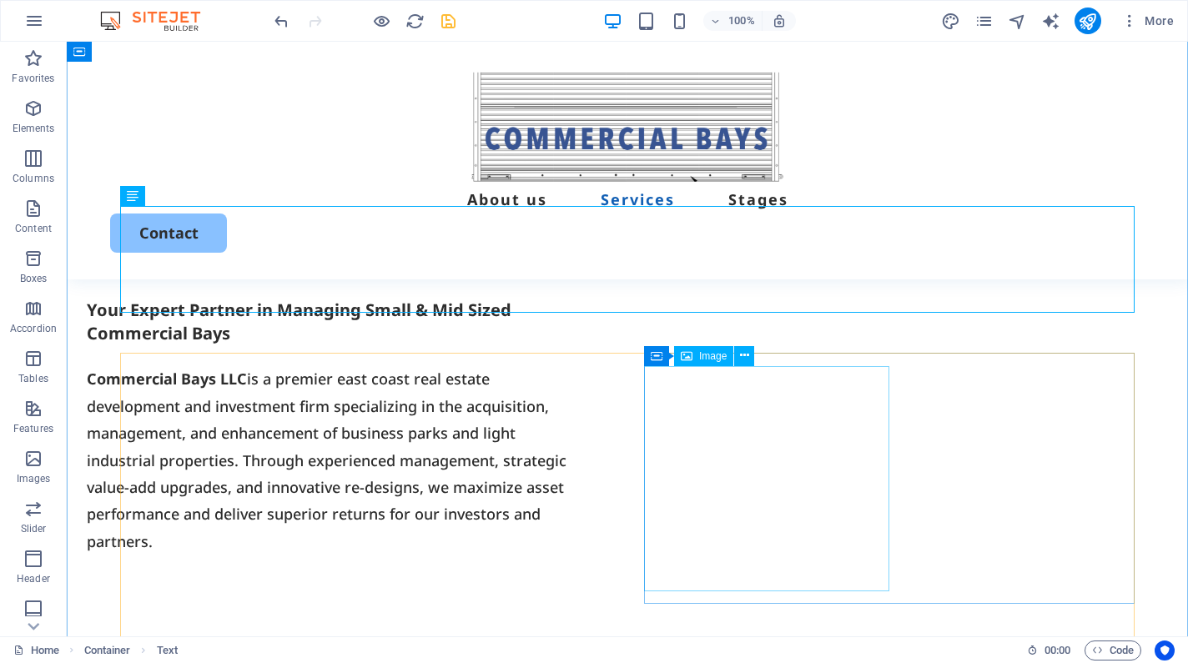
scroll to position [1350, 0]
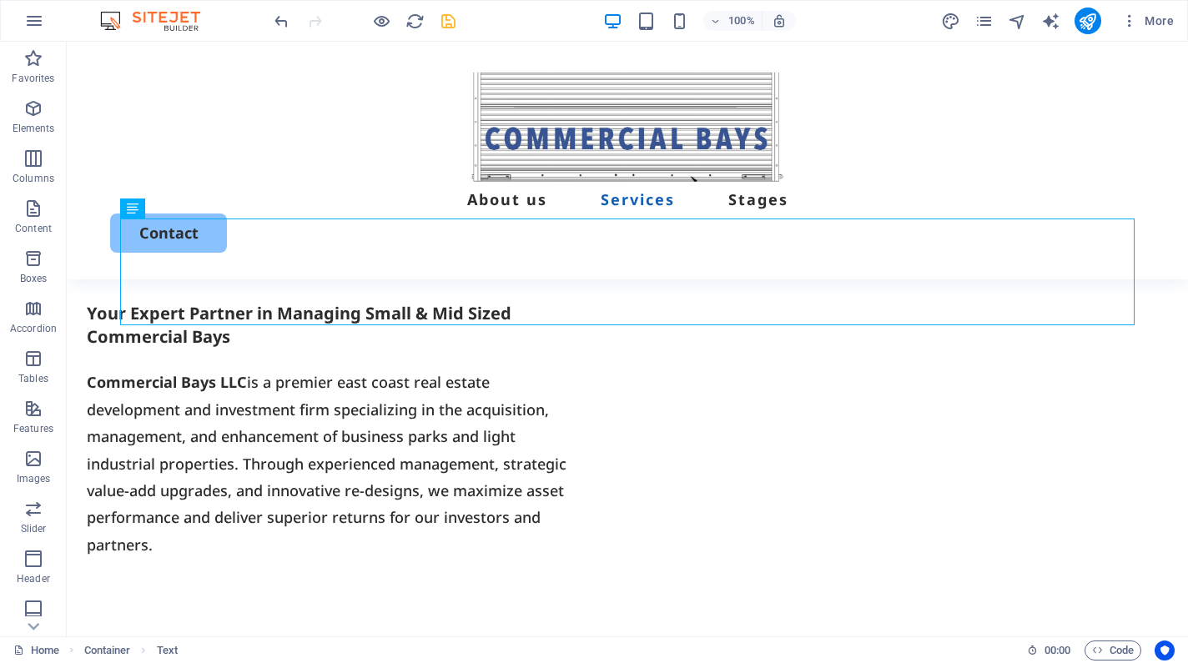
click at [450, 18] on icon "save" at bounding box center [448, 21] width 19 height 19
checkbox input "false"
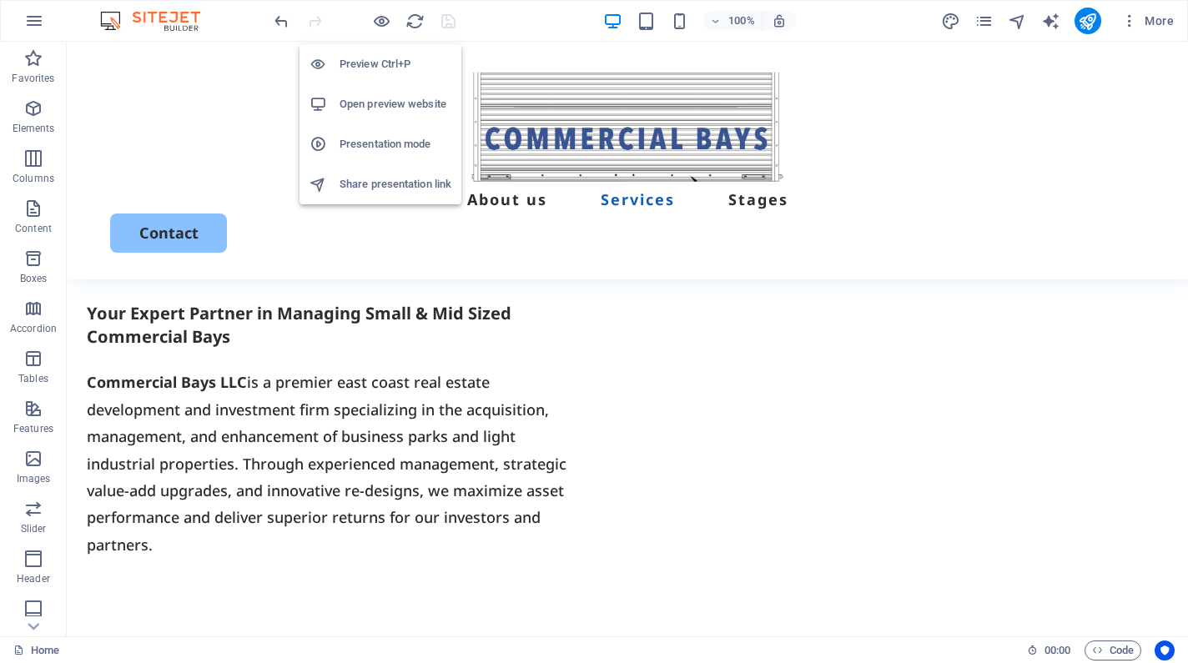
click at [376, 95] on h6 "Open preview website" at bounding box center [395, 104] width 112 height 20
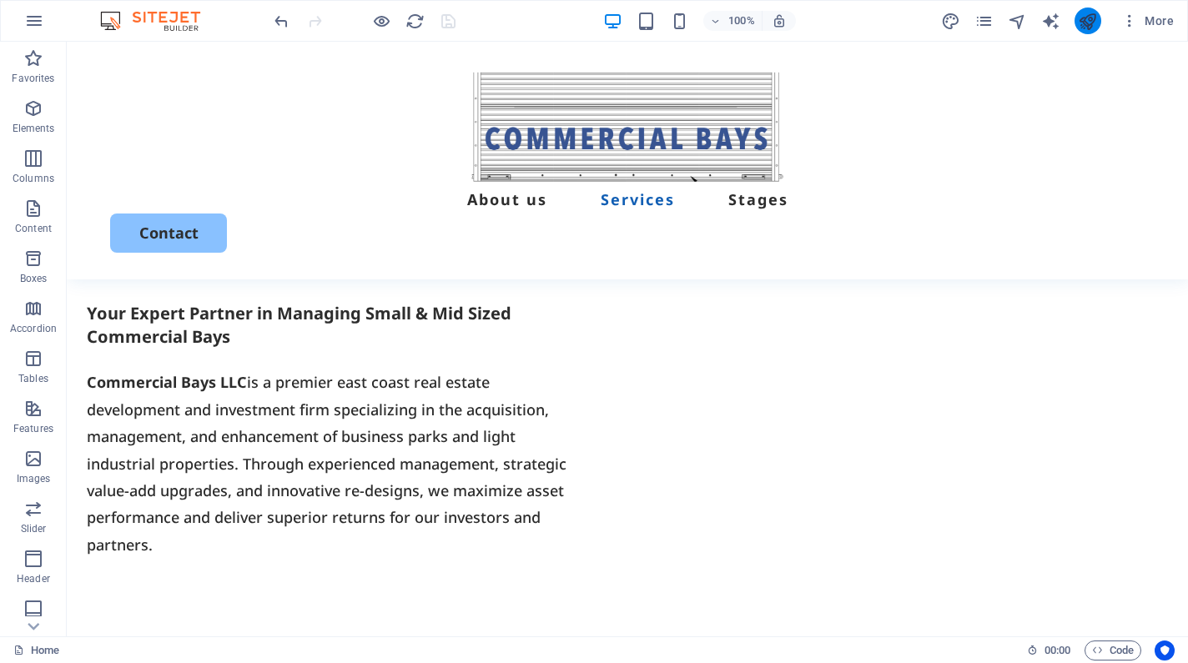
click at [1077, 24] on button "publish" at bounding box center [1087, 21] width 27 height 27
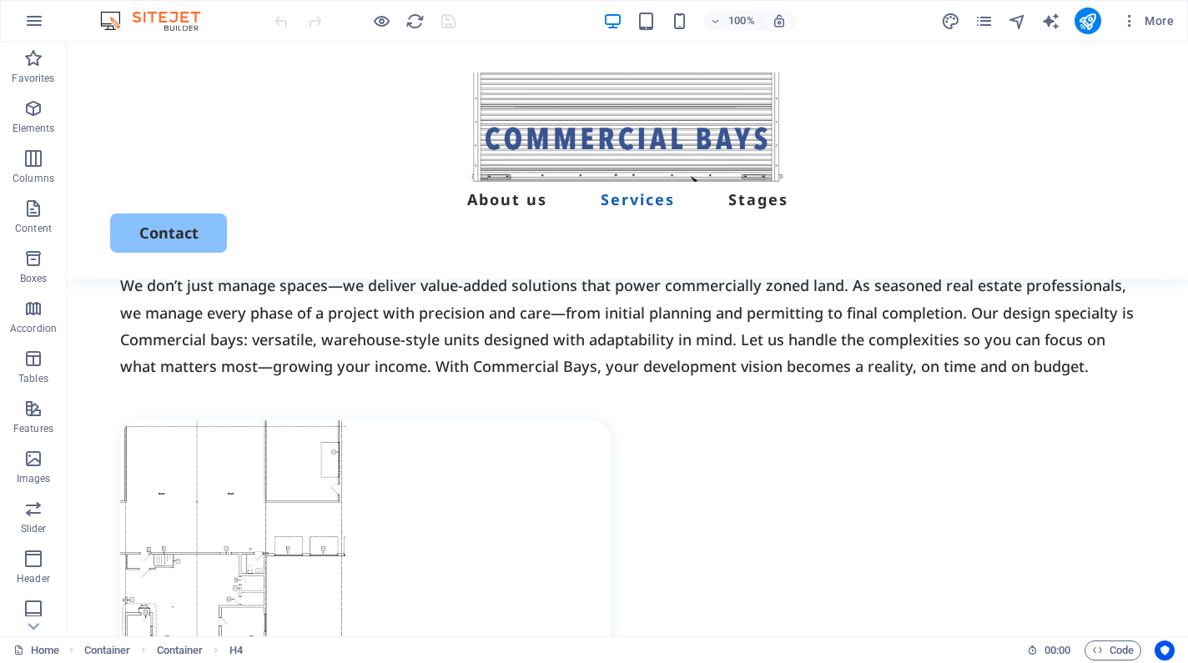
scroll to position [2083, 0]
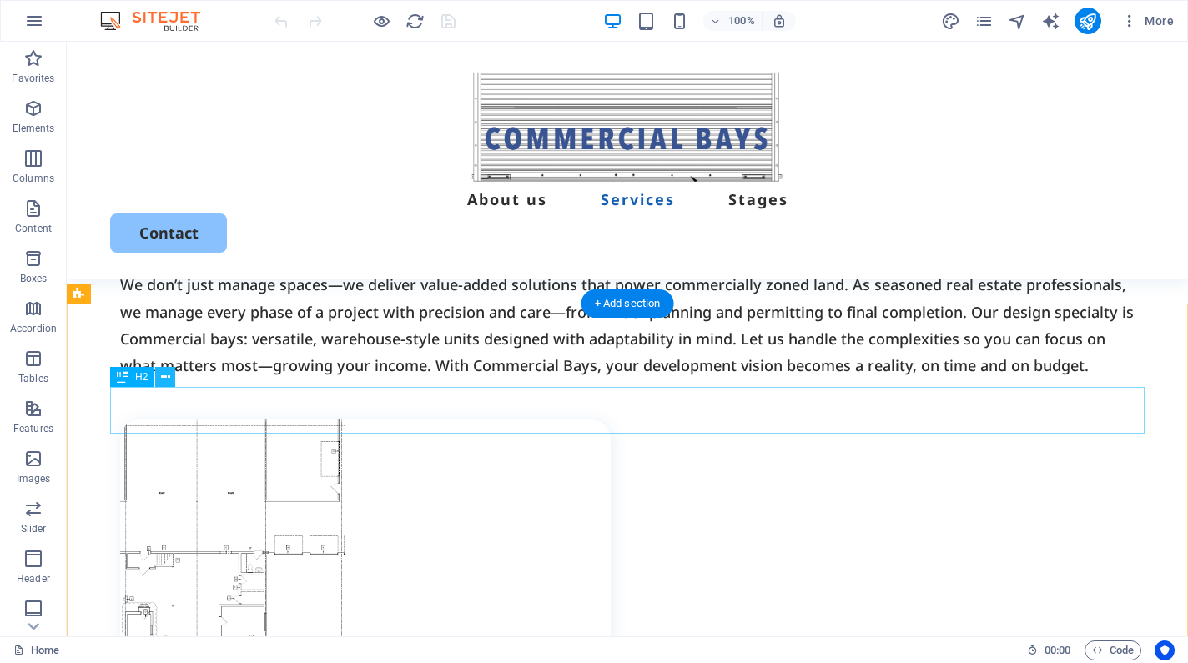
click at [165, 380] on icon at bounding box center [165, 378] width 9 height 18
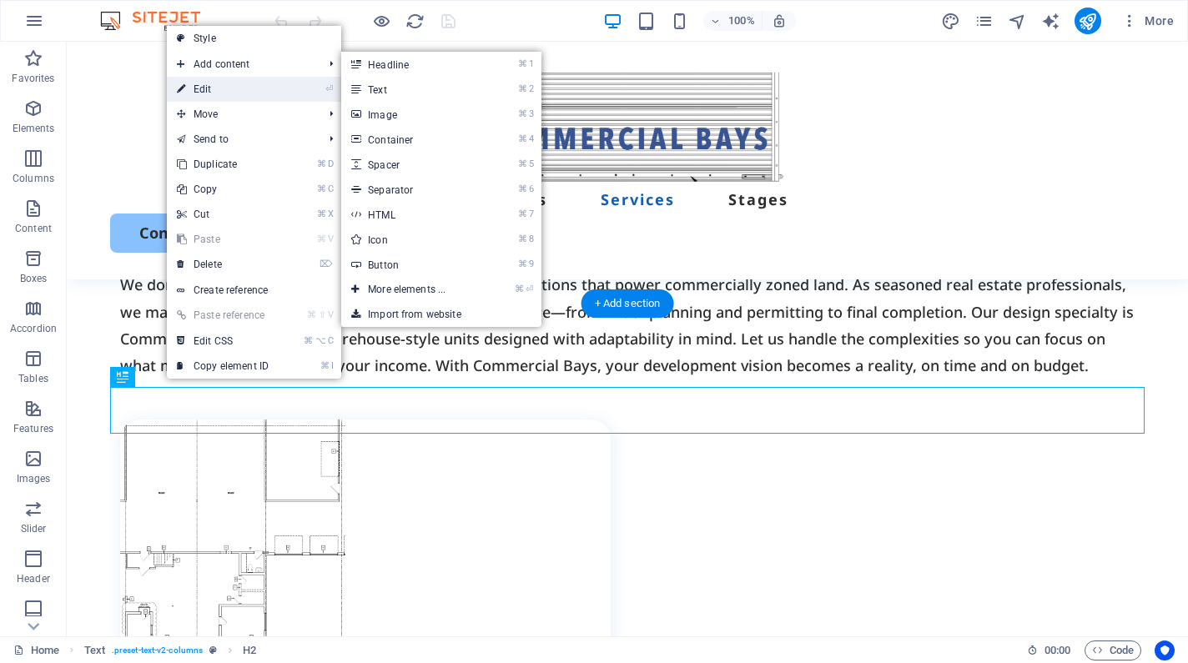
click at [212, 85] on link "⏎ Edit" at bounding box center [223, 89] width 112 height 25
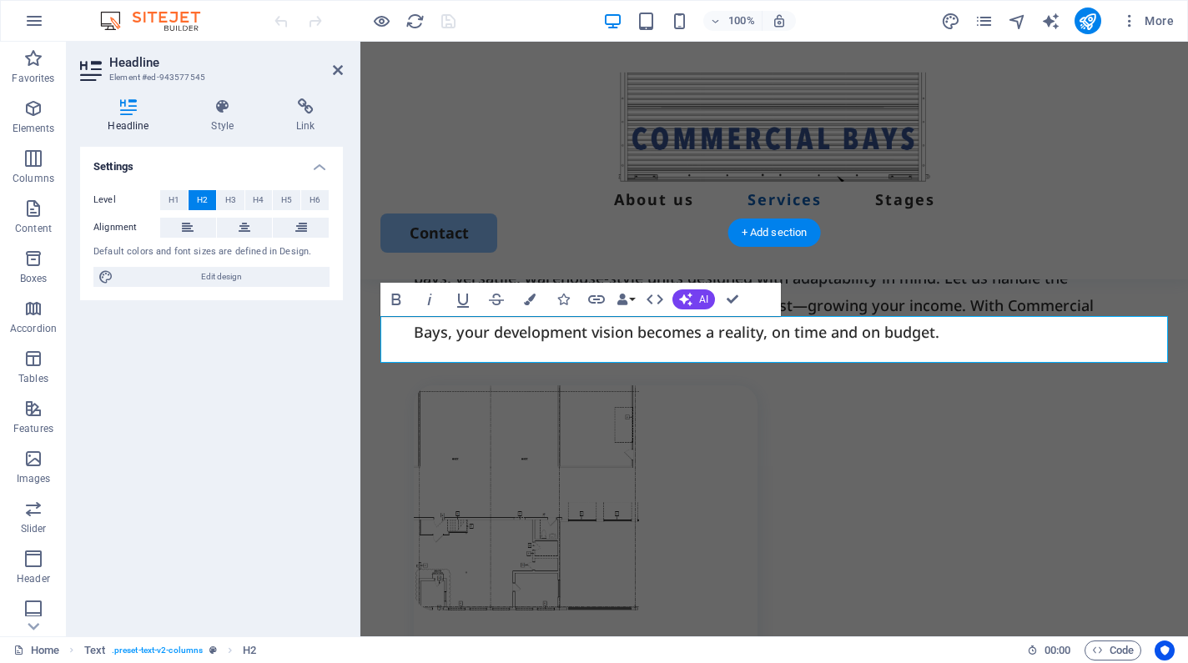
scroll to position [2422, 0]
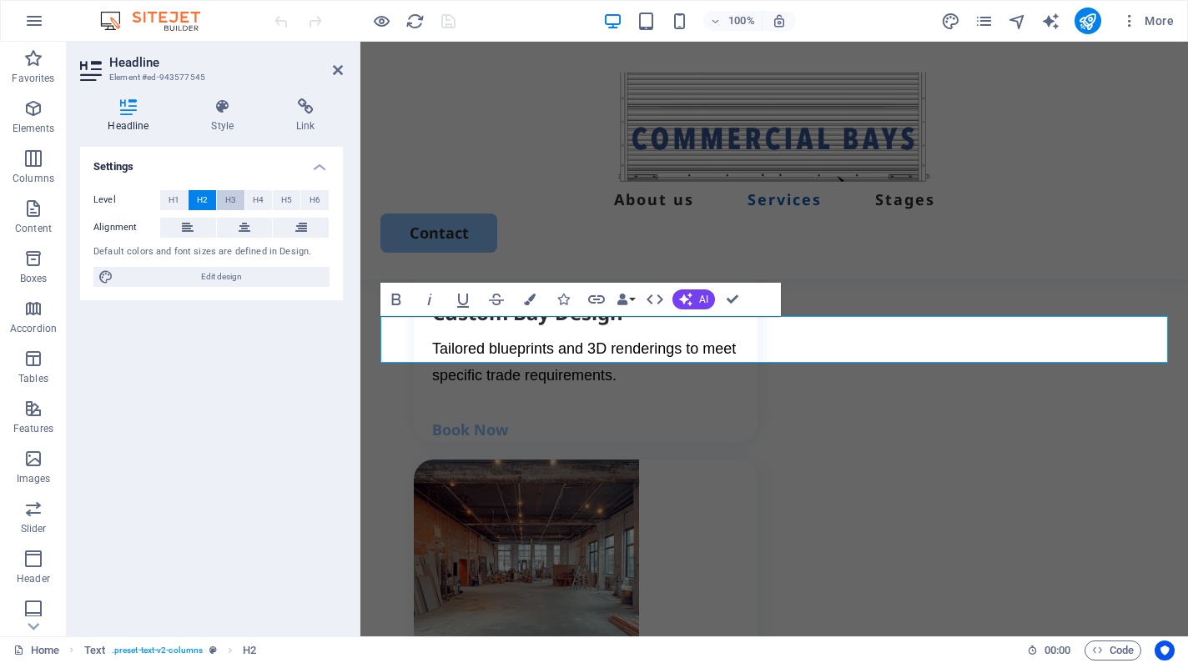
click at [228, 193] on span "H3" at bounding box center [230, 200] width 11 height 20
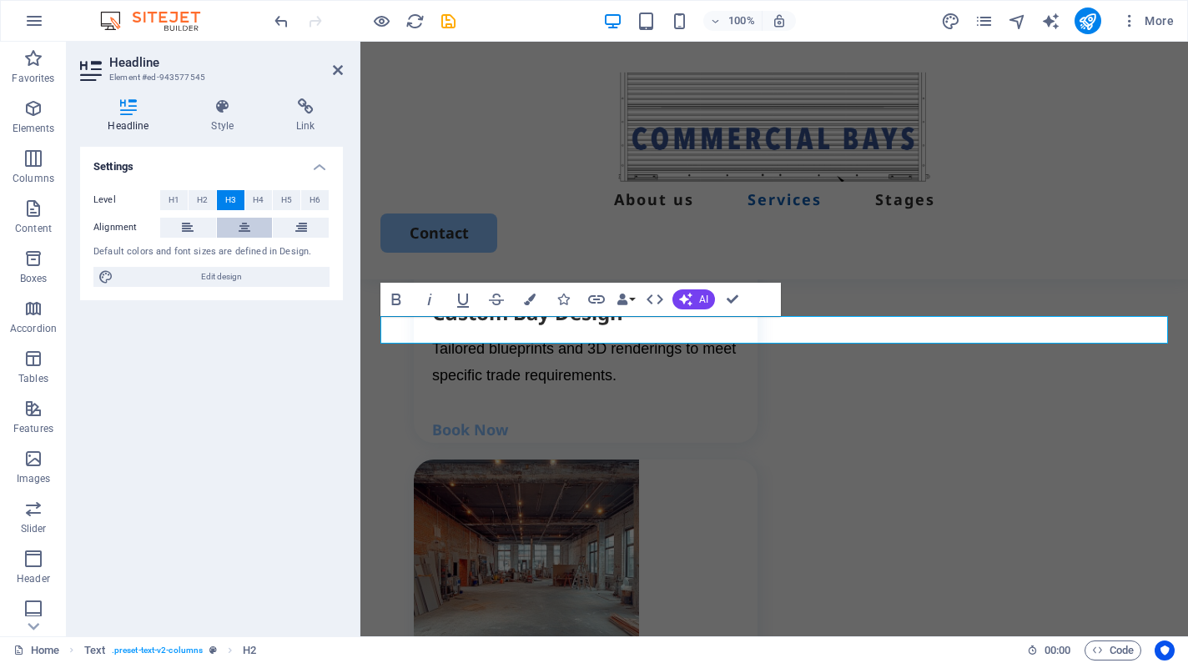
click at [228, 231] on button at bounding box center [245, 228] width 56 height 20
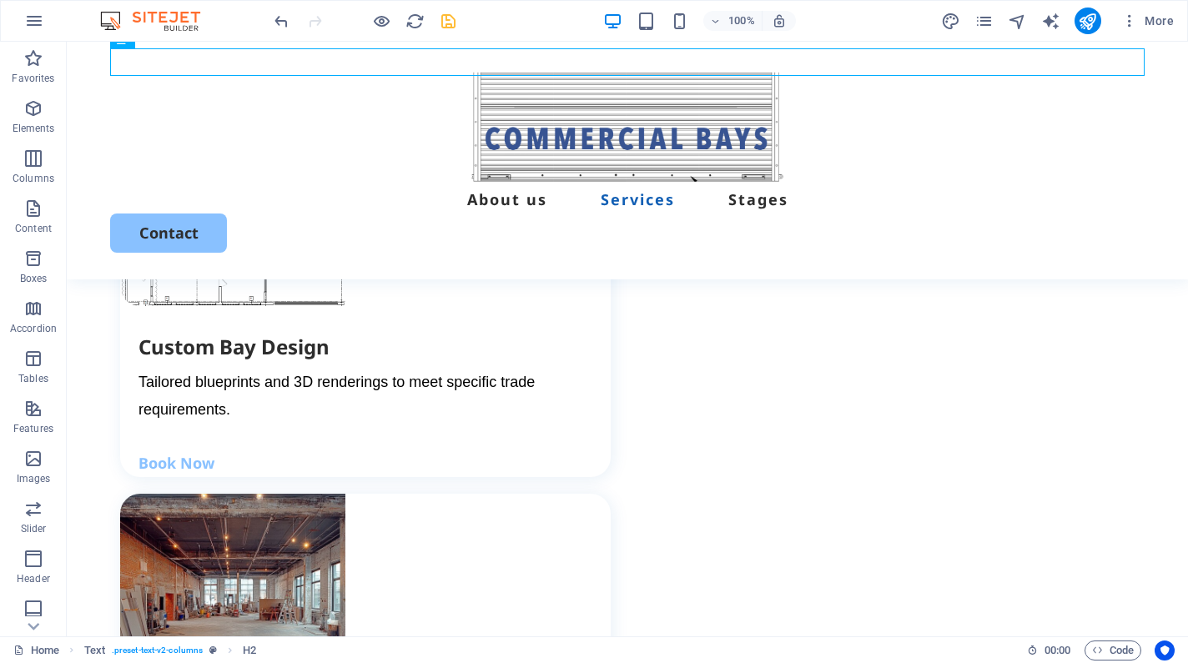
click at [449, 28] on icon "save" at bounding box center [448, 21] width 19 height 19
checkbox input "false"
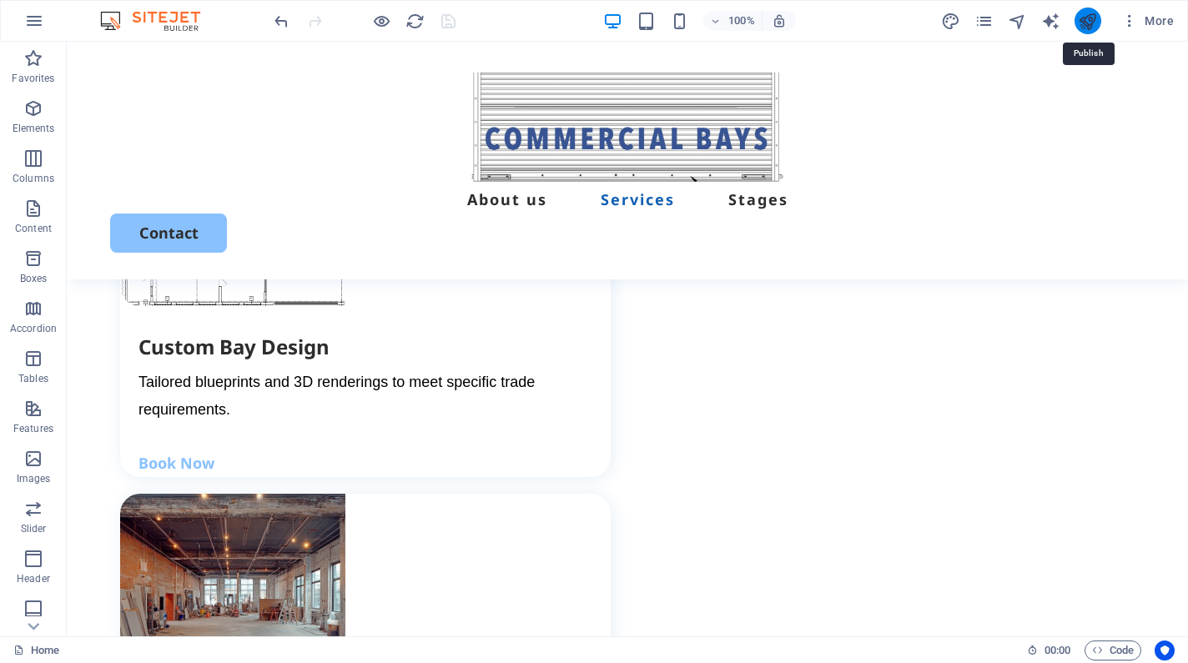
click at [1093, 21] on icon "publish" at bounding box center [1087, 21] width 19 height 19
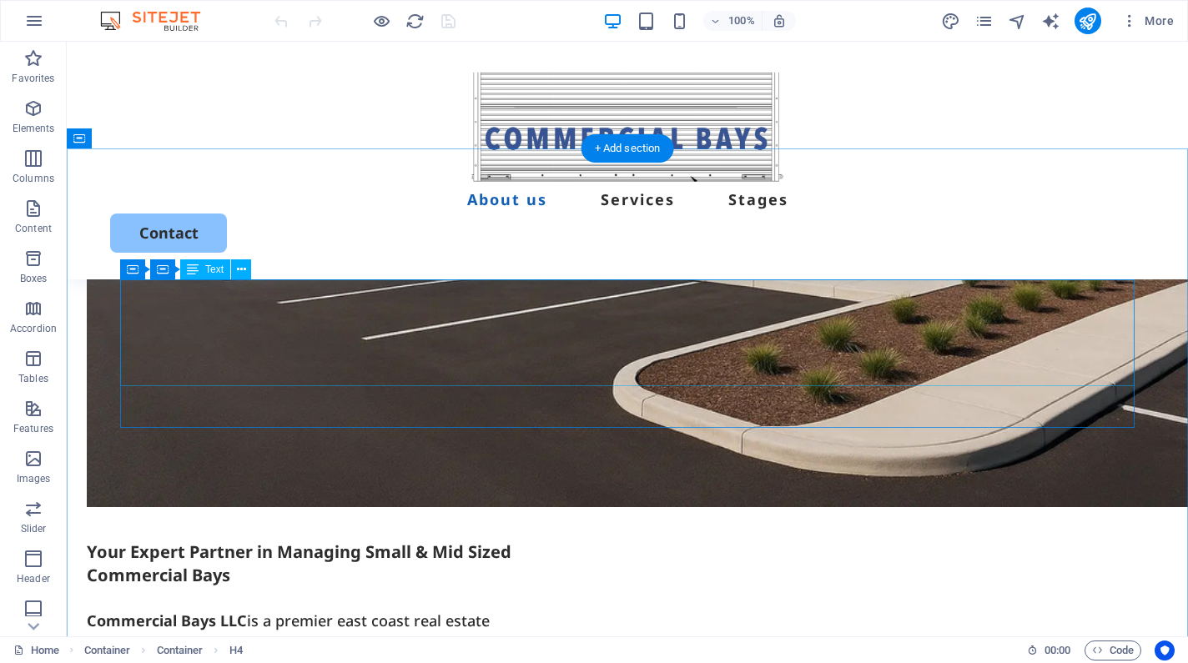
scroll to position [1117, 0]
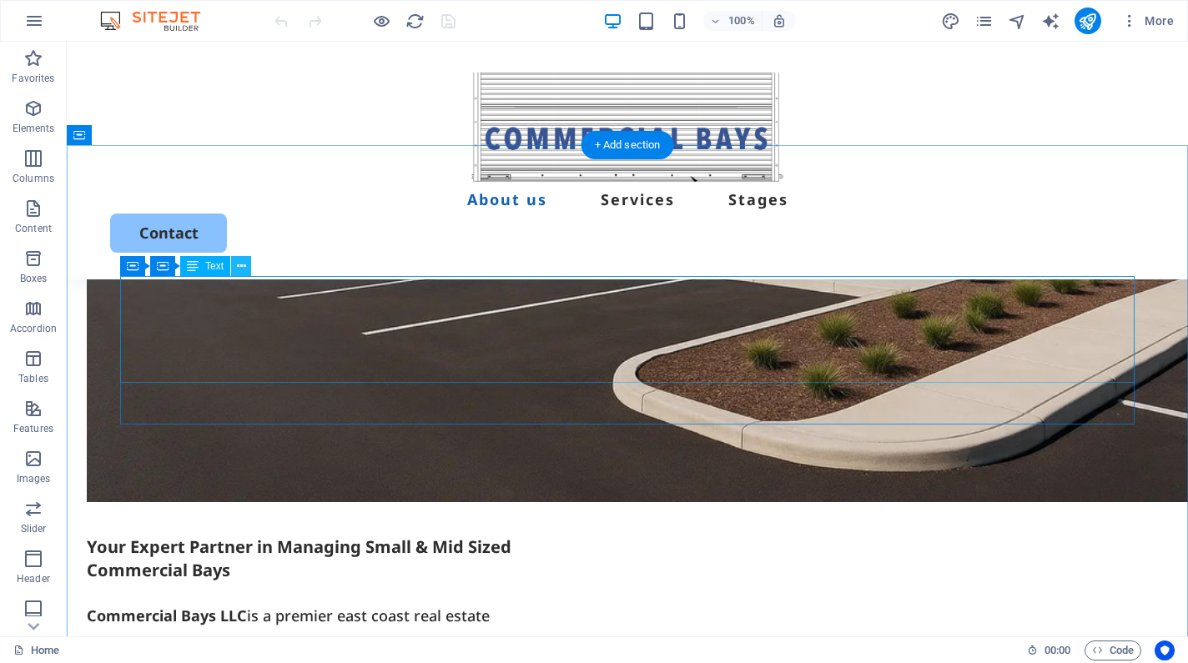
click at [237, 270] on icon at bounding box center [241, 267] width 9 height 18
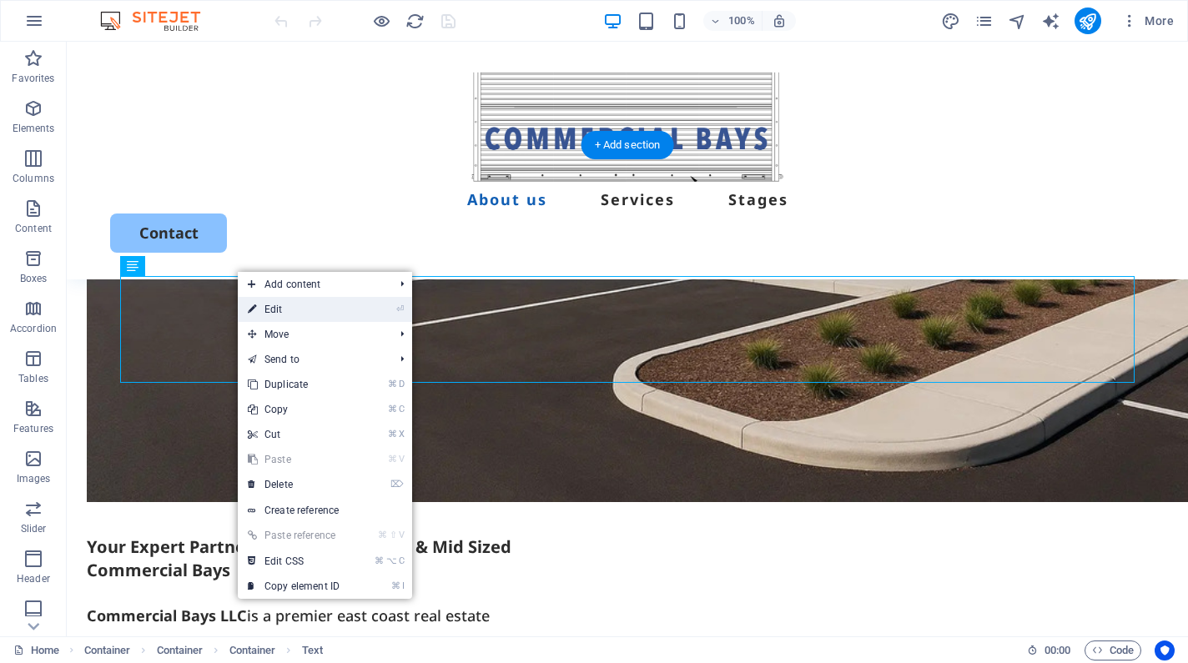
click at [265, 305] on link "⏎ Edit" at bounding box center [294, 309] width 112 height 25
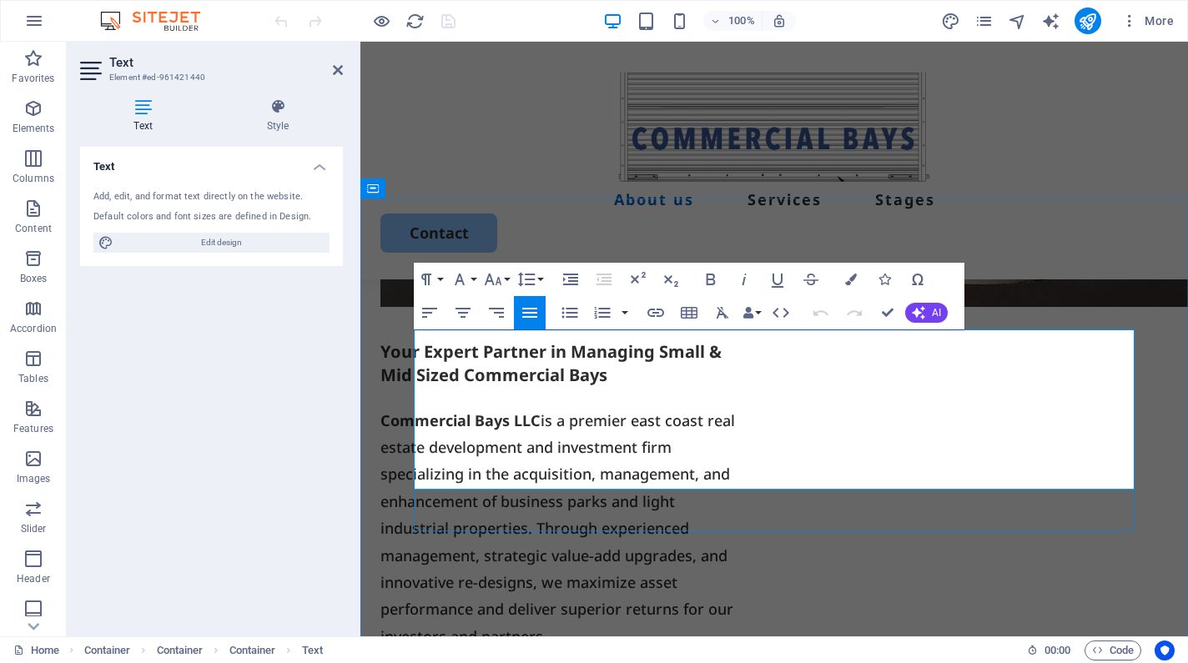
drag, startPoint x: 565, startPoint y: 346, endPoint x: 417, endPoint y: 343, distance: 148.5
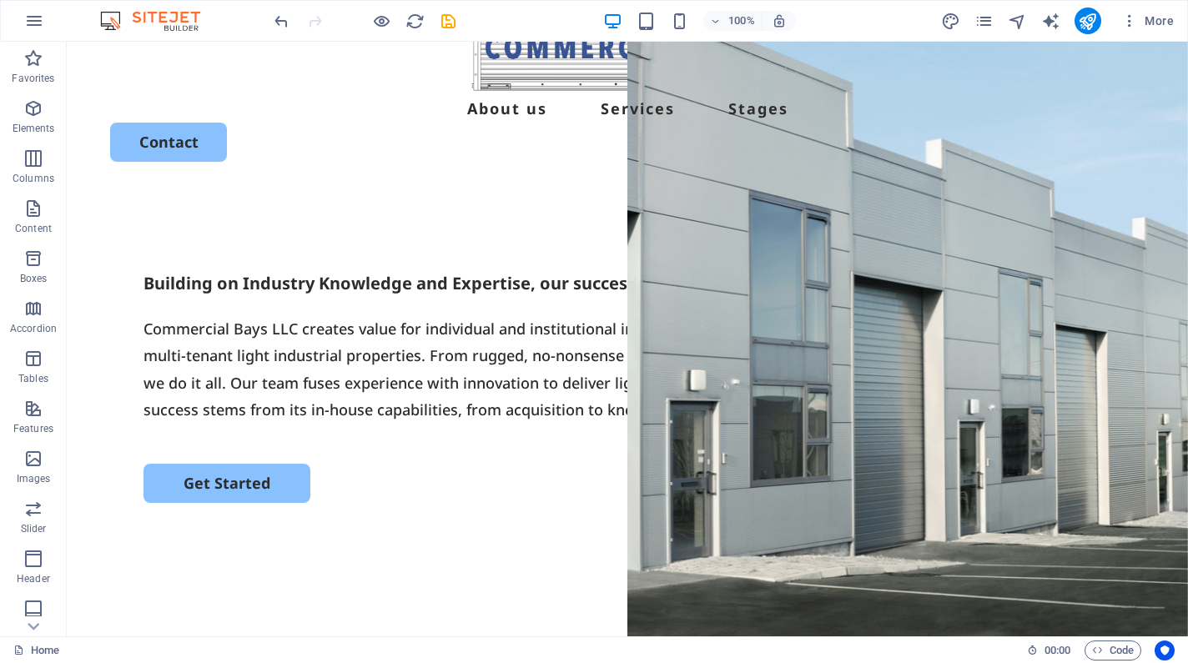
scroll to position [77, 0]
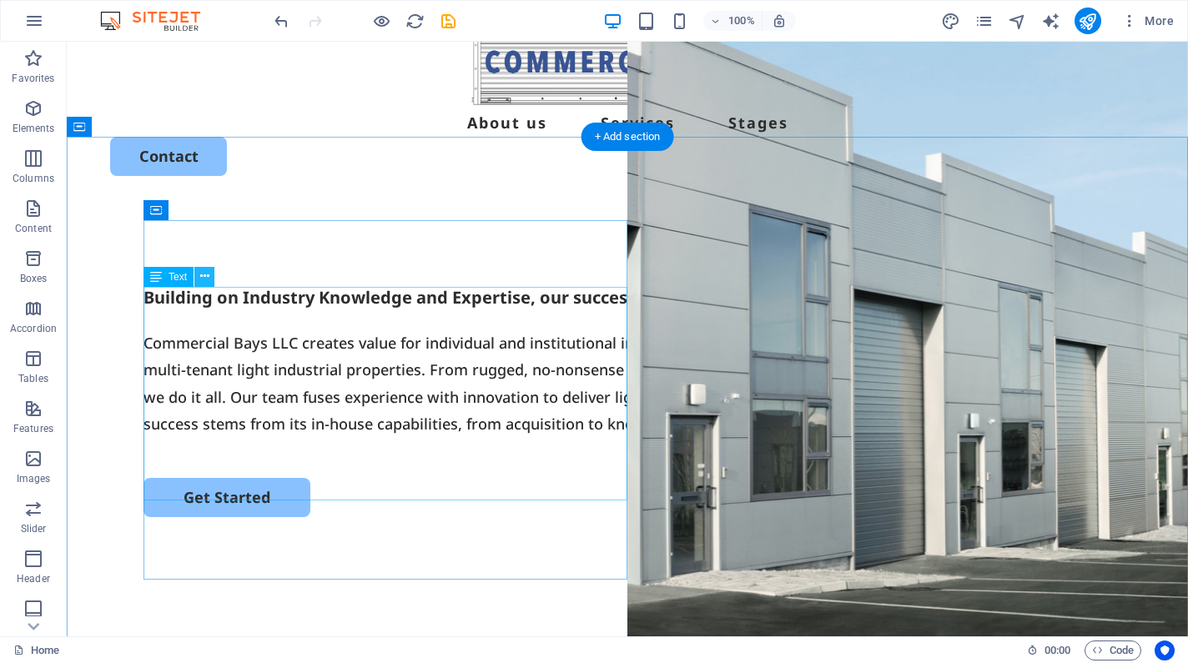
click at [203, 279] on icon at bounding box center [204, 277] width 9 height 18
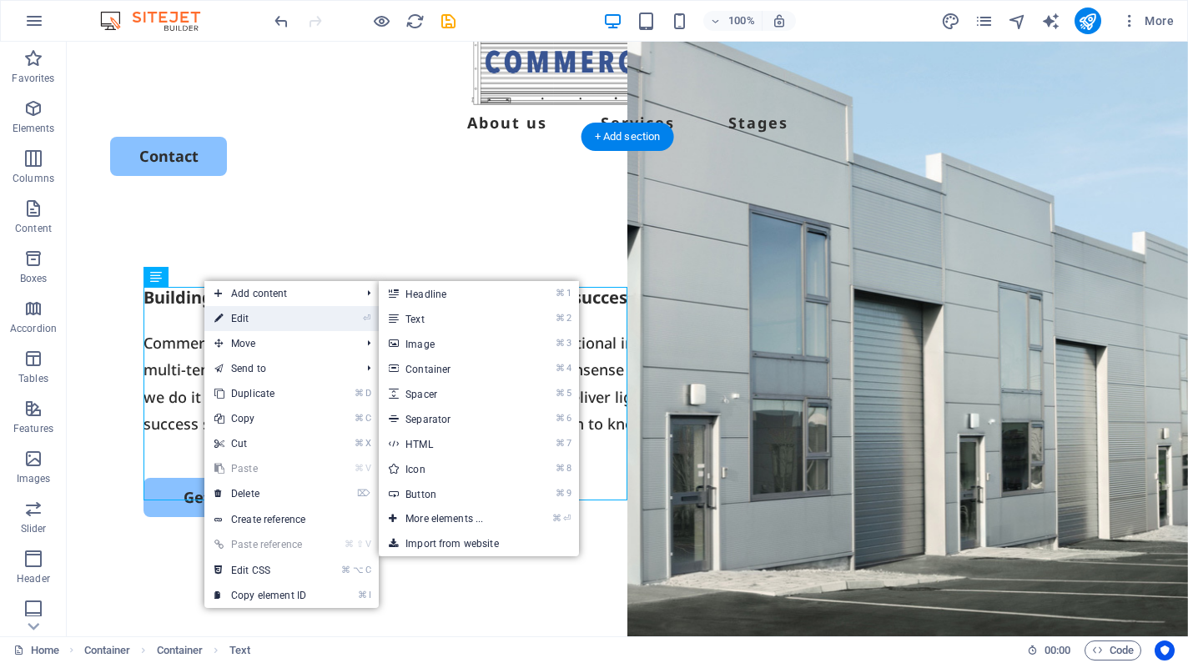
click at [216, 313] on icon at bounding box center [218, 318] width 8 height 25
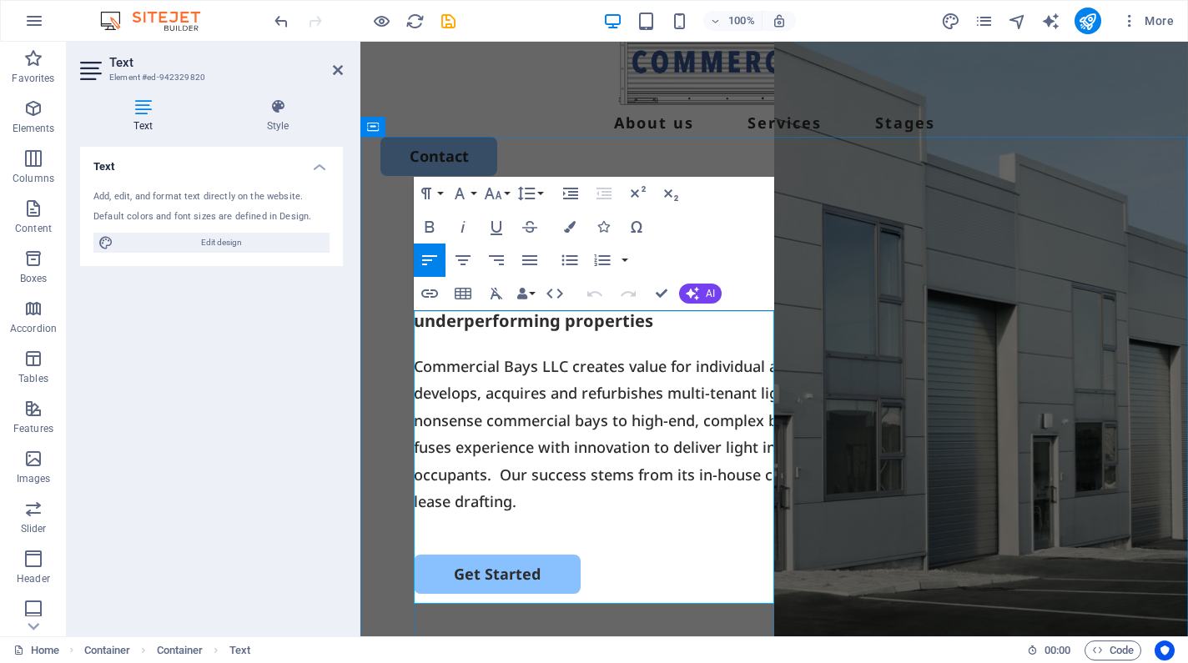
click at [503, 515] on p "Commercial Bays LLC creates value for individual and institutional investors th…" at bounding box center [774, 434] width 721 height 162
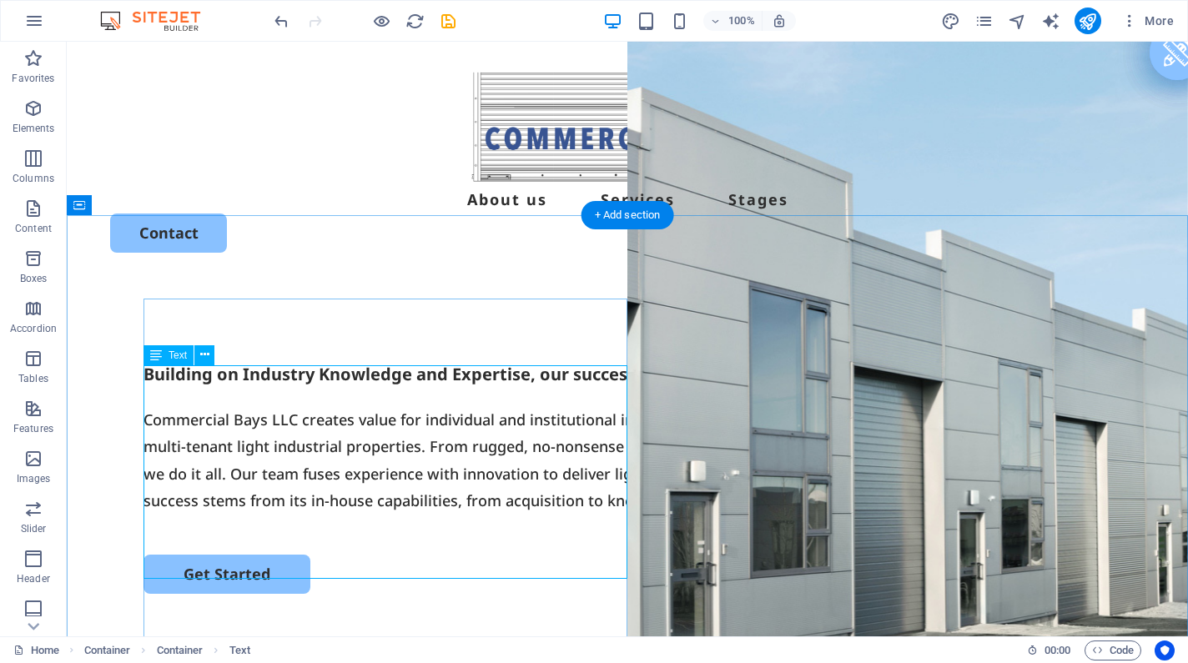
scroll to position [0, 0]
click at [445, 25] on icon "save" at bounding box center [448, 21] width 19 height 19
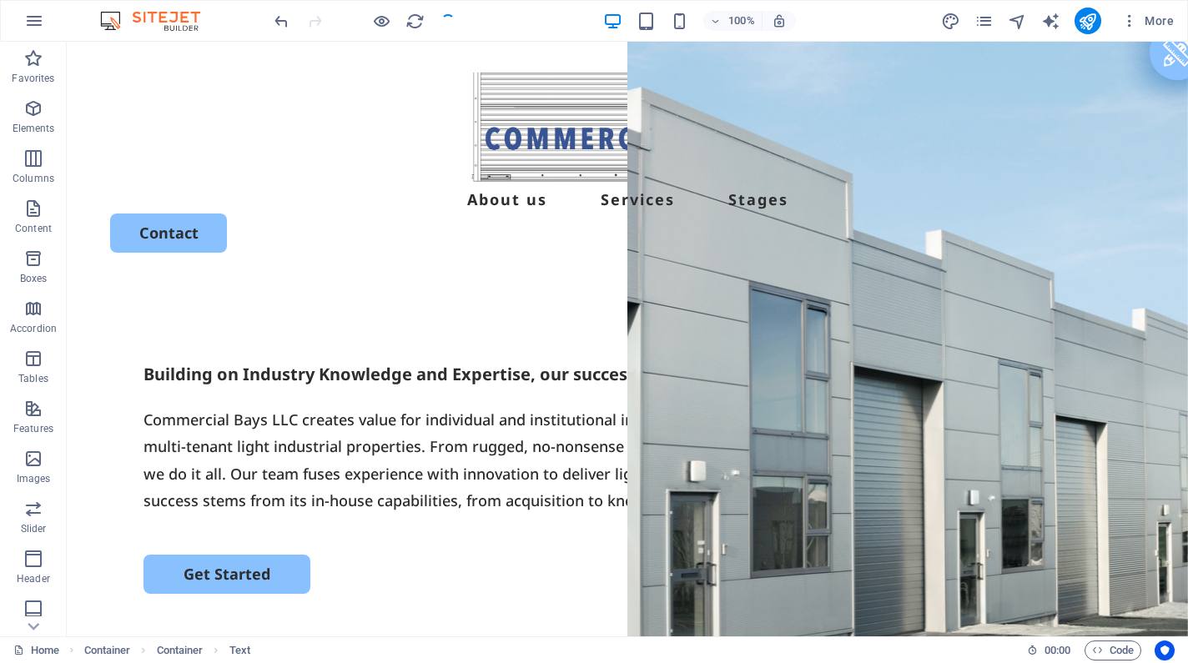
checkbox input "false"
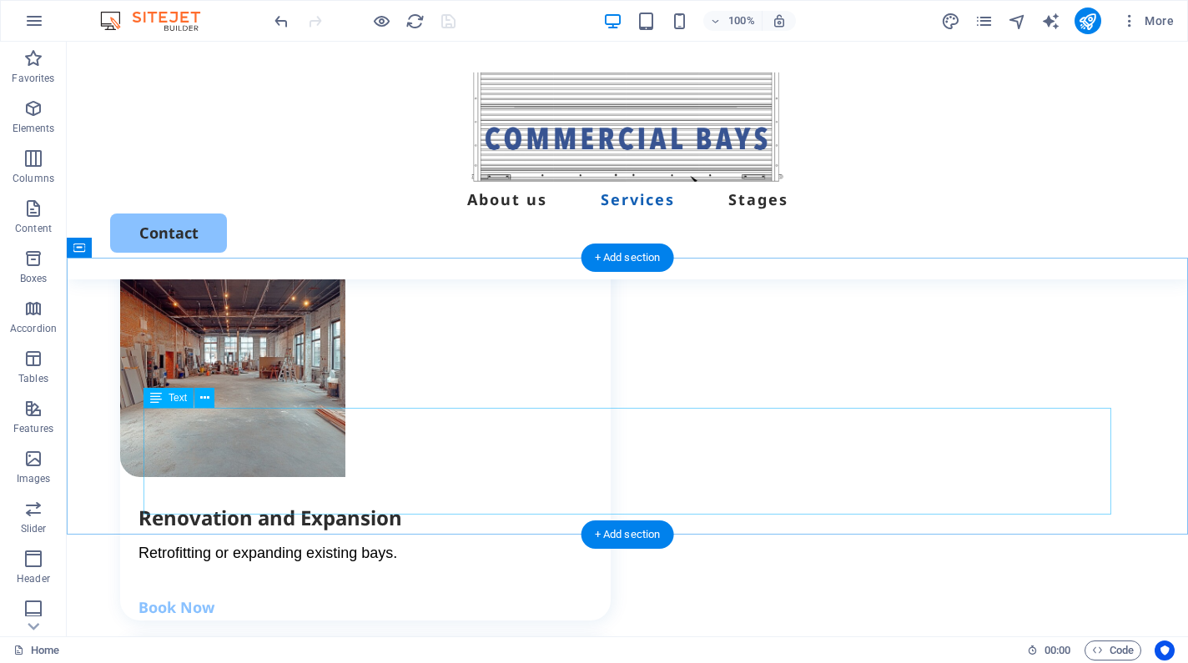
scroll to position [2668, 0]
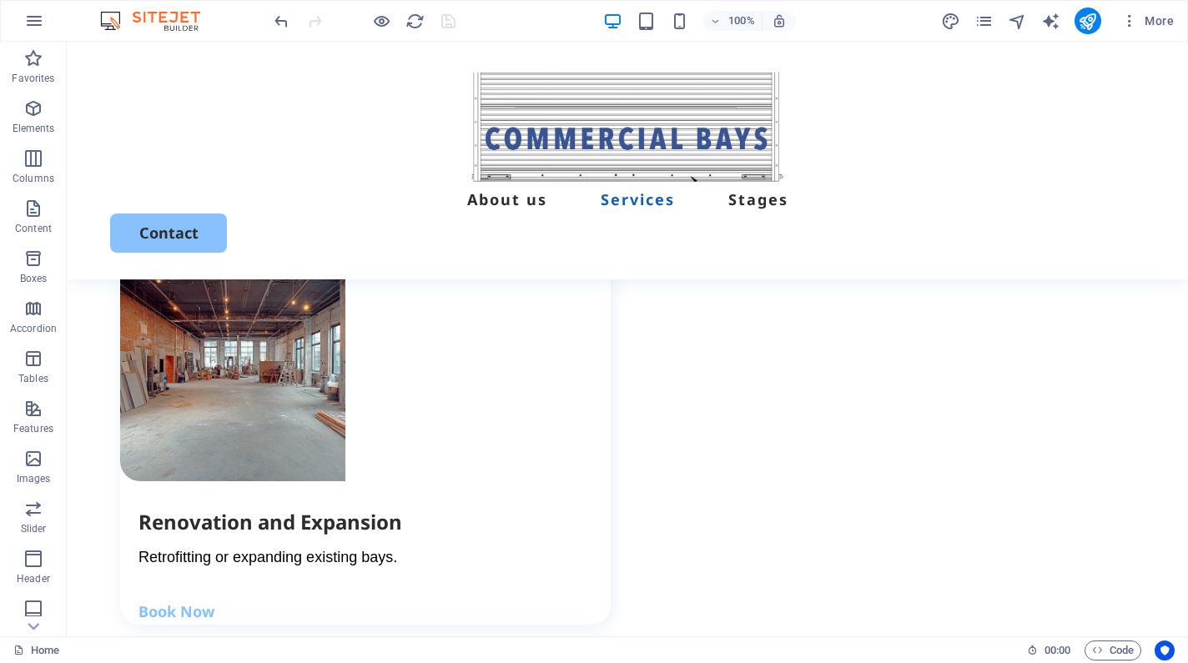
scroll to position [2670, 0]
